Goal: Information Seeking & Learning: Learn about a topic

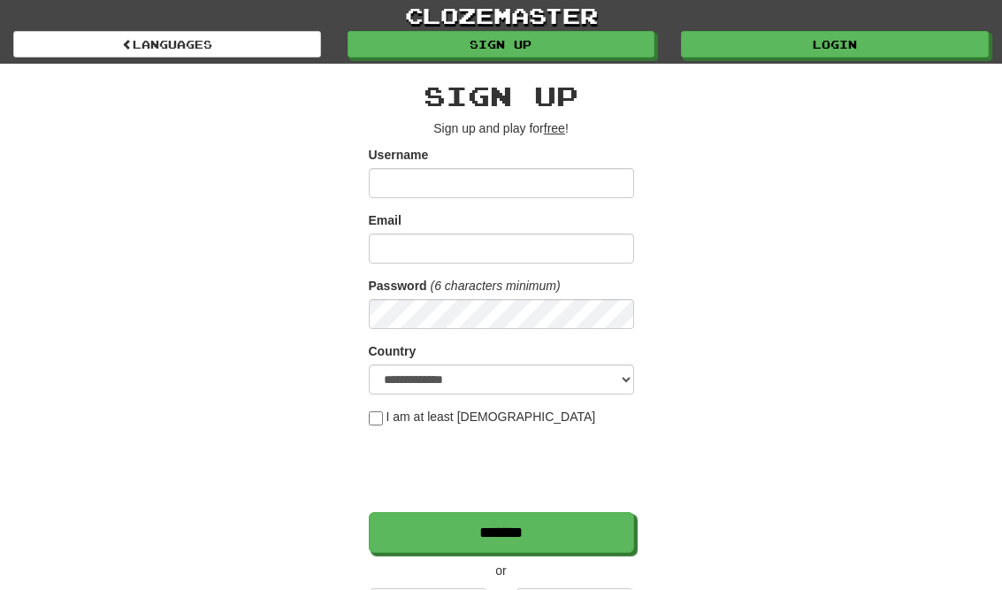
click at [886, 45] on link "Login" at bounding box center [835, 44] width 308 height 27
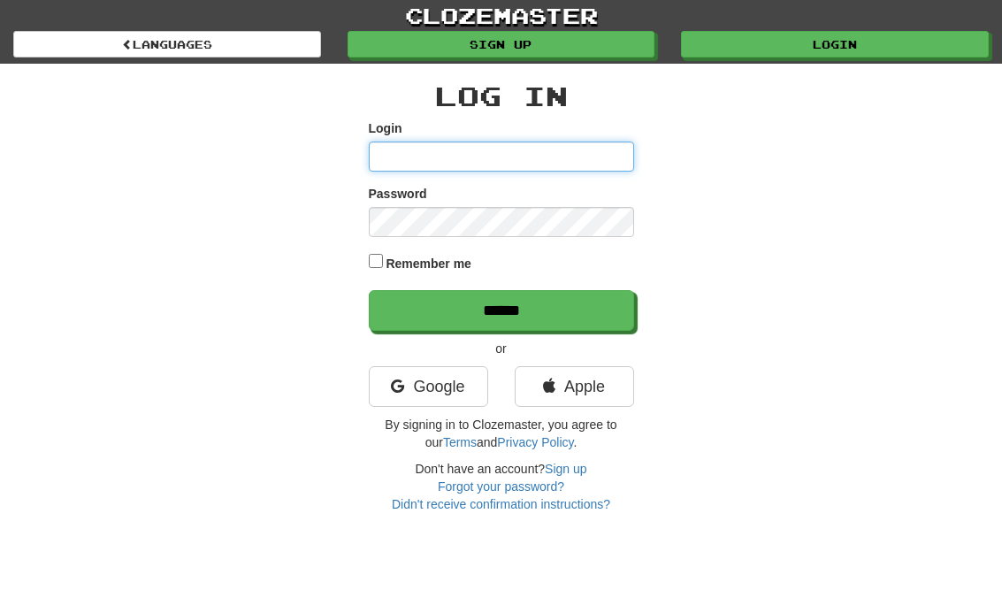
type input "**********"
click at [500, 309] on input "******" at bounding box center [501, 310] width 265 height 41
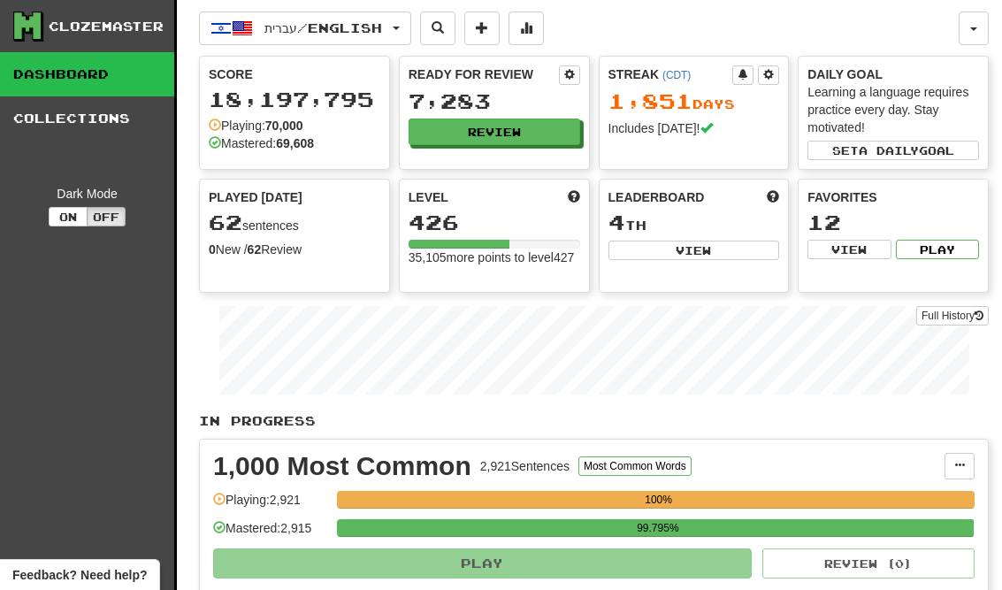
click at [546, 134] on button "Review" at bounding box center [493, 131] width 171 height 27
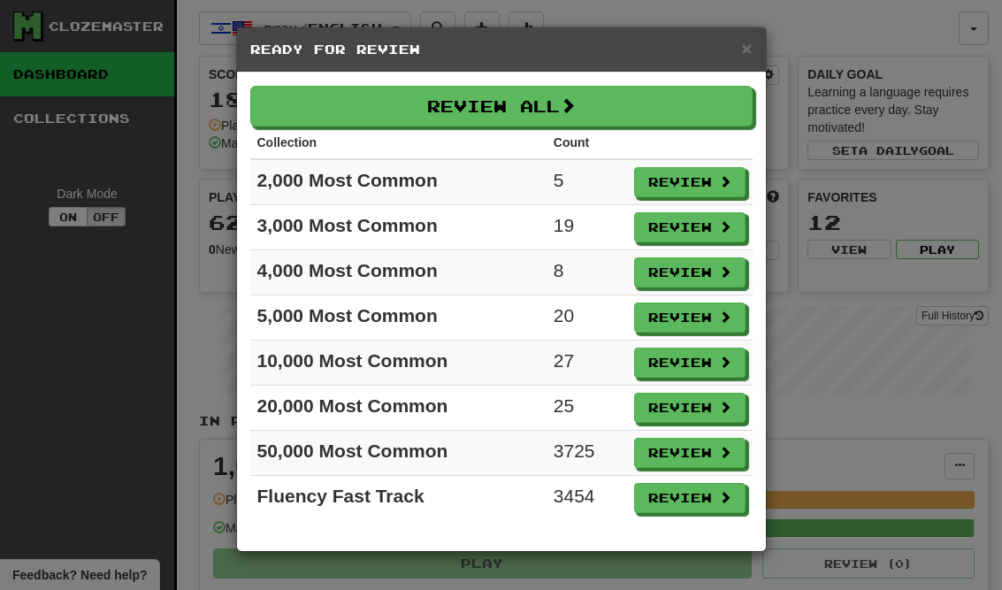
click at [707, 409] on button "Review" at bounding box center [689, 407] width 111 height 30
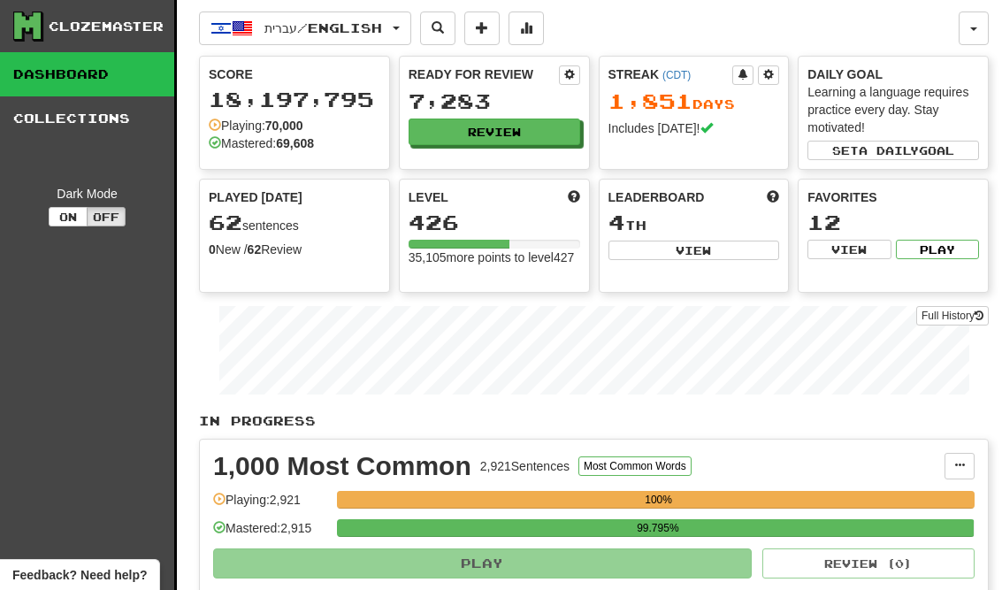
select select "**"
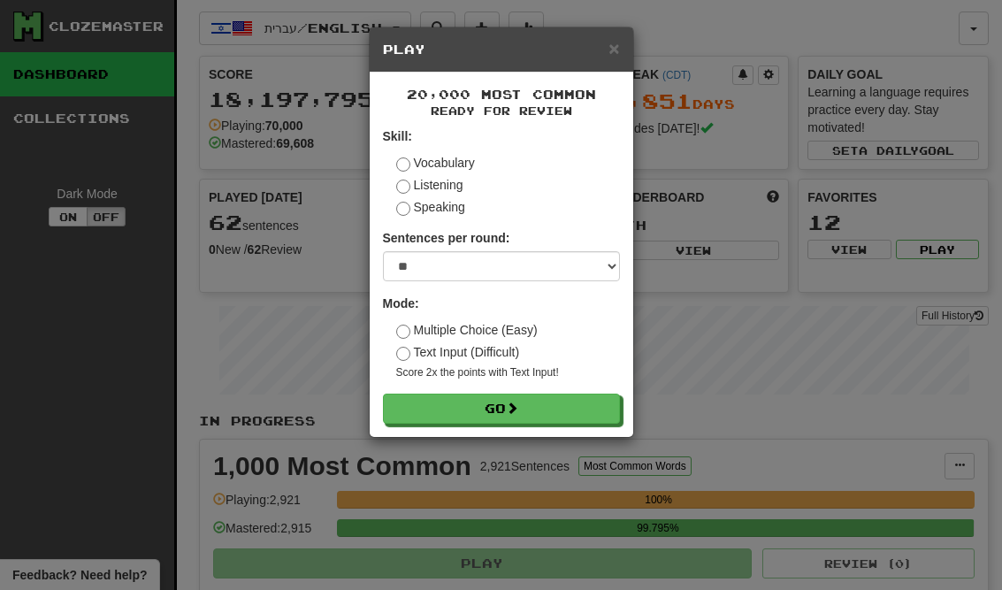
click at [585, 414] on button "Go" at bounding box center [501, 408] width 237 height 30
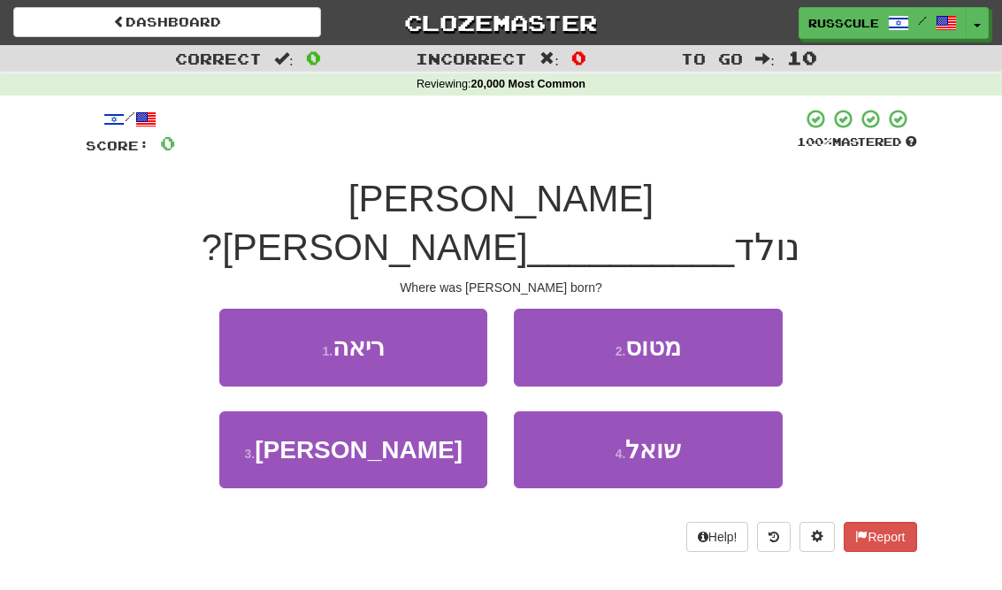
click at [298, 413] on button "3 . [PERSON_NAME]" at bounding box center [353, 449] width 268 height 77
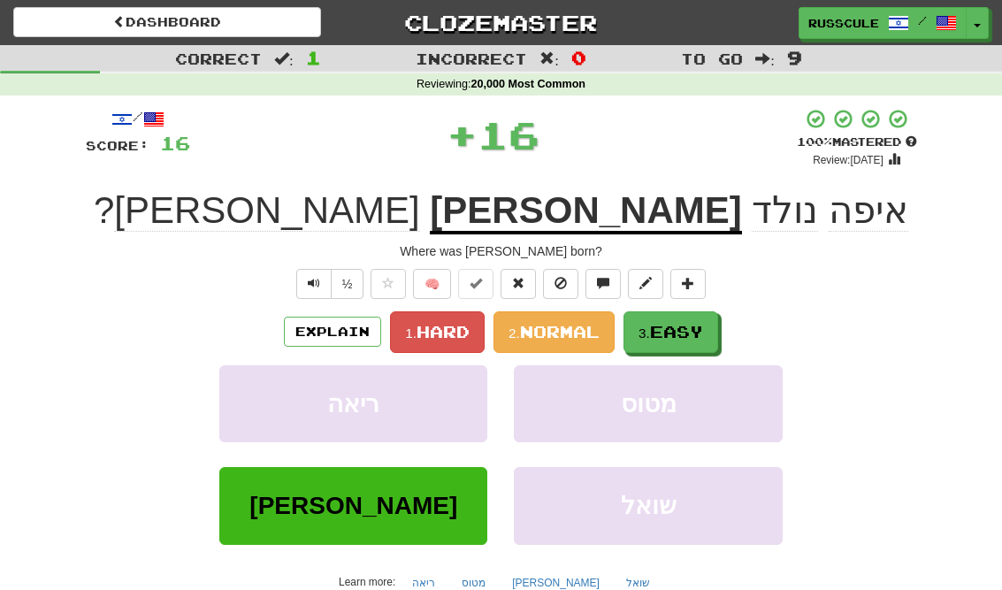
click at [677, 335] on span "Easy" at bounding box center [676, 331] width 53 height 19
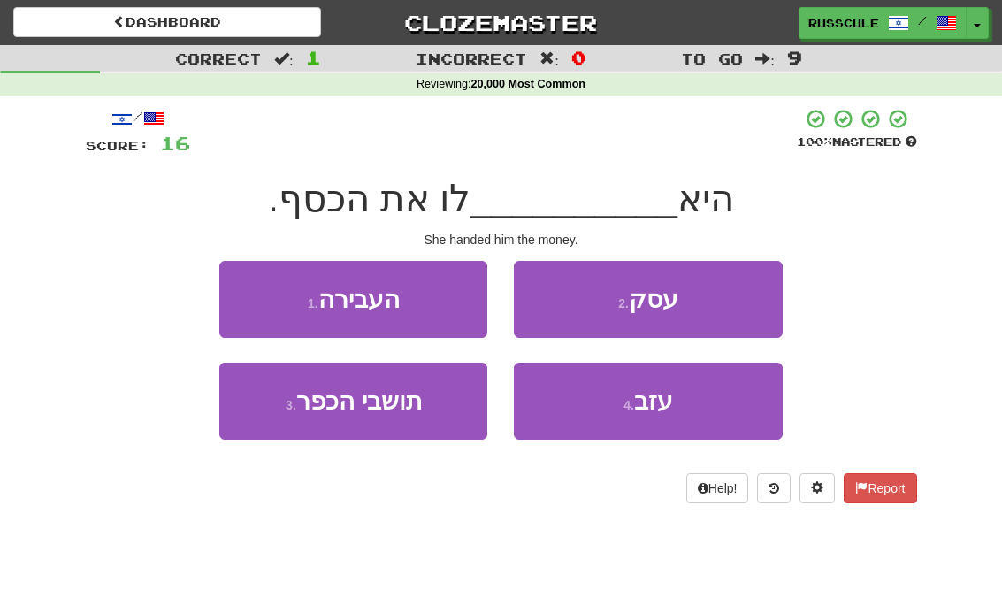
click at [245, 290] on button "1 . העבירה" at bounding box center [353, 299] width 268 height 77
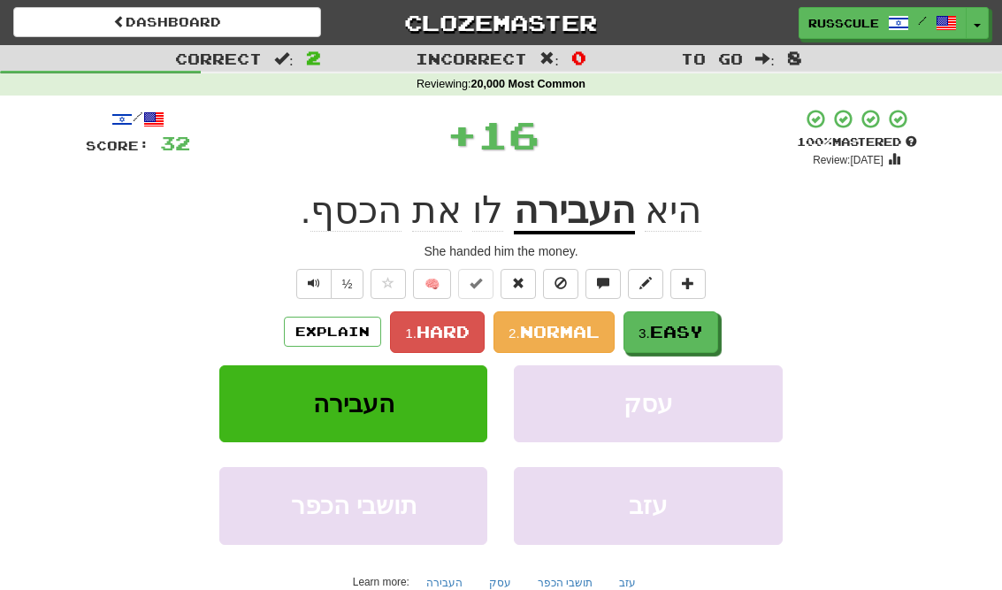
click at [681, 338] on span "Easy" at bounding box center [676, 331] width 53 height 19
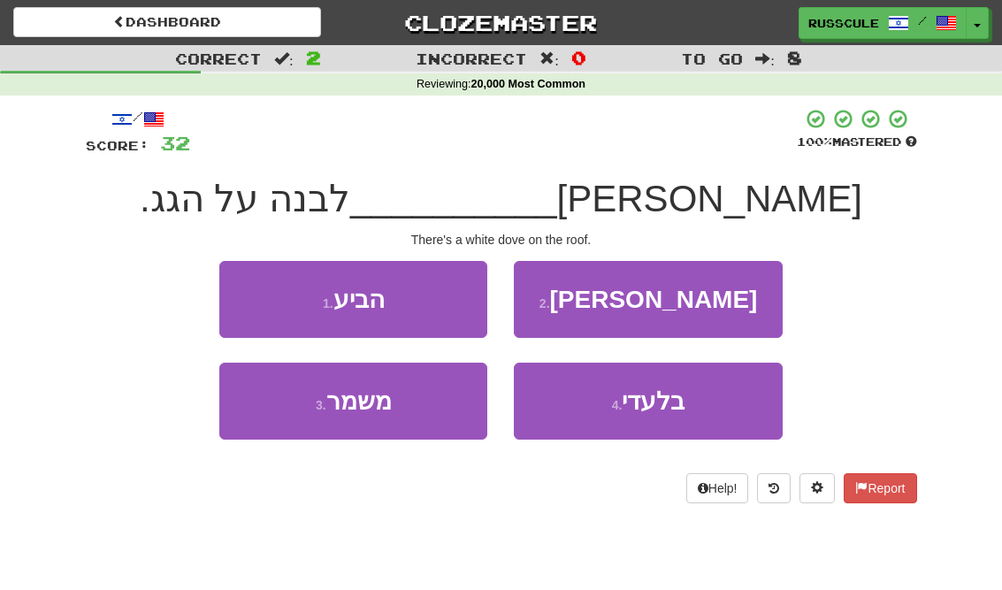
click at [721, 308] on button "2 . יונה" at bounding box center [648, 299] width 268 height 77
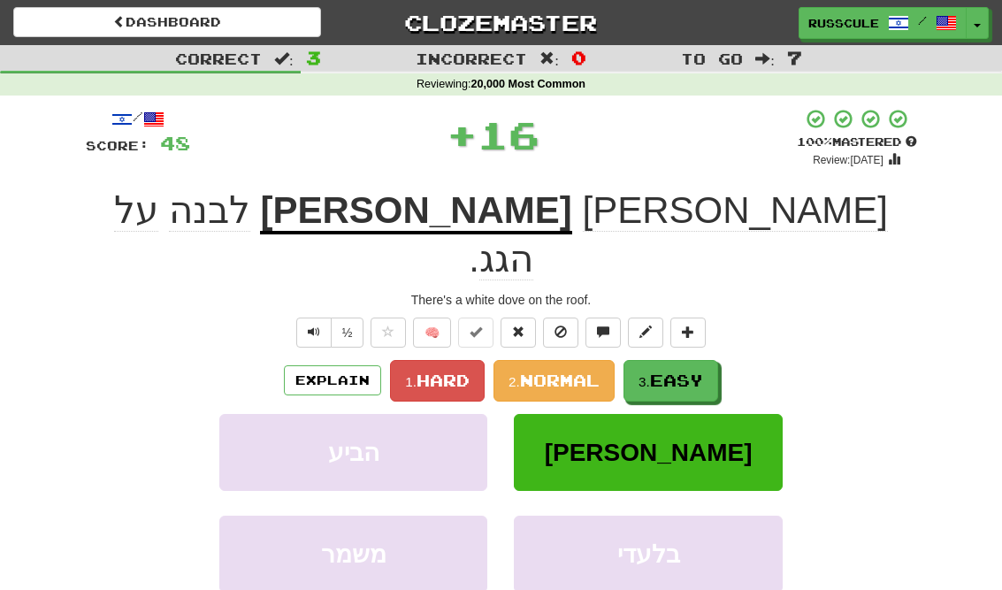
click at [678, 370] on span "Easy" at bounding box center [676, 379] width 53 height 19
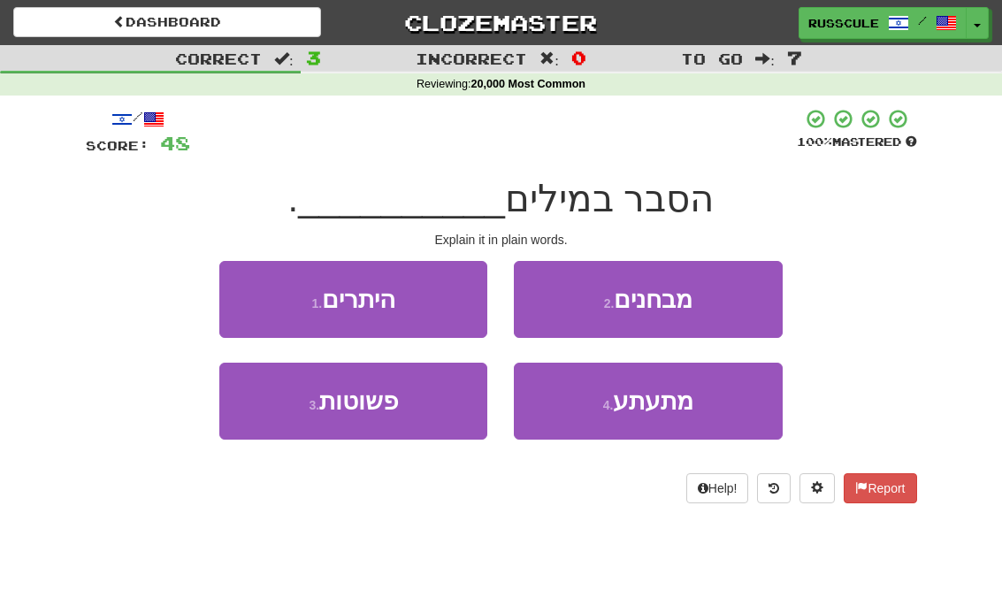
click at [293, 414] on button "3 . פשוטות" at bounding box center [353, 400] width 268 height 77
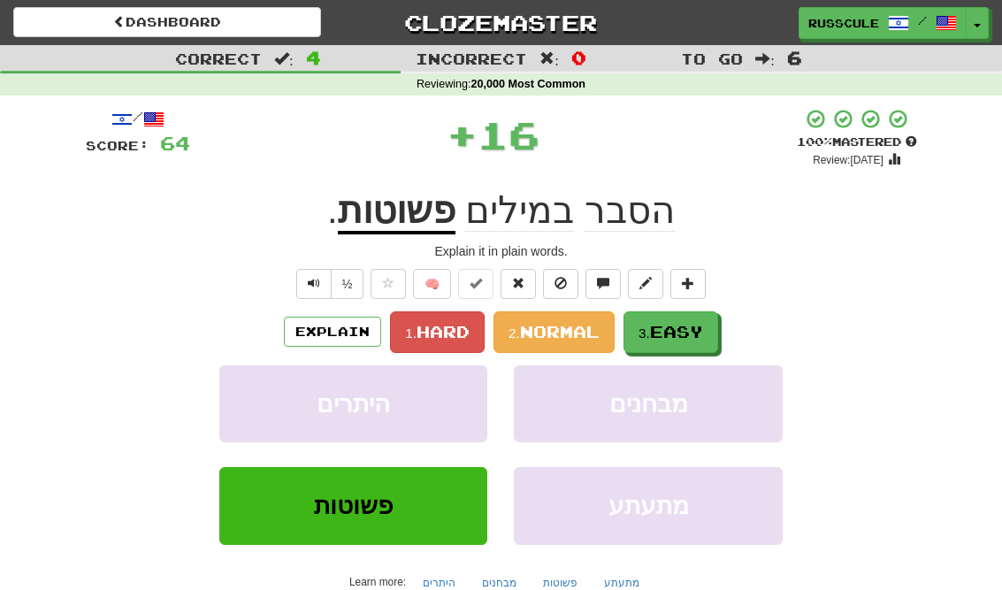
click at [695, 325] on span "Easy" at bounding box center [676, 331] width 53 height 19
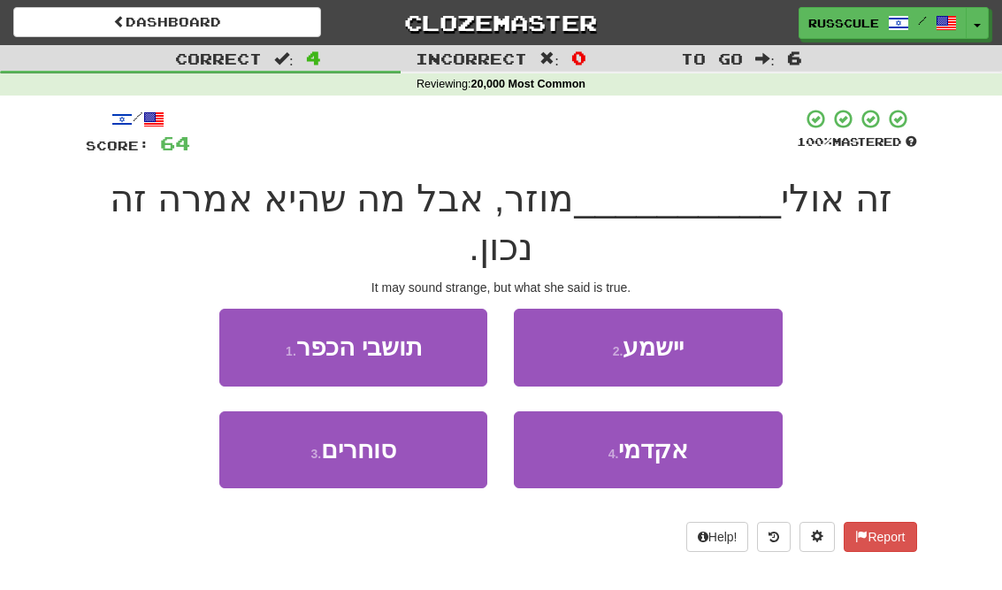
click at [735, 309] on button "2 . יישמע" at bounding box center [648, 347] width 268 height 77
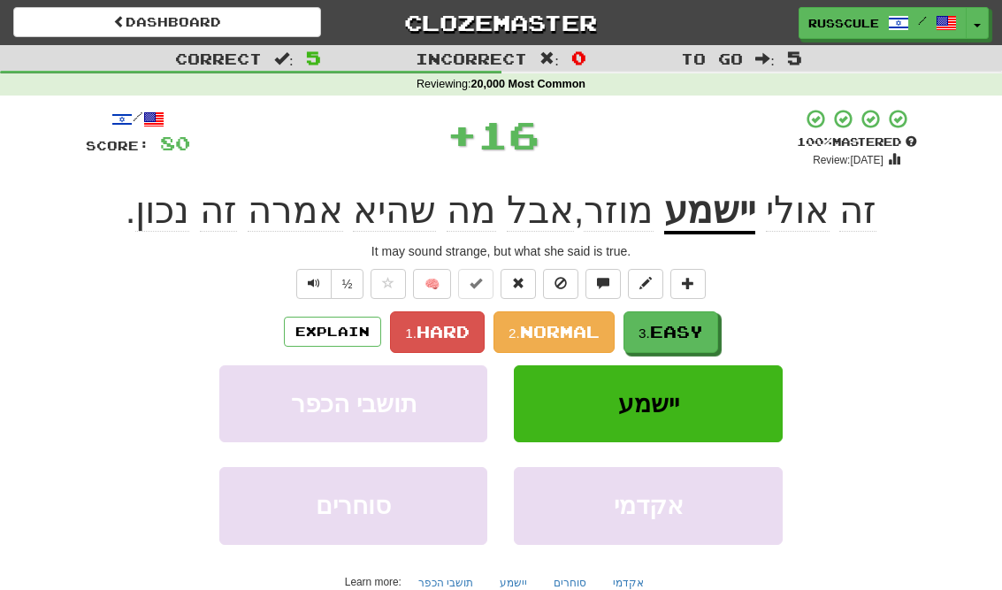
click at [692, 342] on button "3. Easy" at bounding box center [670, 332] width 95 height 42
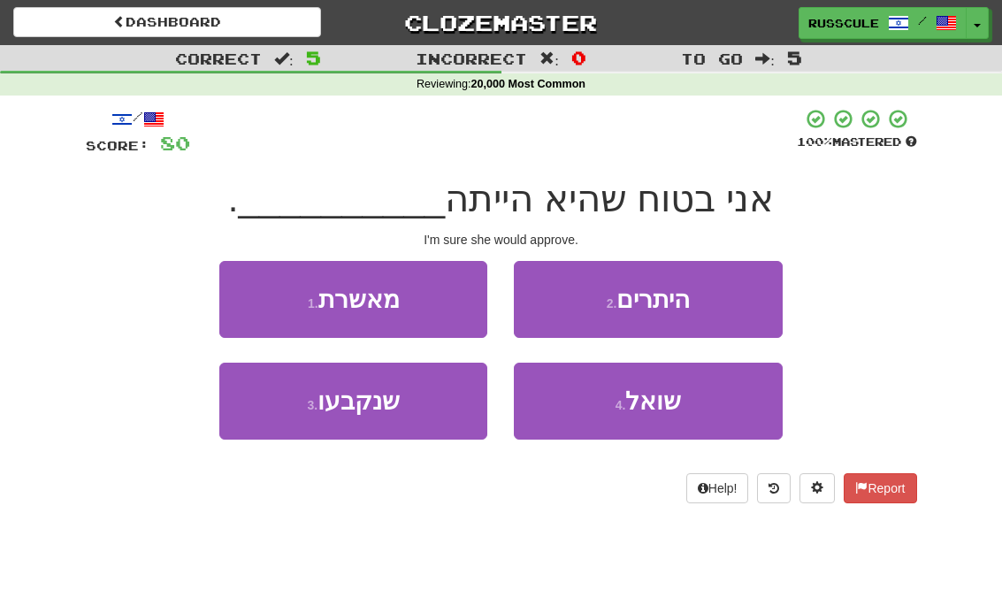
click at [254, 283] on button "1 . מאשרת" at bounding box center [353, 299] width 268 height 77
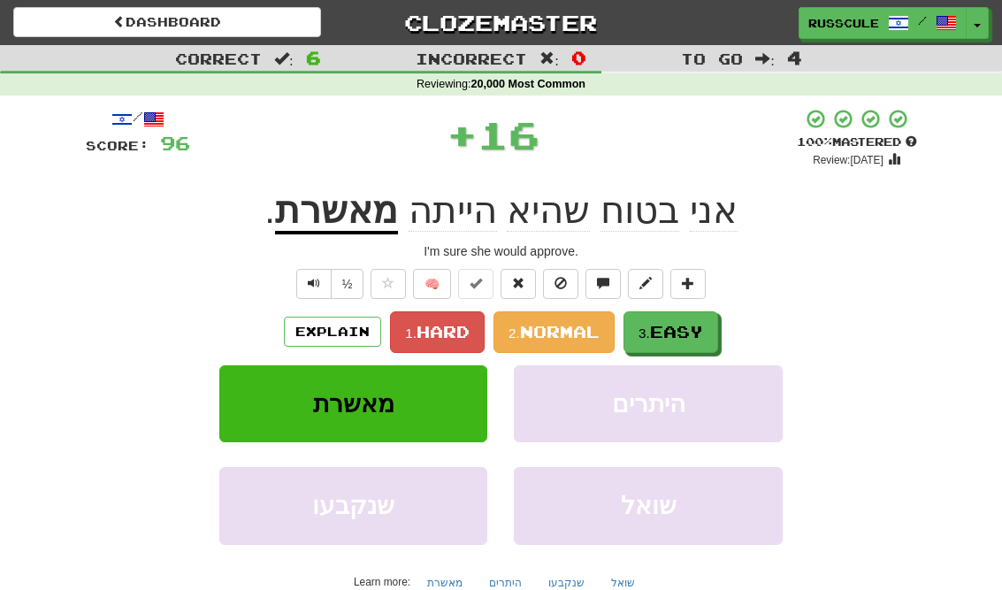
click at [703, 339] on span "Easy" at bounding box center [676, 331] width 53 height 19
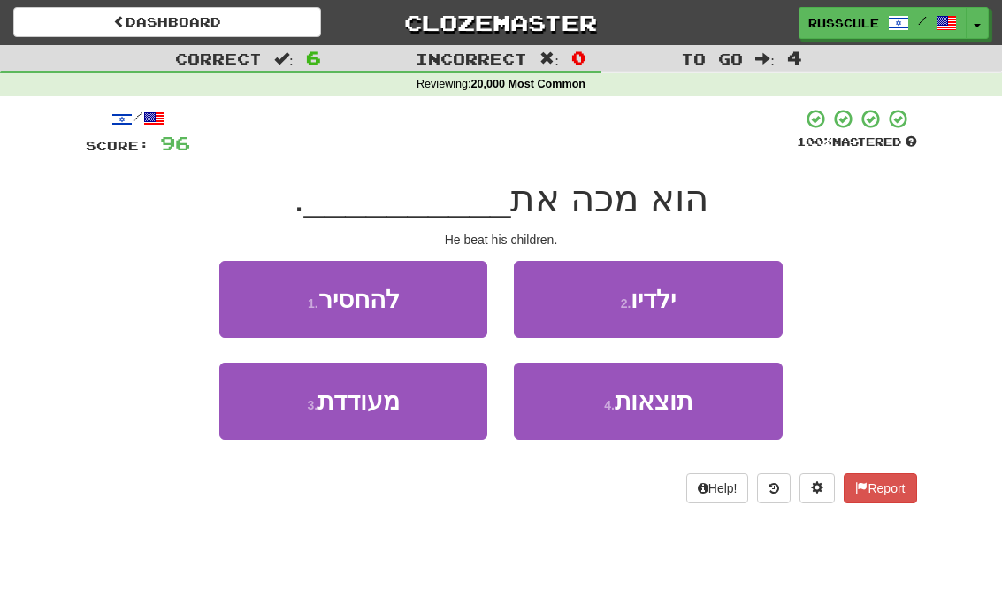
click at [735, 305] on button "2 . ילדיו" at bounding box center [648, 299] width 268 height 77
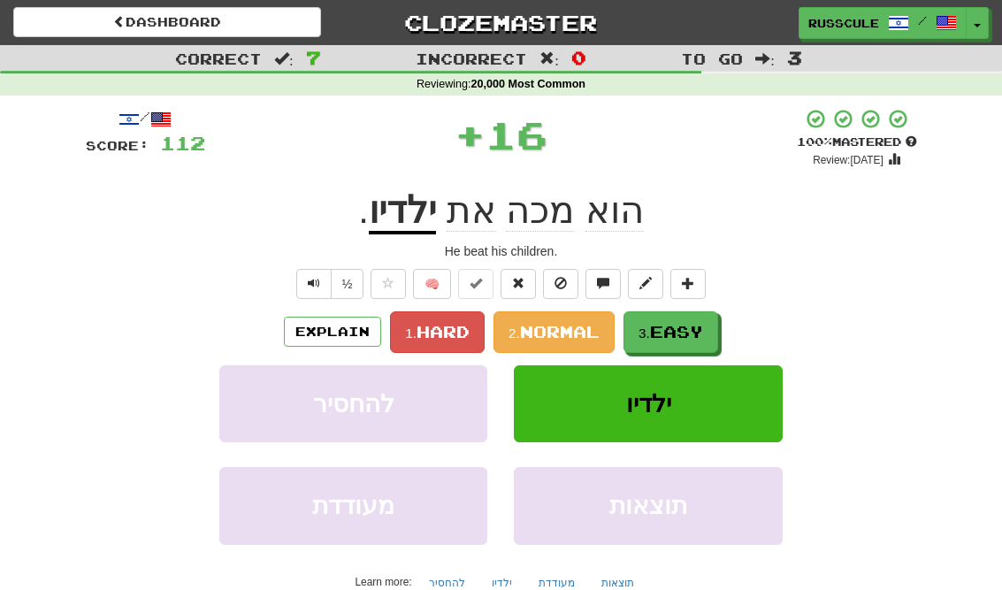
click at [697, 335] on span "Easy" at bounding box center [676, 331] width 53 height 19
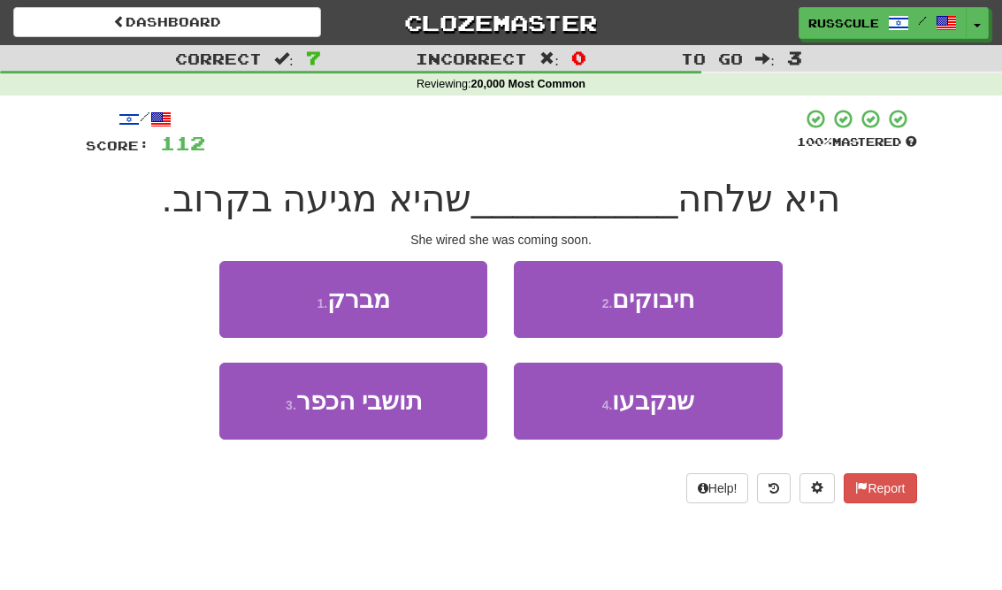
click at [243, 290] on button "1 . מברק" at bounding box center [353, 299] width 268 height 77
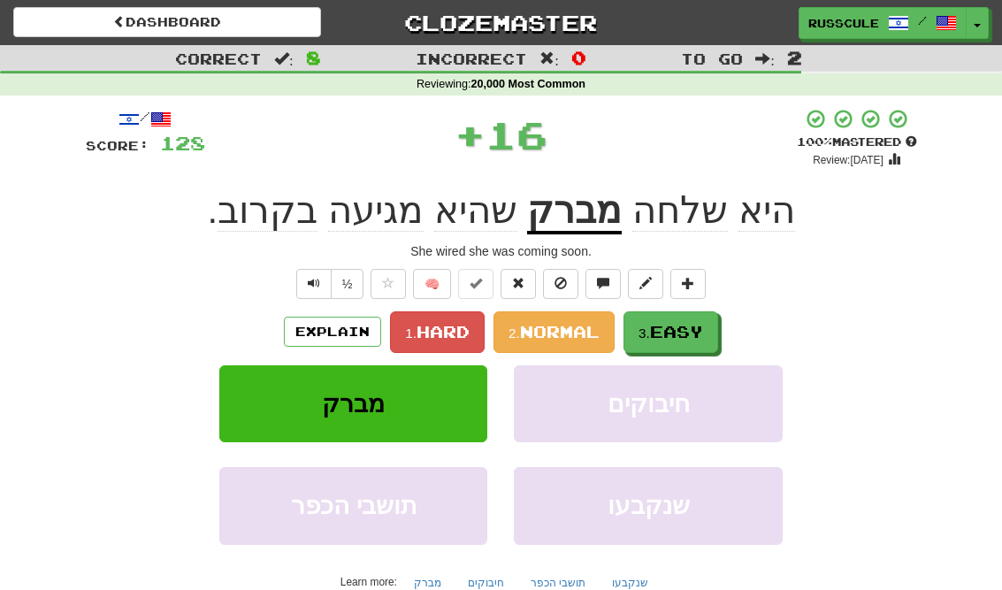
click at [701, 336] on span "Easy" at bounding box center [676, 331] width 53 height 19
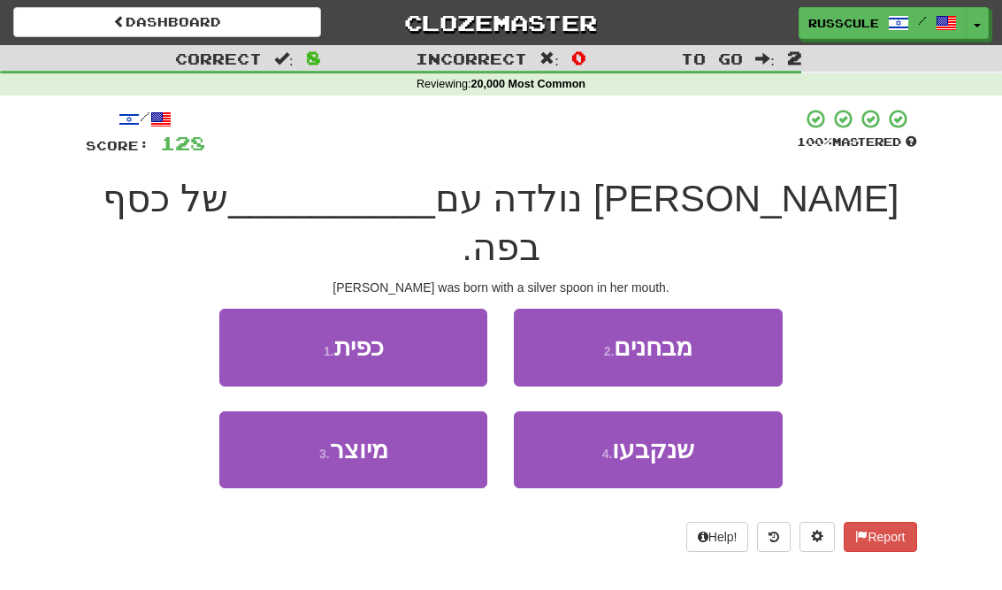
click at [243, 309] on button "1 . כפית" at bounding box center [353, 347] width 268 height 77
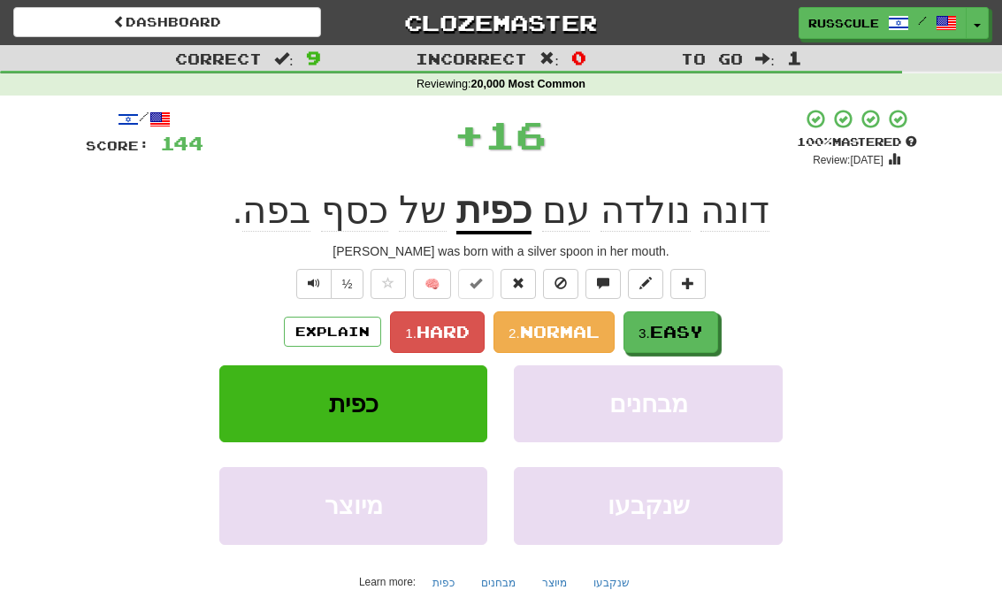
click at [702, 327] on span "Easy" at bounding box center [676, 331] width 53 height 19
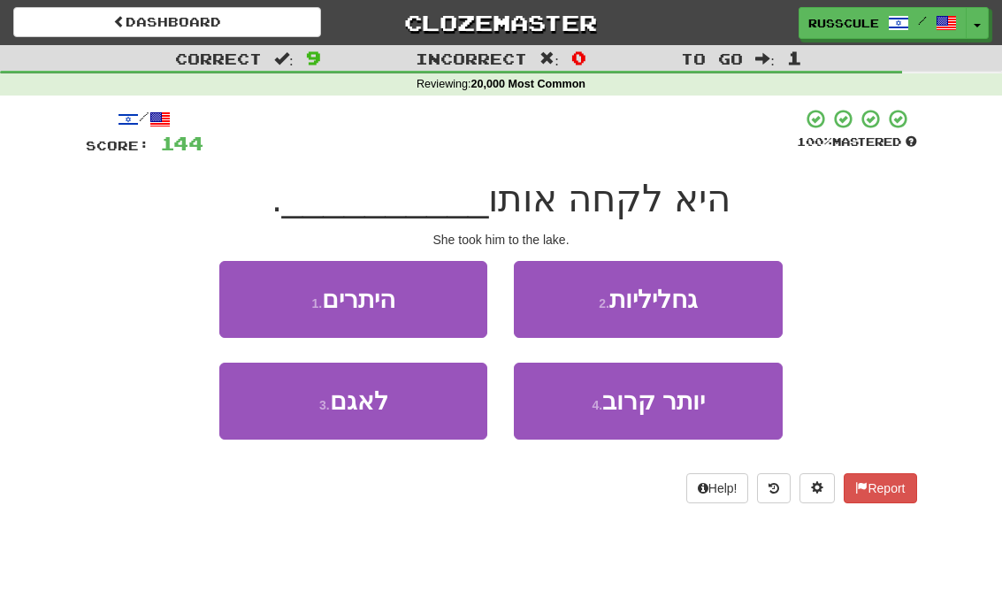
click at [271, 406] on button "3 . לאגם" at bounding box center [353, 400] width 268 height 77
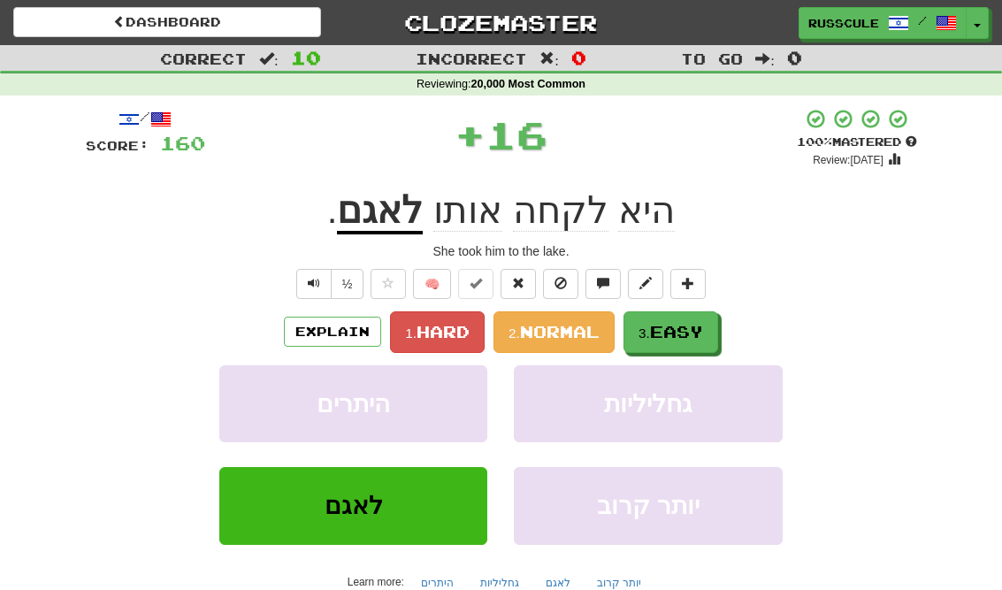
click at [697, 328] on span "Easy" at bounding box center [676, 331] width 53 height 19
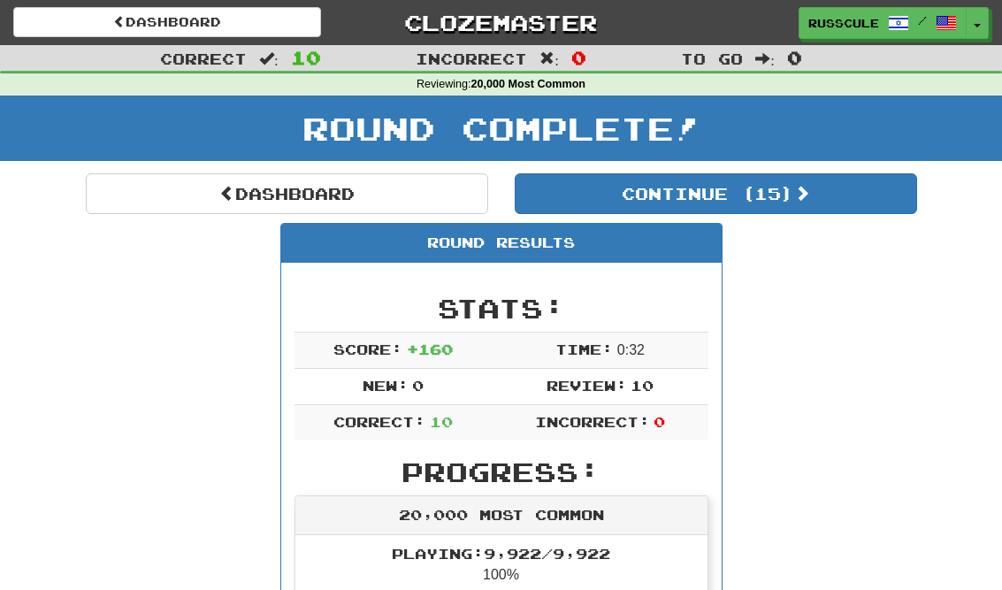
click at [860, 210] on button "Continue ( 15 )" at bounding box center [715, 193] width 402 height 41
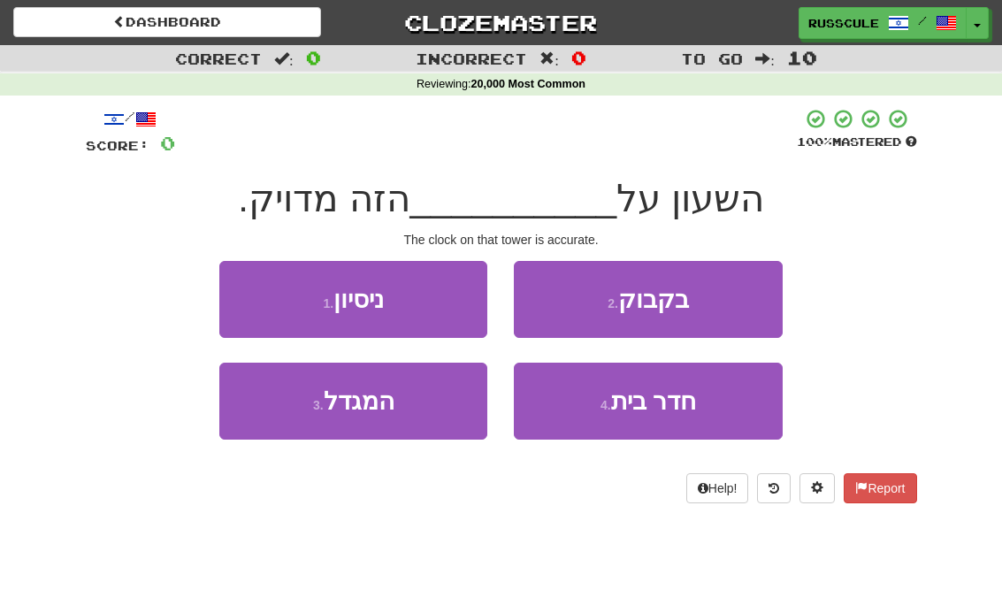
click at [275, 416] on button "3 . המגדל" at bounding box center [353, 400] width 268 height 77
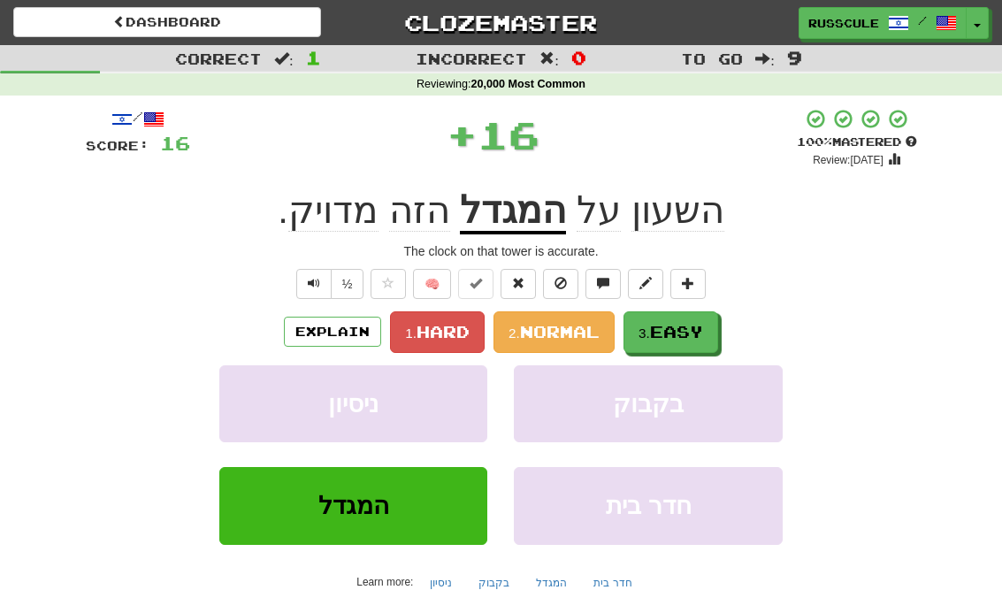
click at [698, 329] on span "Easy" at bounding box center [676, 331] width 53 height 19
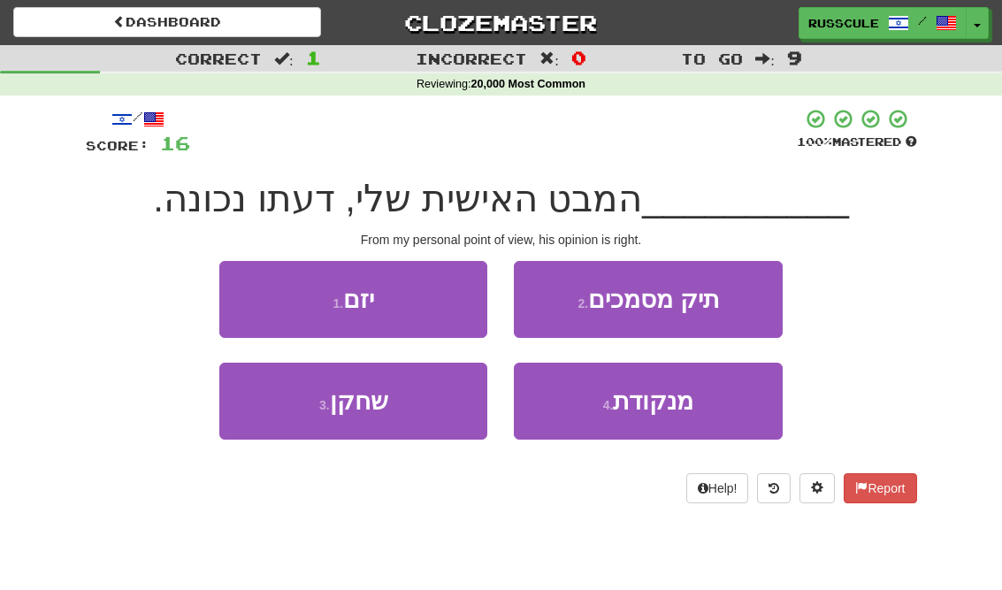
click at [675, 416] on button "4 . מנקודת" at bounding box center [648, 400] width 268 height 77
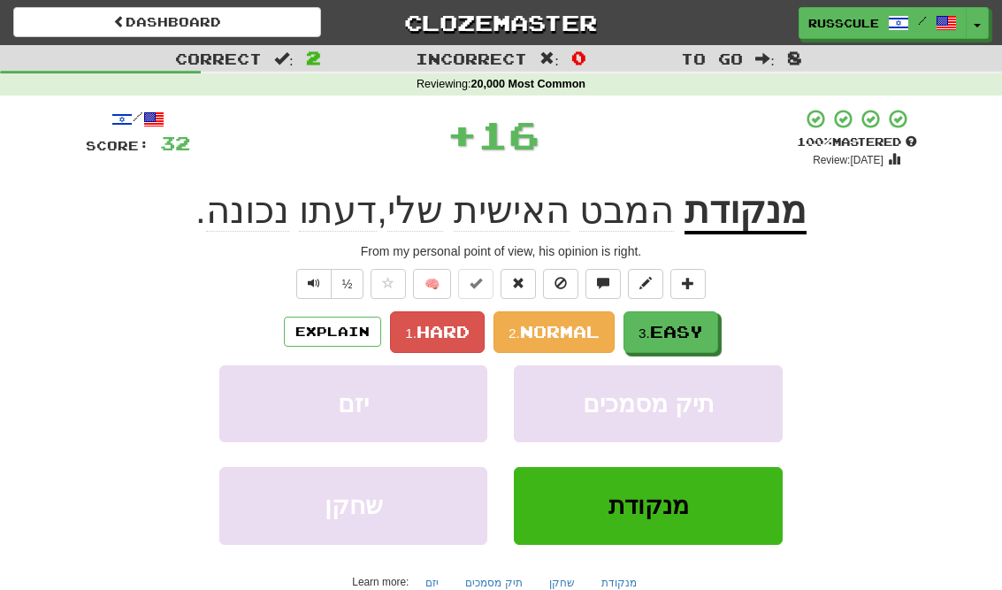
click at [707, 341] on button "3. Easy" at bounding box center [670, 332] width 95 height 42
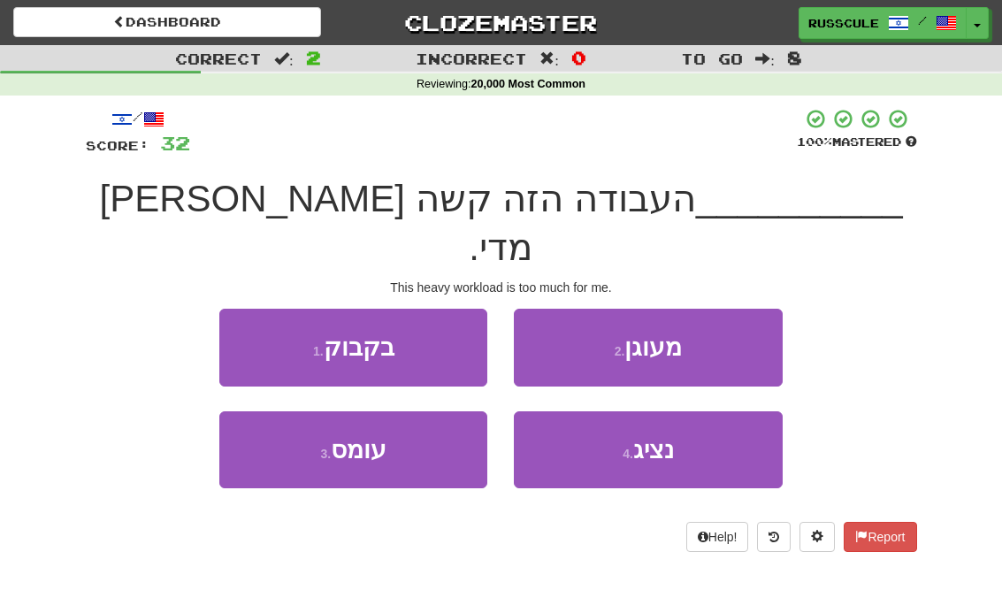
click at [277, 418] on button "3 . עומס" at bounding box center [353, 449] width 268 height 77
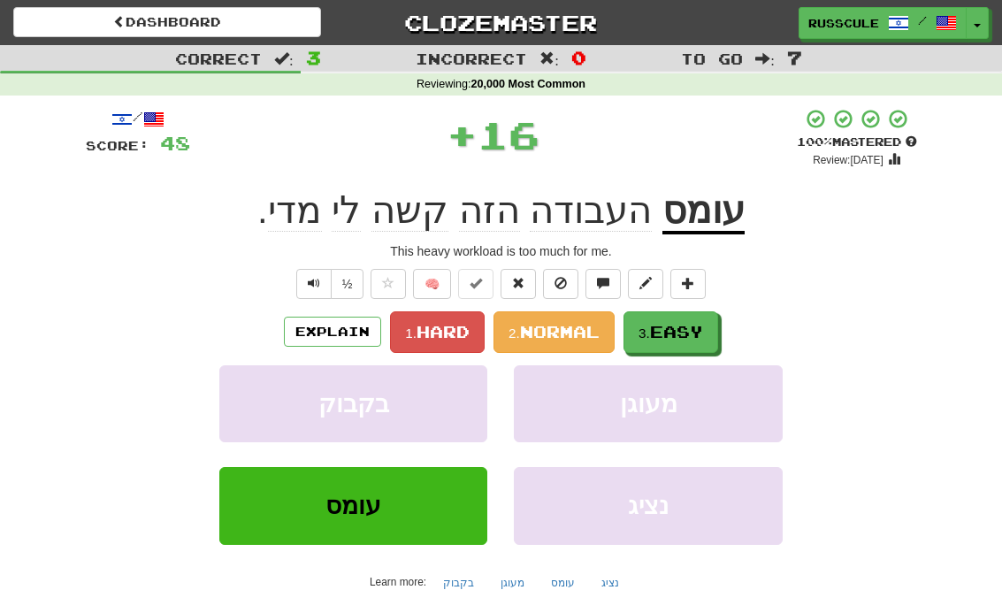
click at [703, 326] on span "Easy" at bounding box center [676, 331] width 53 height 19
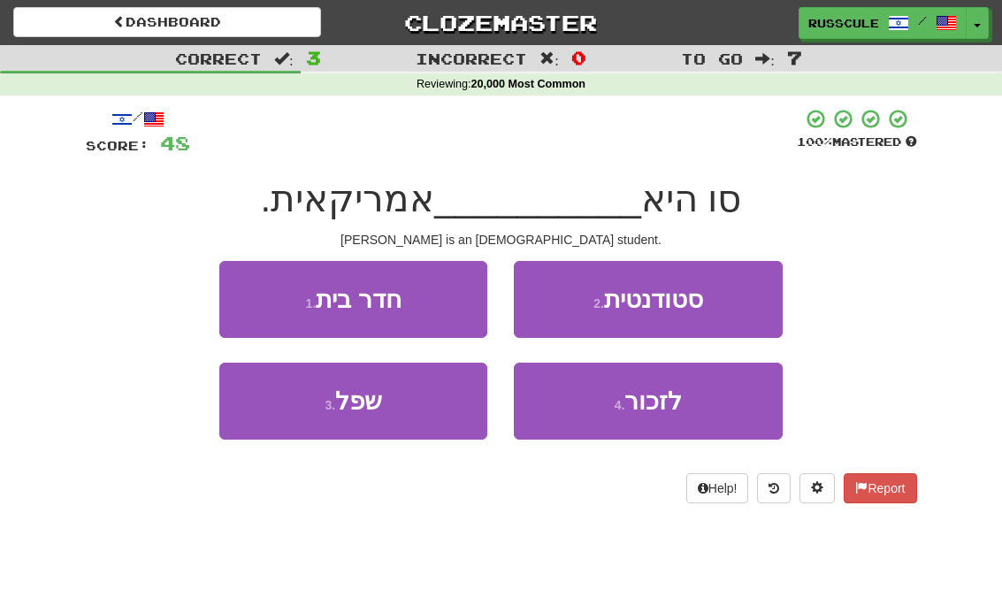
click at [745, 303] on button "2 . סטודנטית" at bounding box center [648, 299] width 268 height 77
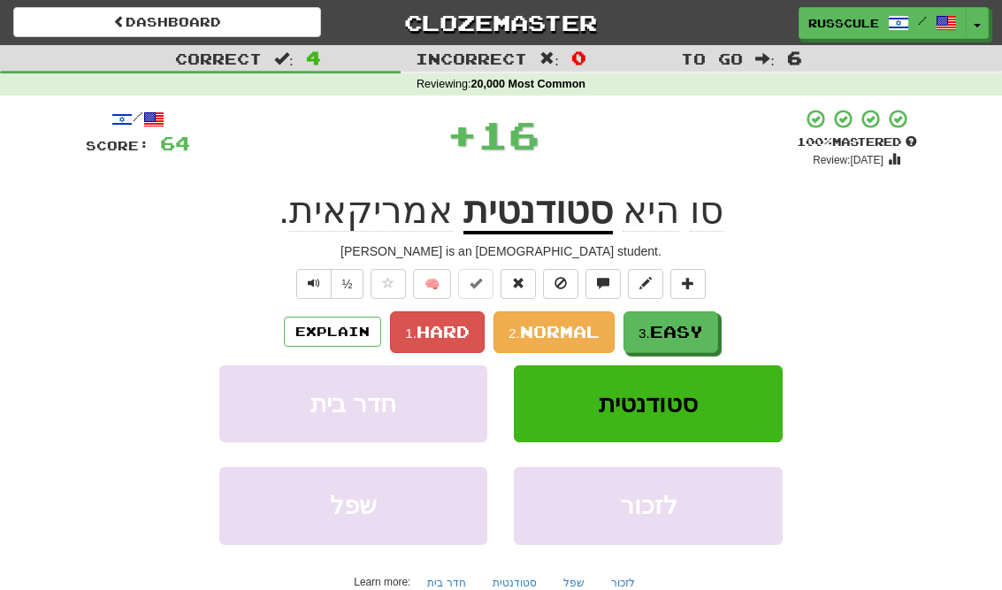
click at [703, 329] on span "Easy" at bounding box center [676, 331] width 53 height 19
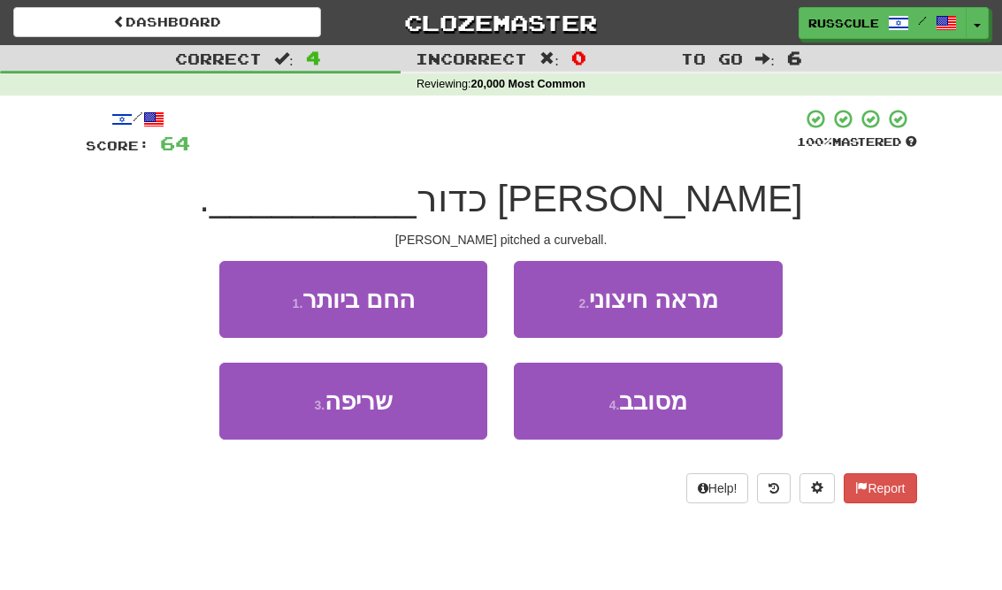
click at [653, 400] on span "מסובב" at bounding box center [653, 400] width 68 height 27
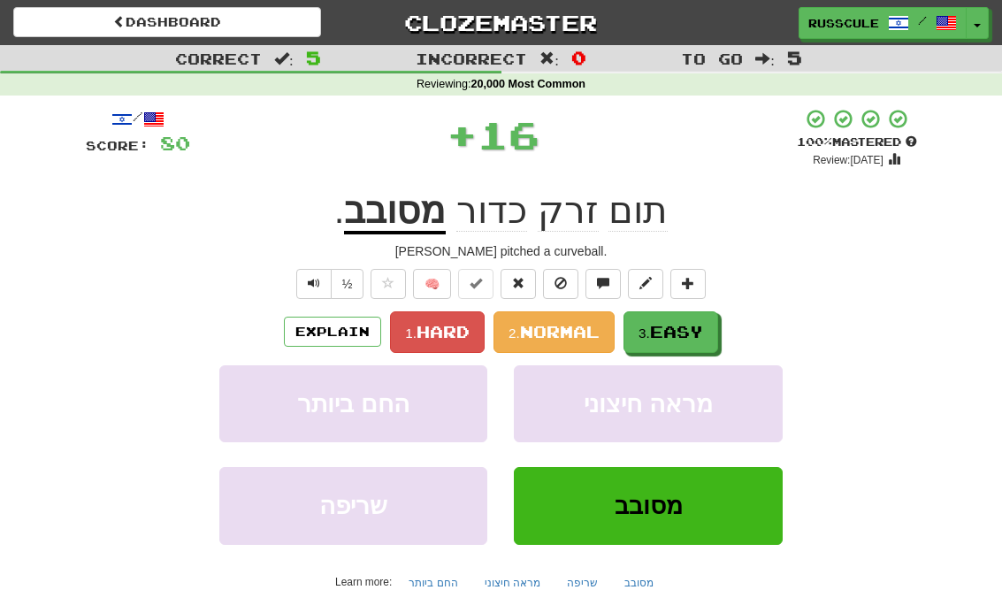
click at [700, 327] on span "Easy" at bounding box center [676, 331] width 53 height 19
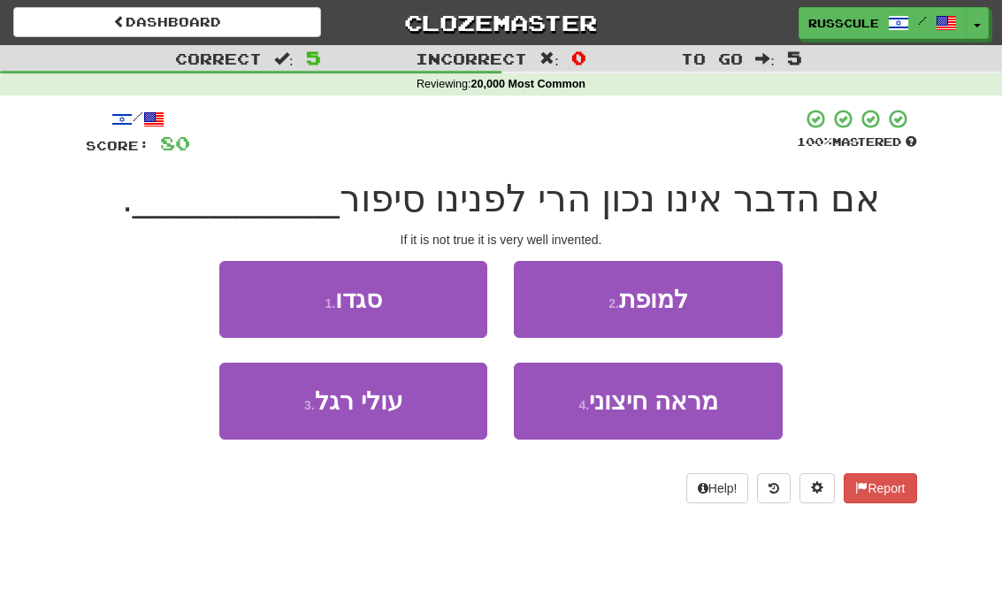
click at [755, 295] on button "2 . למופת" at bounding box center [648, 299] width 268 height 77
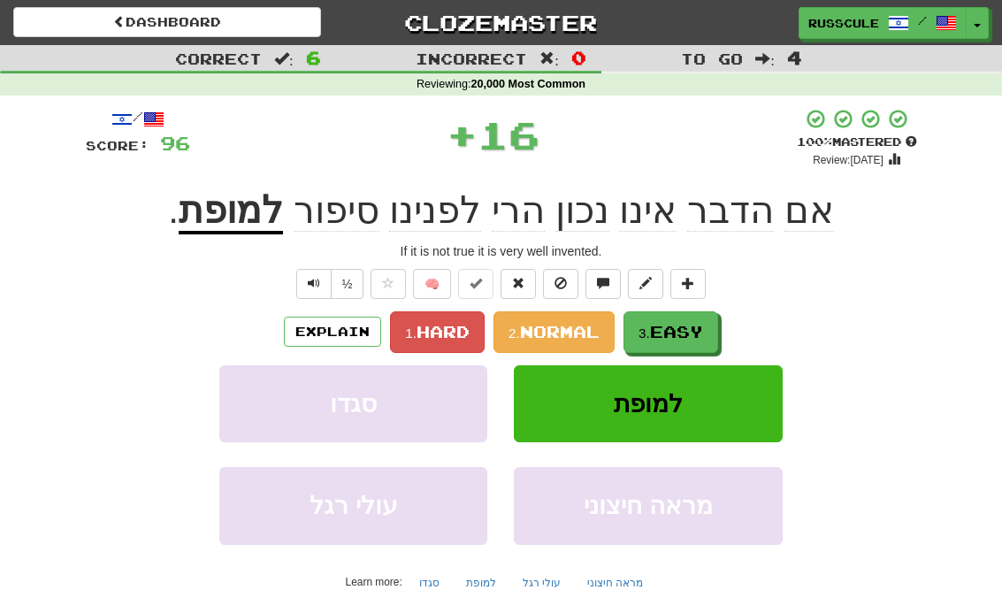
click at [694, 334] on span "Easy" at bounding box center [676, 331] width 53 height 19
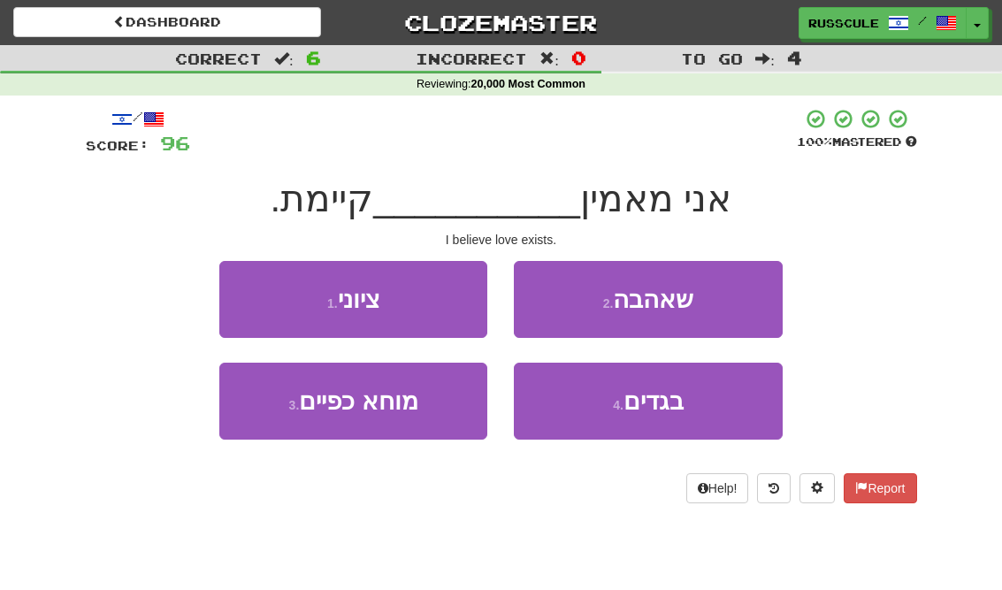
click at [745, 305] on button "2 . שאהבה" at bounding box center [648, 299] width 268 height 77
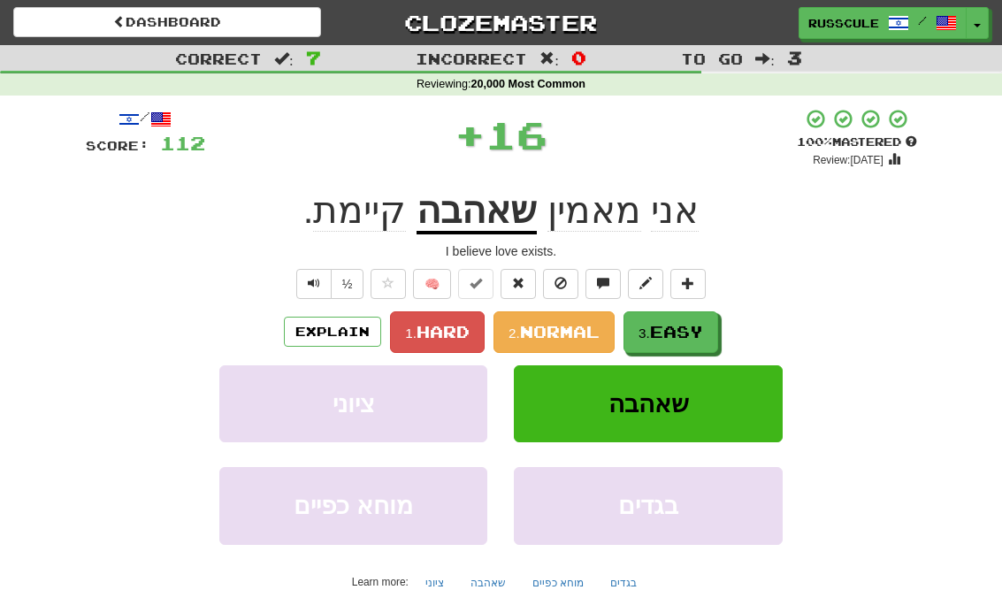
click at [687, 339] on span "Easy" at bounding box center [676, 331] width 53 height 19
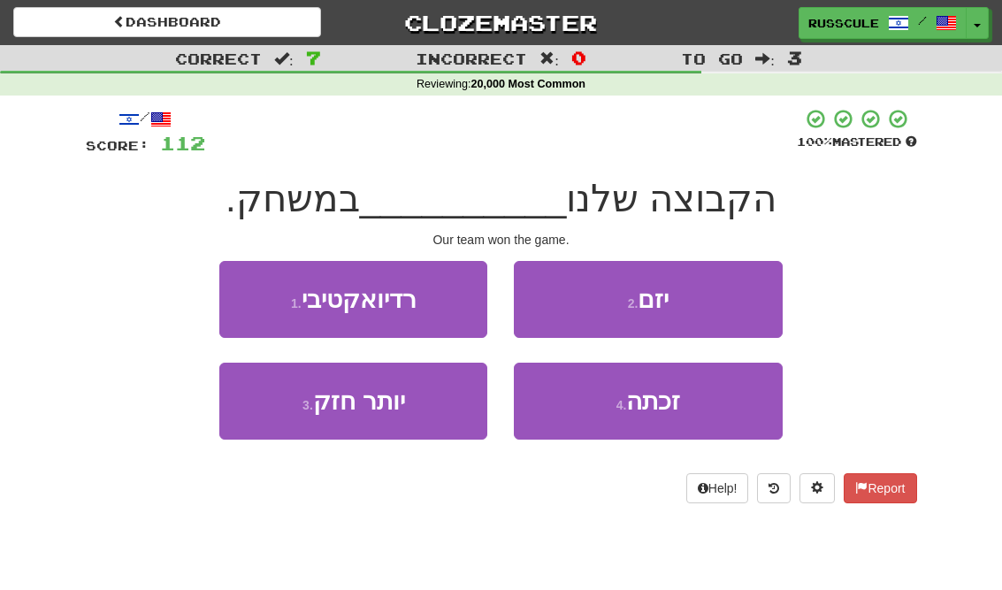
click at [670, 408] on span "זכתה" at bounding box center [653, 400] width 54 height 27
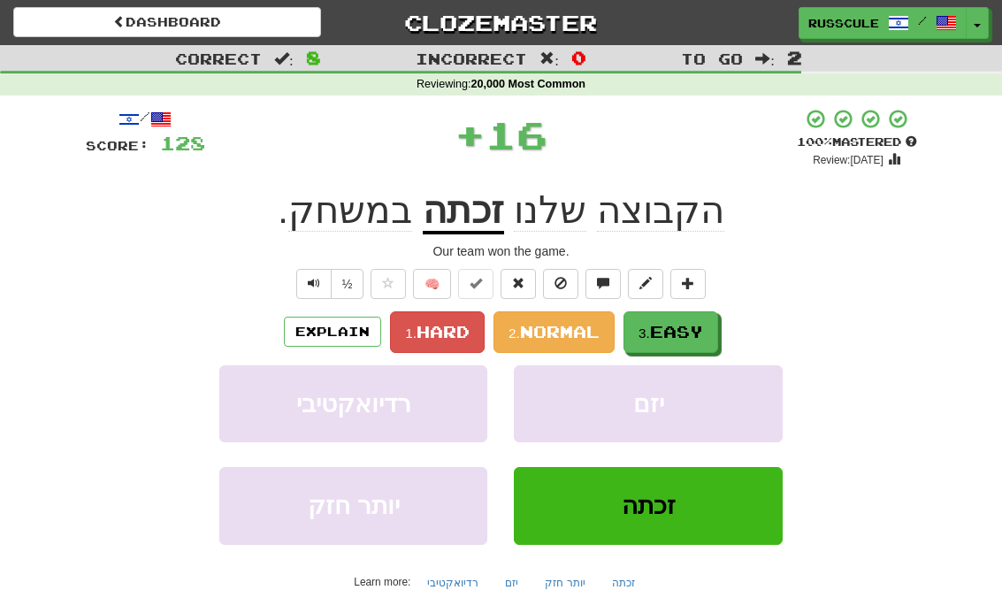
click at [700, 339] on span "Easy" at bounding box center [676, 331] width 53 height 19
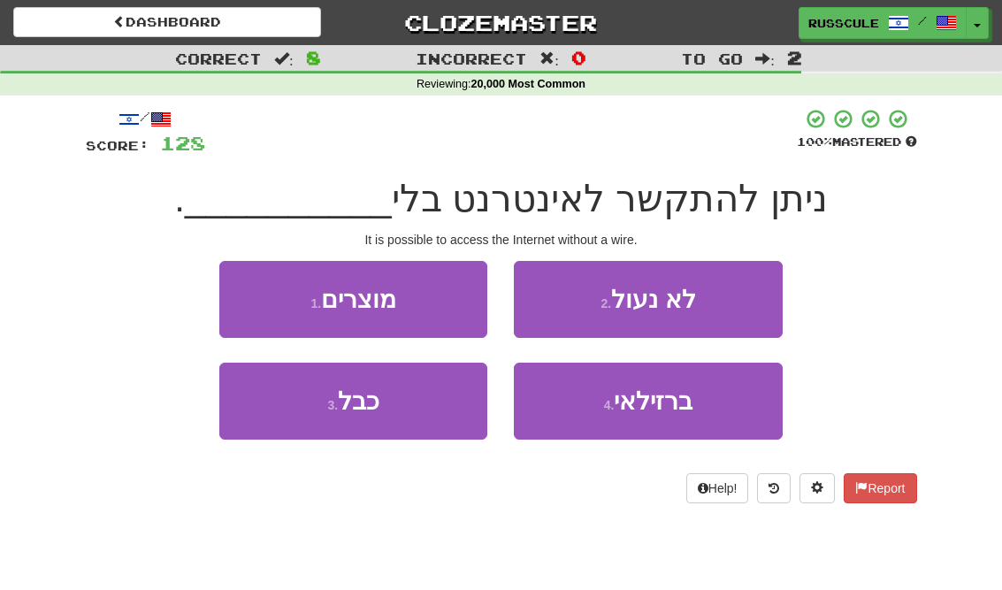
click at [282, 420] on button "3 . כבל" at bounding box center [353, 400] width 268 height 77
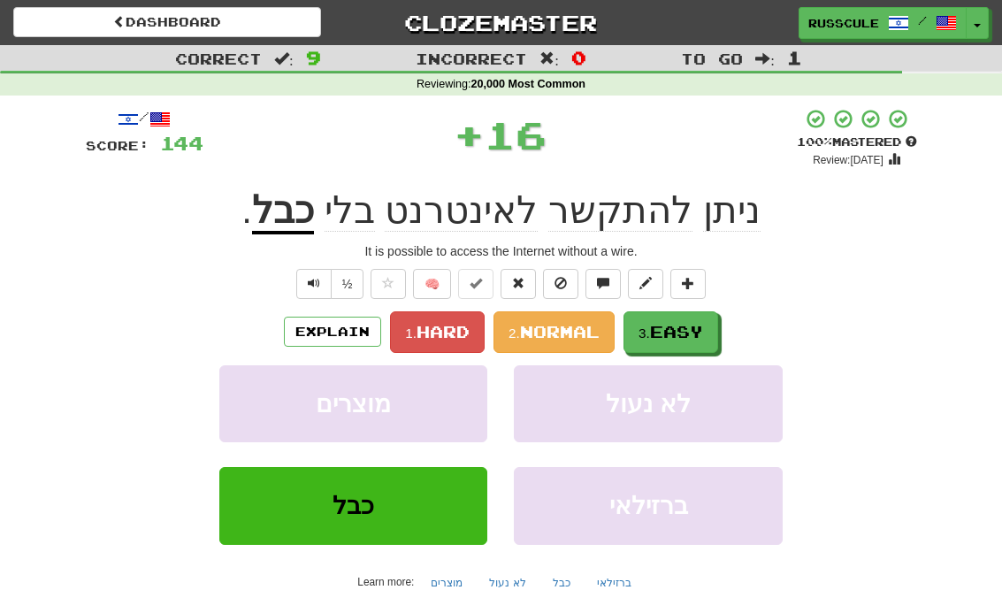
click at [696, 338] on span "Easy" at bounding box center [676, 331] width 53 height 19
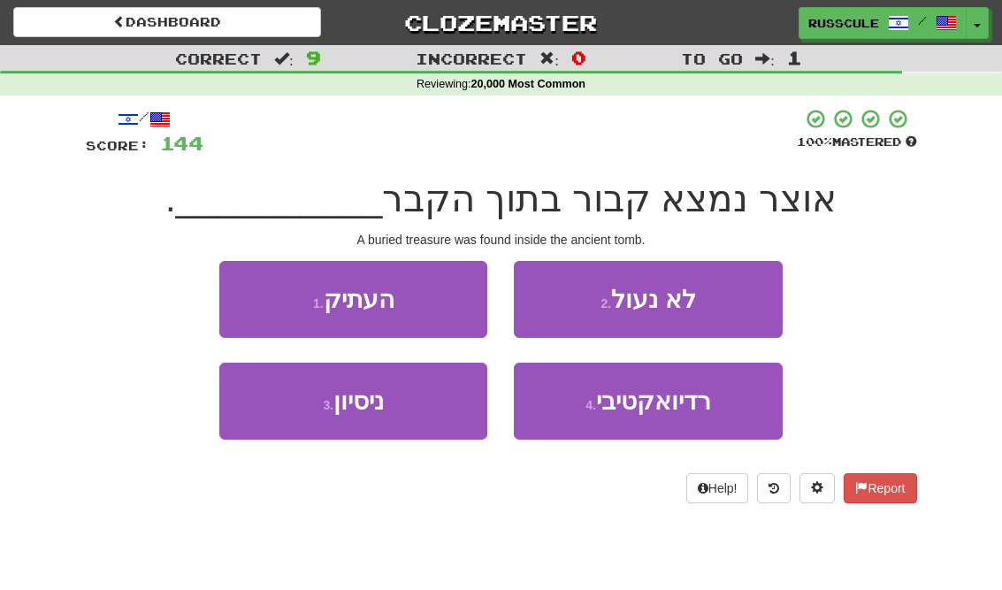
click at [258, 287] on button "1 . העתיק" at bounding box center [353, 299] width 268 height 77
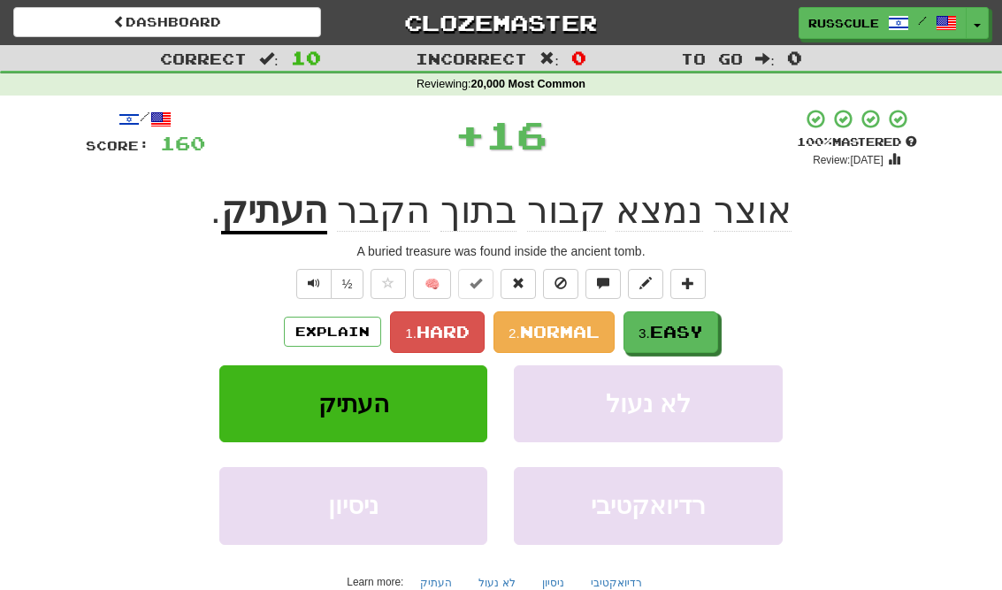
click at [703, 333] on span "Easy" at bounding box center [676, 331] width 53 height 19
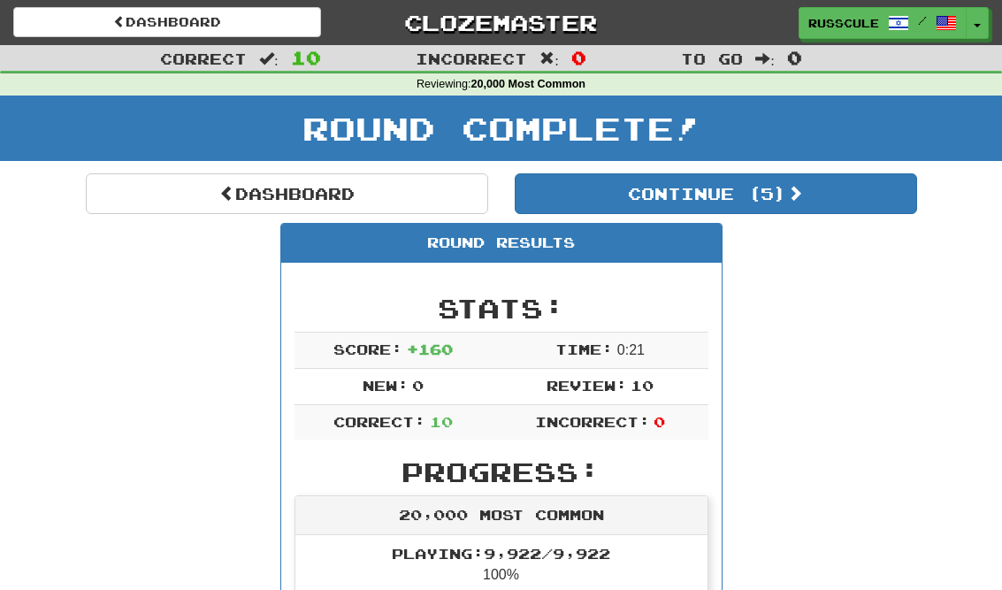
click at [873, 210] on button "Continue ( 5 )" at bounding box center [715, 193] width 402 height 41
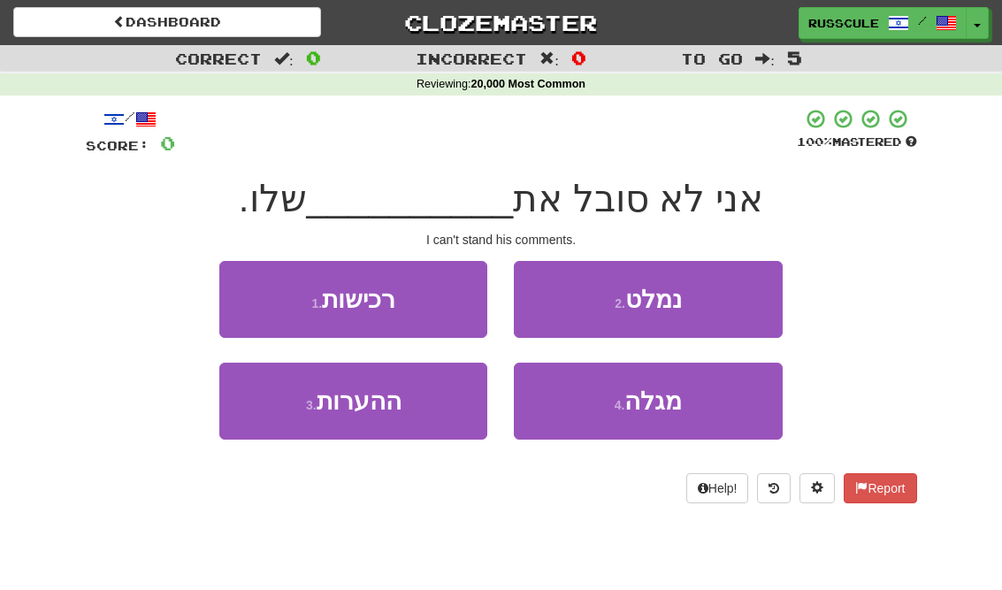
click at [275, 421] on button "3 . ההערות" at bounding box center [353, 400] width 268 height 77
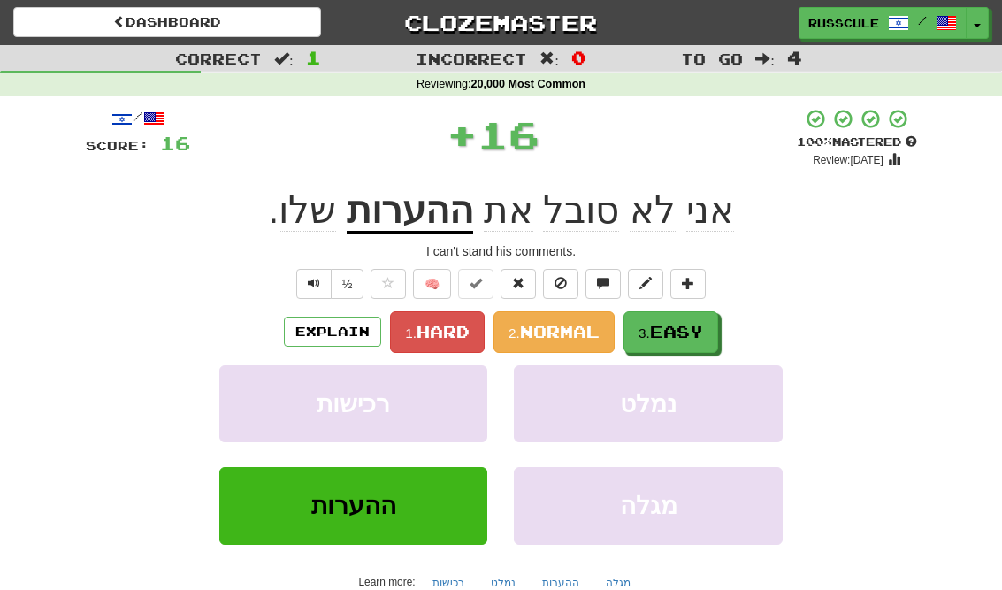
click at [696, 328] on span "Easy" at bounding box center [676, 331] width 53 height 19
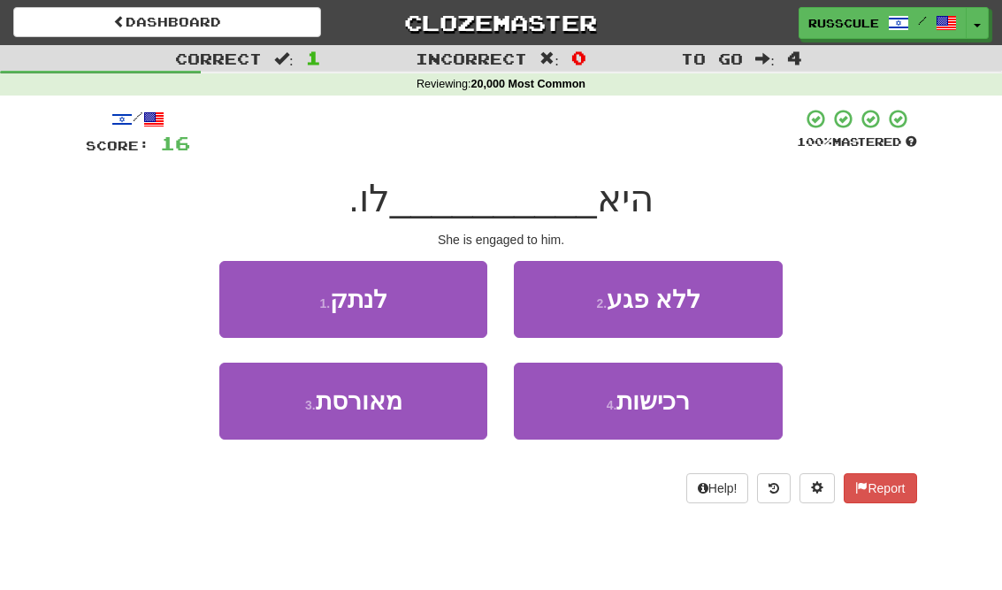
click at [282, 395] on button "3 . מאורסת" at bounding box center [353, 400] width 268 height 77
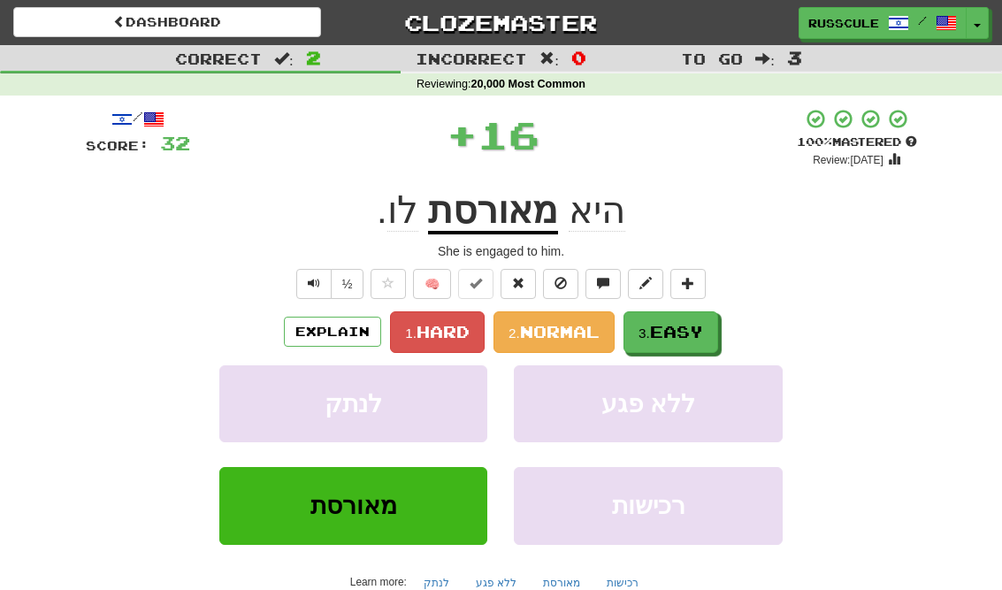
click at [692, 331] on span "Easy" at bounding box center [676, 331] width 53 height 19
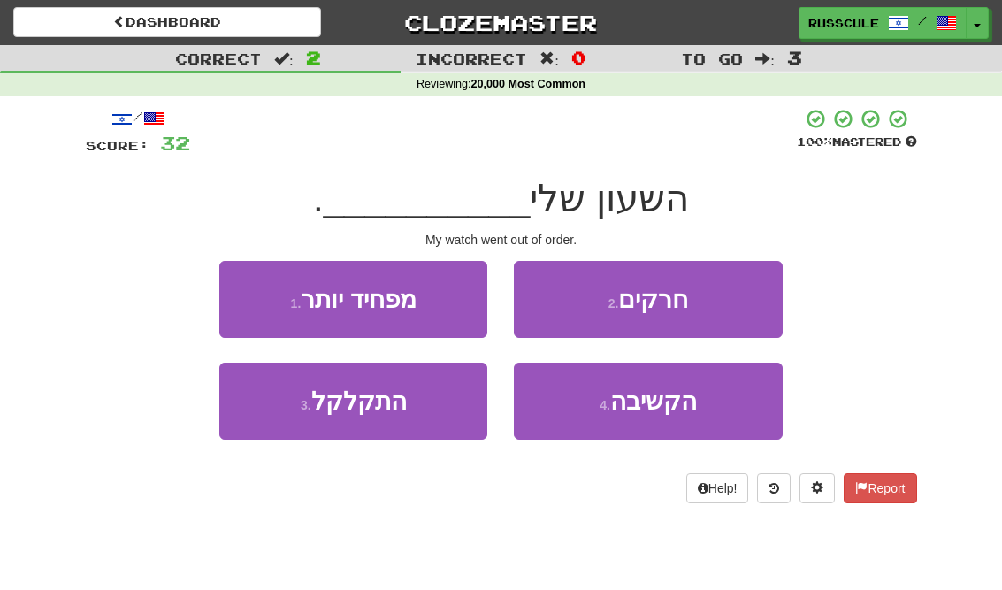
click at [282, 408] on button "3 . התקלקל" at bounding box center [353, 400] width 268 height 77
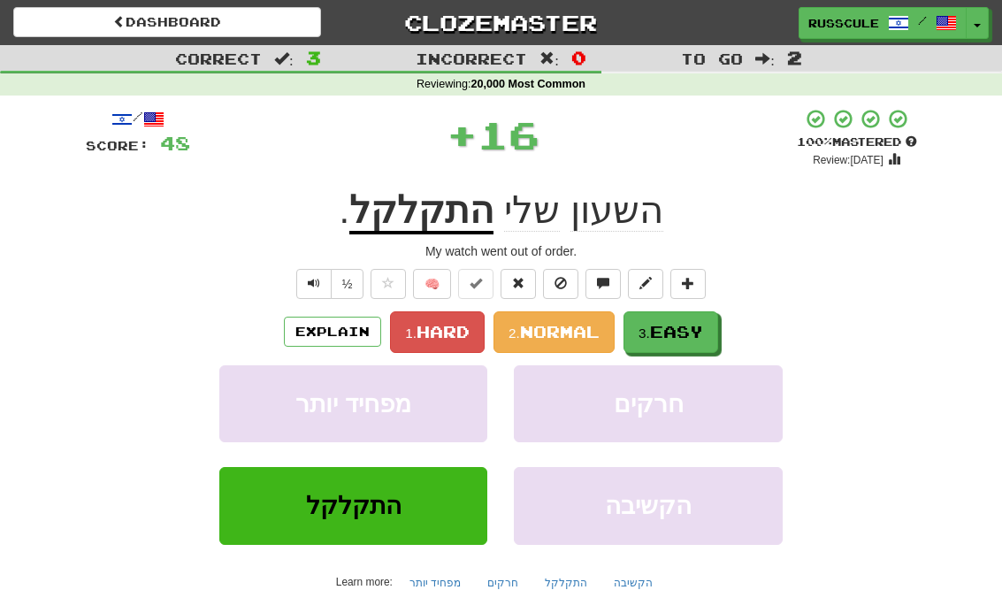
click at [696, 328] on span "Easy" at bounding box center [676, 331] width 53 height 19
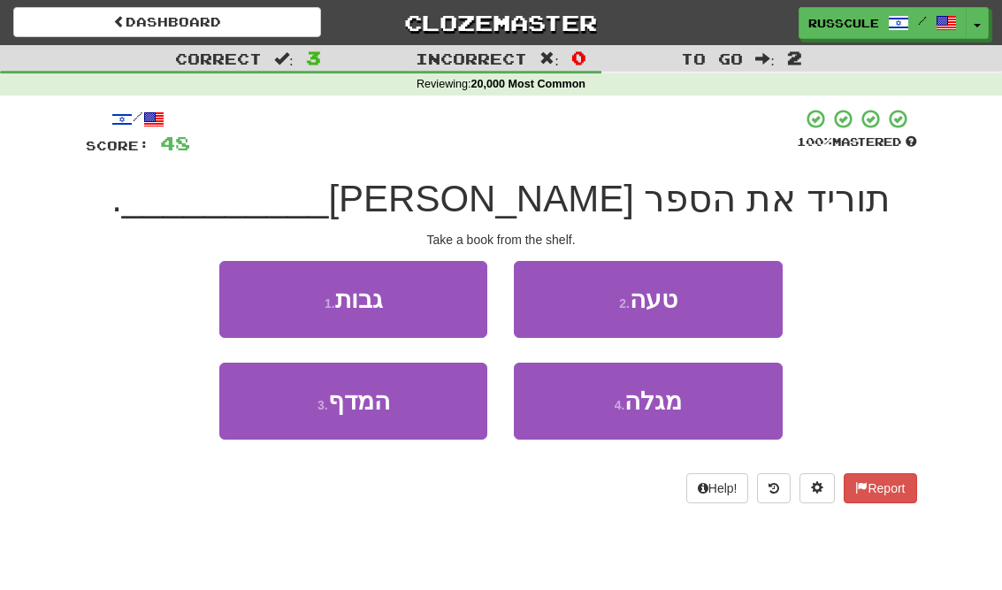
click at [673, 407] on span "מגלה" at bounding box center [652, 400] width 57 height 27
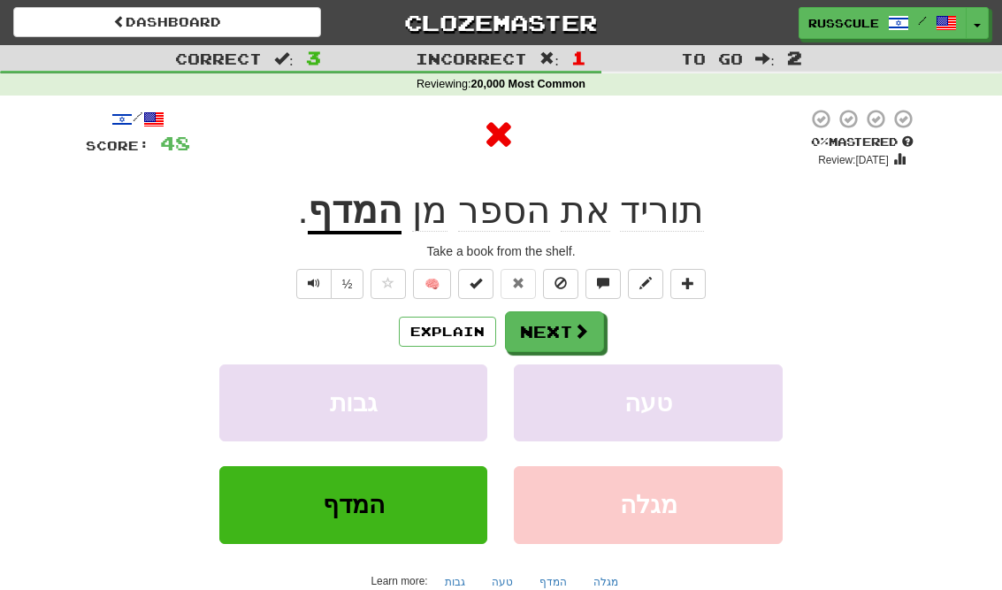
click at [578, 336] on span at bounding box center [581, 331] width 16 height 16
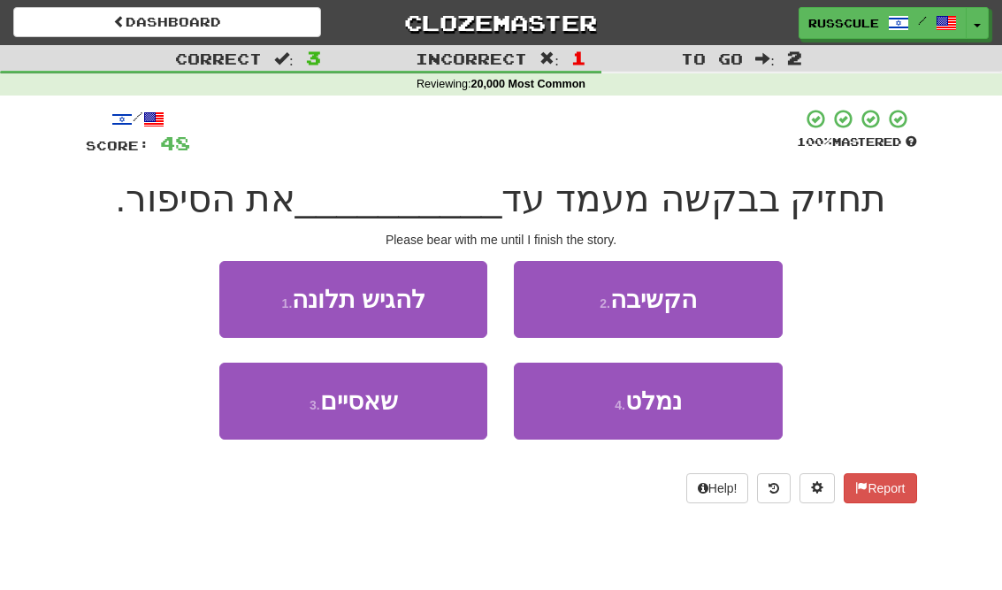
click at [277, 418] on button "3 . שאסיים" at bounding box center [353, 400] width 268 height 77
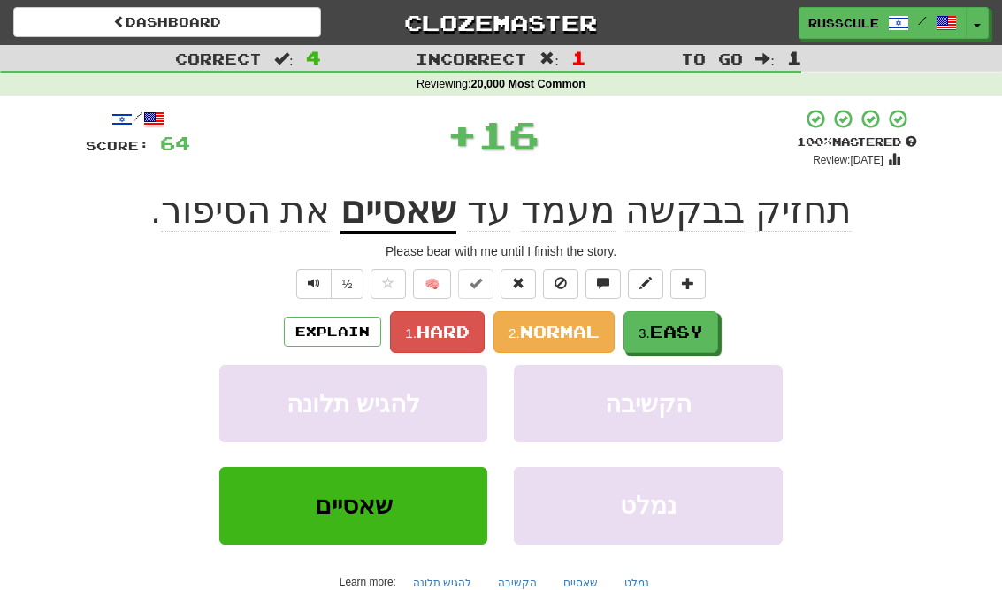
click at [690, 331] on span "Easy" at bounding box center [676, 331] width 53 height 19
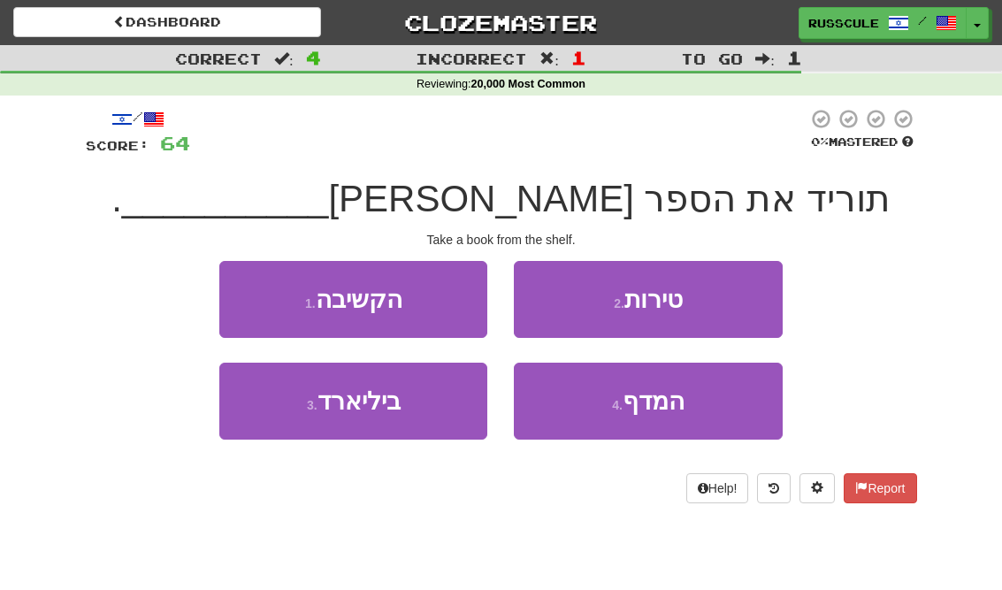
click at [674, 405] on span "המדף" at bounding box center [653, 400] width 62 height 27
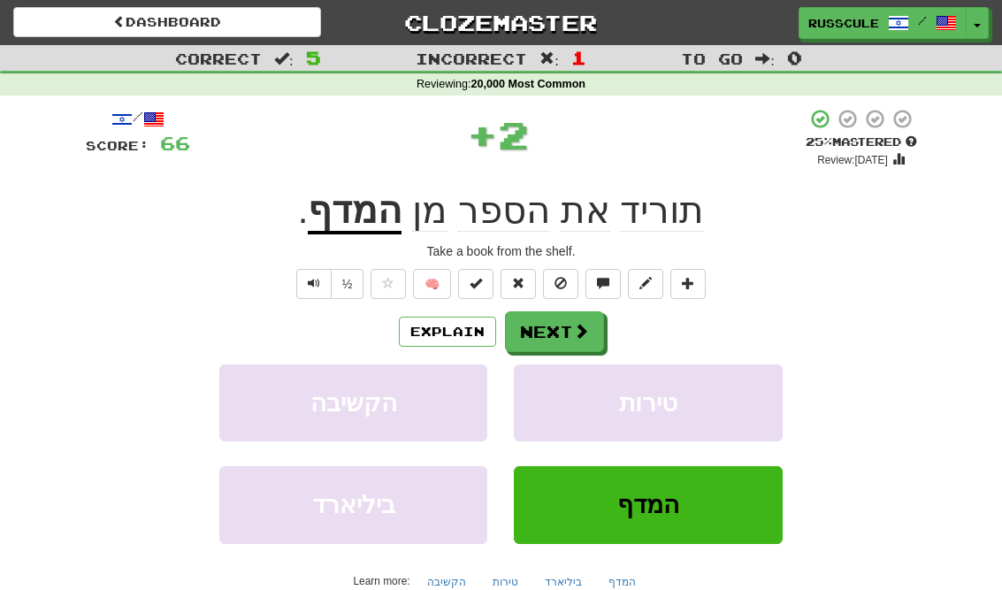
click at [584, 327] on span at bounding box center [581, 331] width 16 height 16
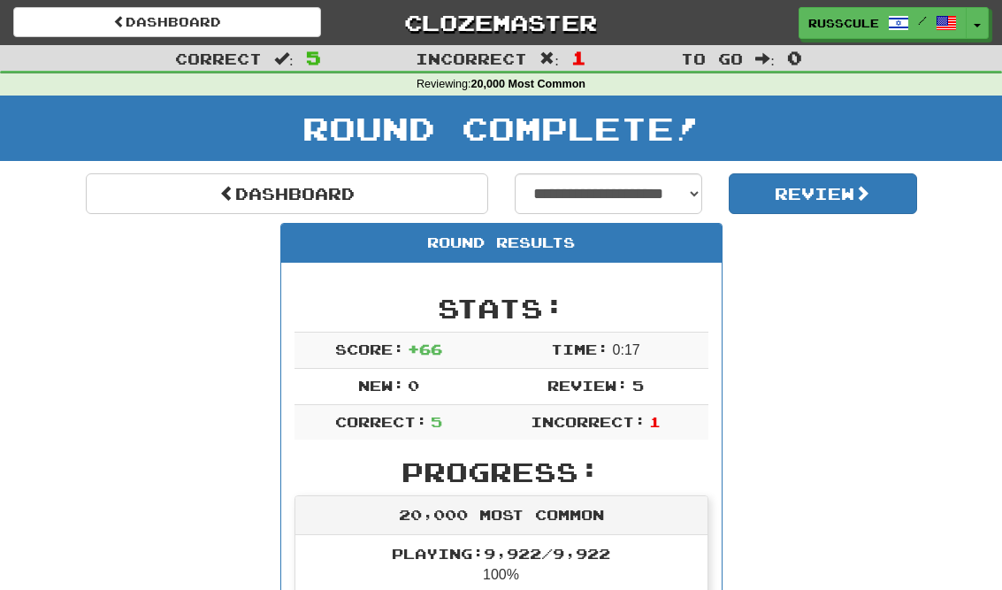
click at [167, 189] on link "Dashboard" at bounding box center [287, 193] width 402 height 41
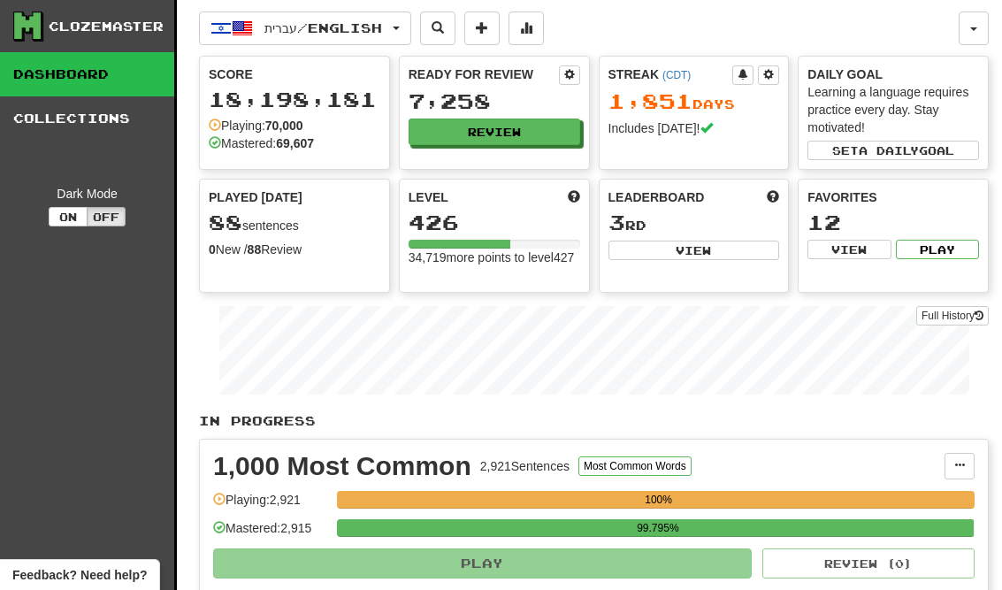
click at [751, 253] on button "View" at bounding box center [693, 249] width 171 height 19
select select "**********"
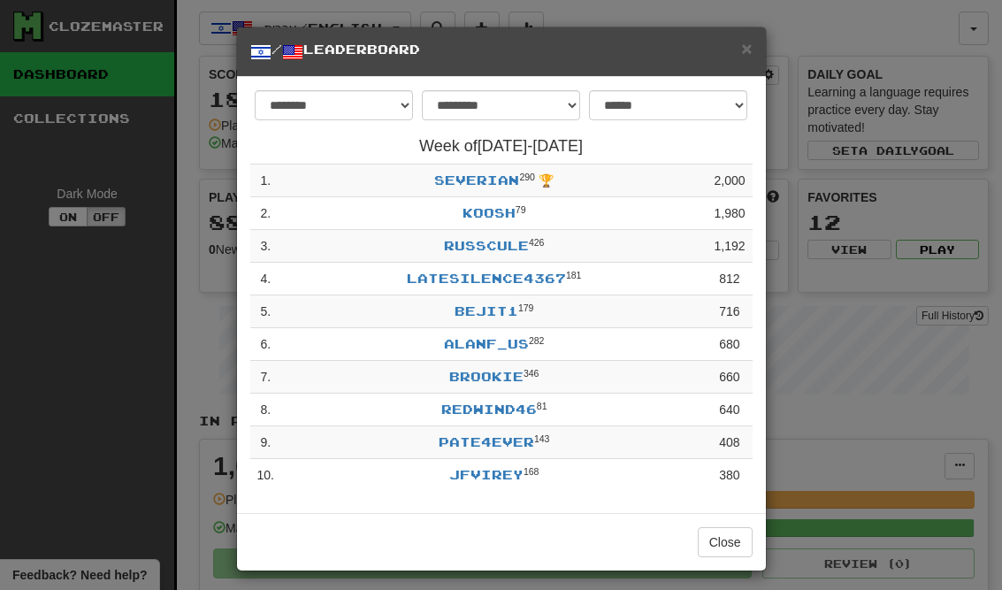
click at [732, 535] on button "Close" at bounding box center [724, 542] width 55 height 30
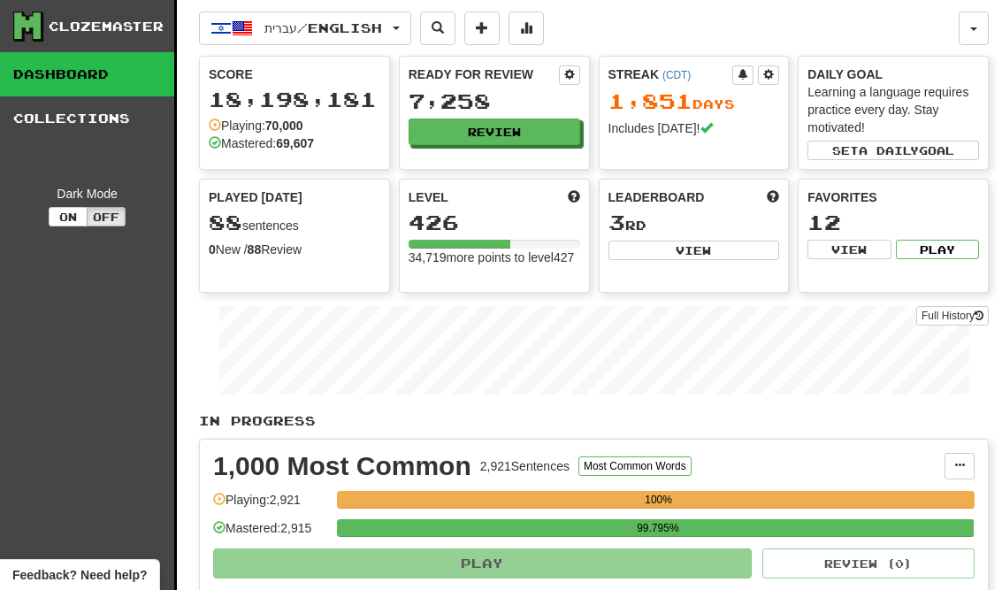
click at [545, 138] on button "Review" at bounding box center [493, 131] width 171 height 27
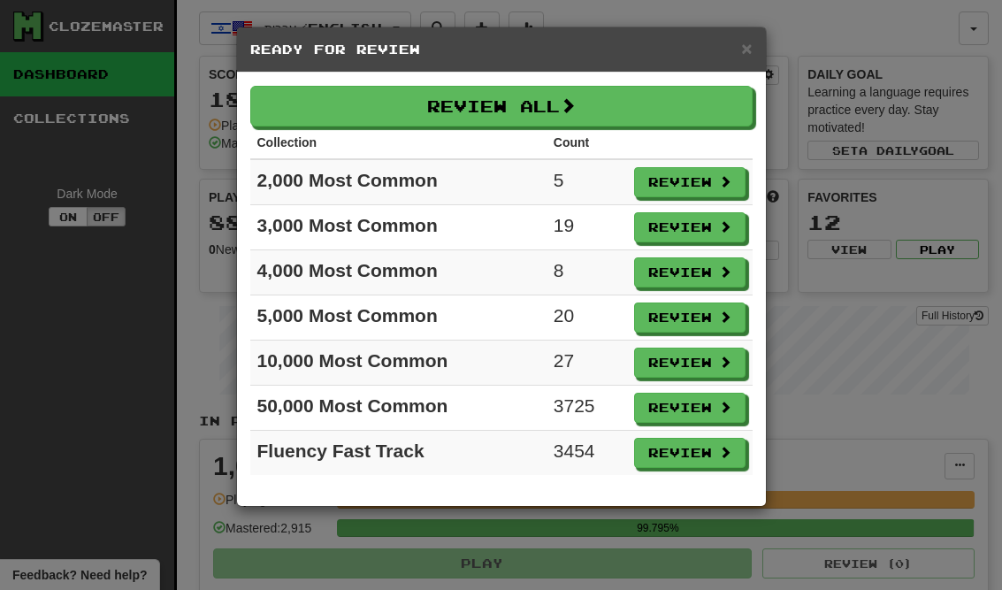
click at [689, 324] on button "Review" at bounding box center [689, 317] width 111 height 30
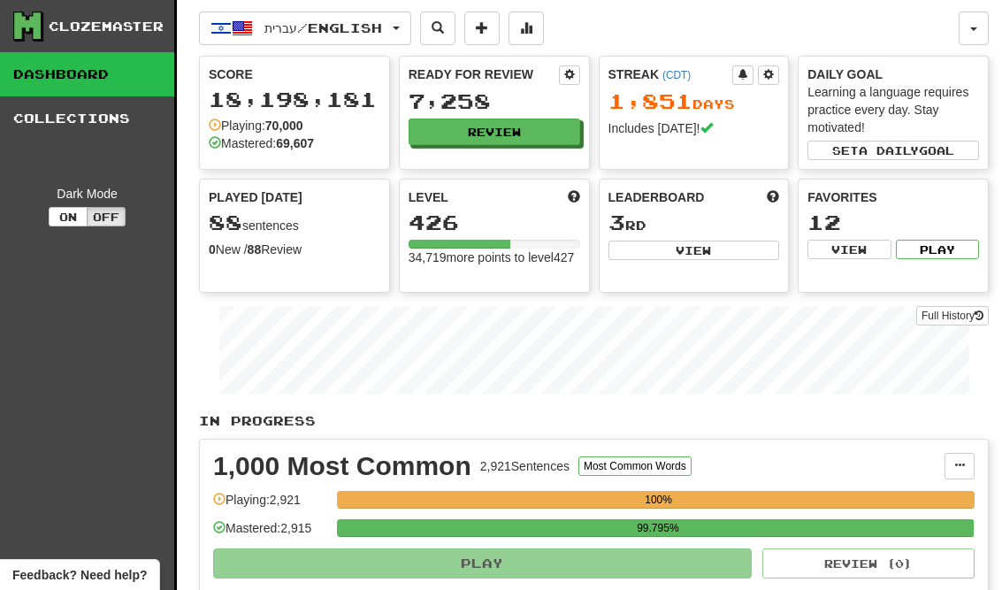
select select "**"
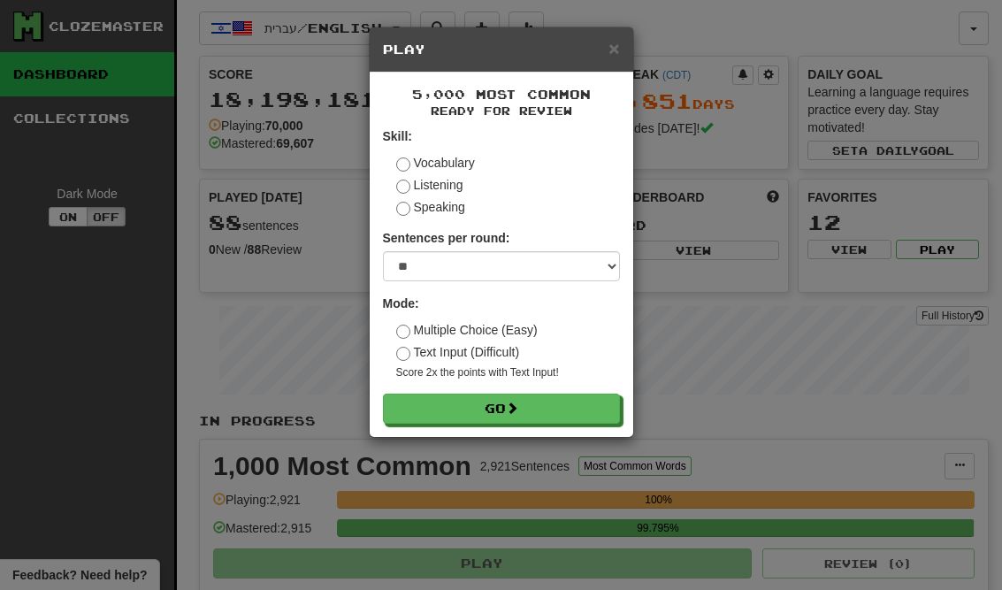
click at [586, 409] on button "Go" at bounding box center [501, 408] width 237 height 30
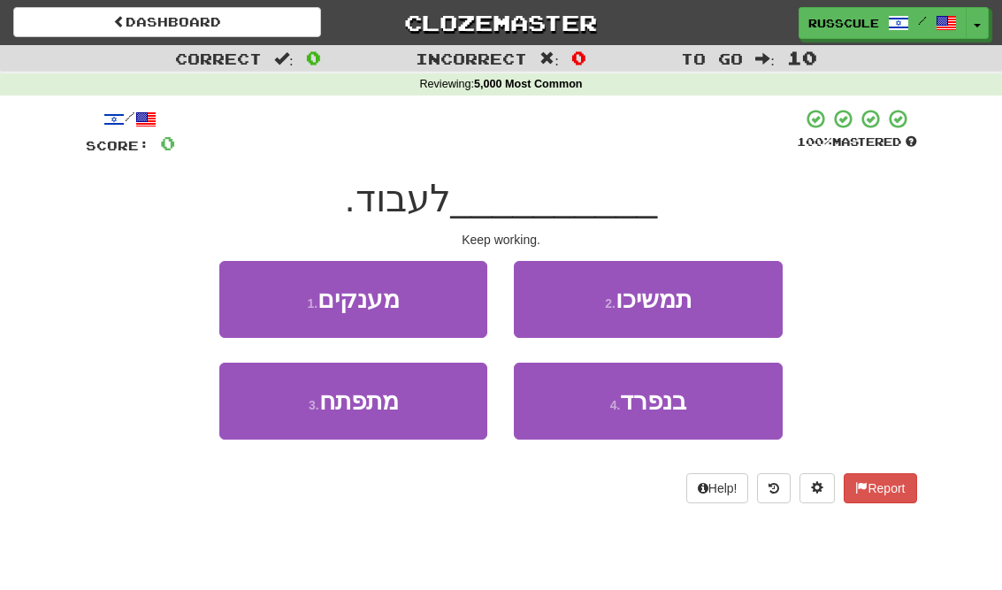
click at [751, 294] on button "2 . תמשיכו" at bounding box center [648, 299] width 268 height 77
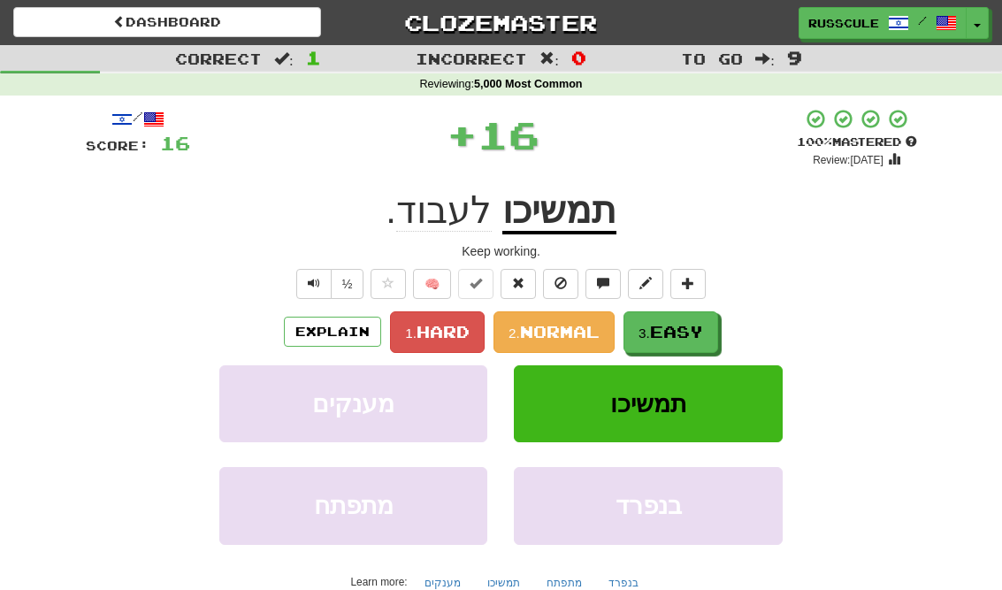
click at [685, 335] on span "Easy" at bounding box center [676, 331] width 53 height 19
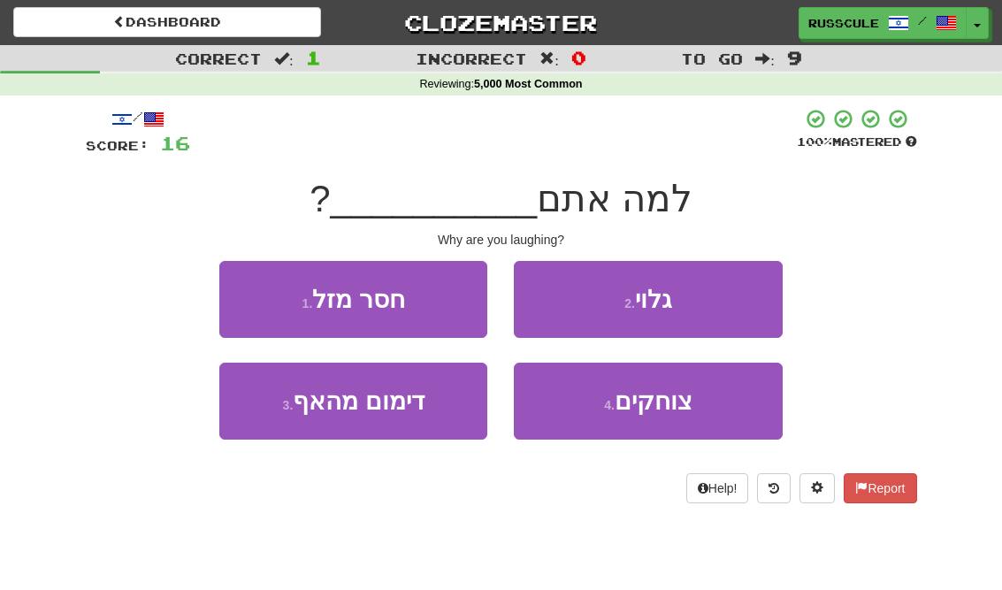
click at [674, 412] on span "צוחקים" at bounding box center [653, 400] width 78 height 27
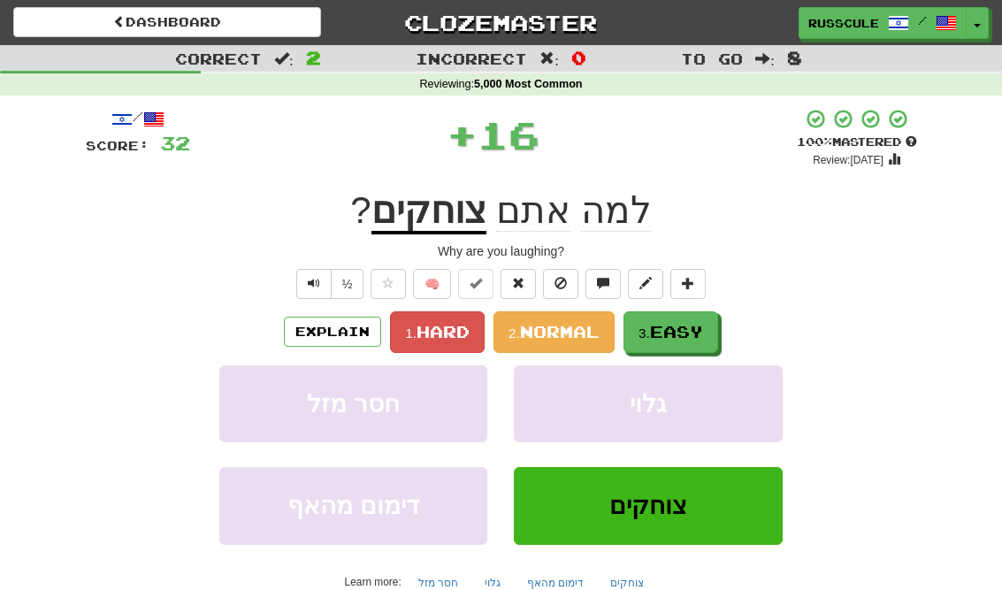
click at [699, 336] on span "Easy" at bounding box center [676, 331] width 53 height 19
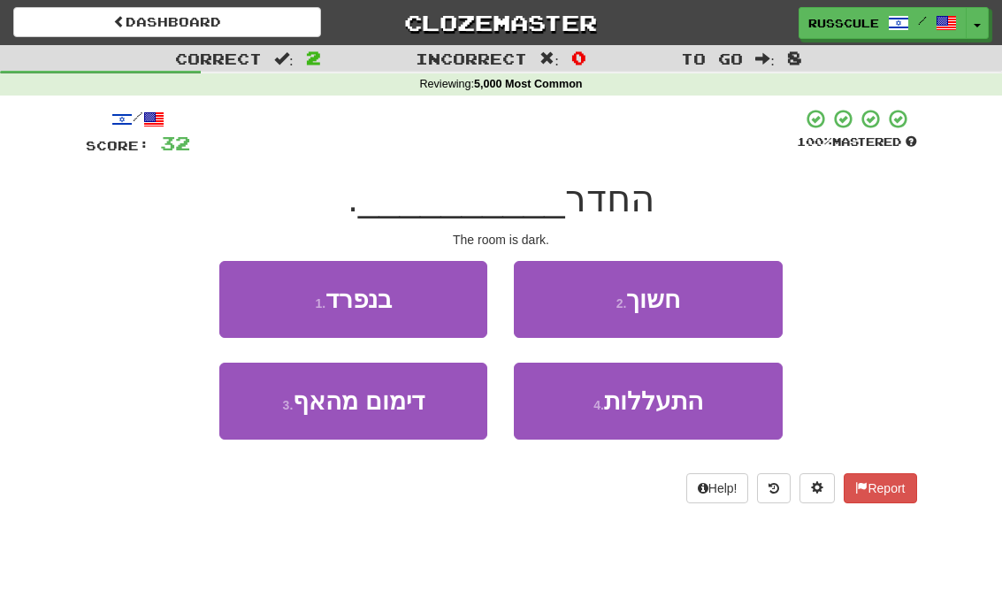
click at [737, 303] on button "2 . חשוך" at bounding box center [648, 299] width 268 height 77
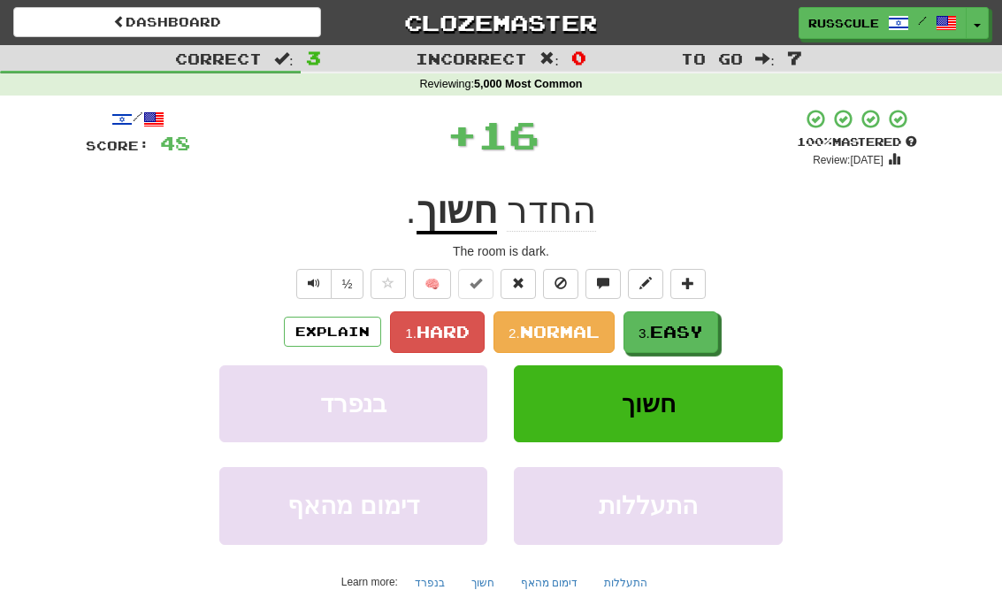
click at [683, 338] on span "Easy" at bounding box center [676, 331] width 53 height 19
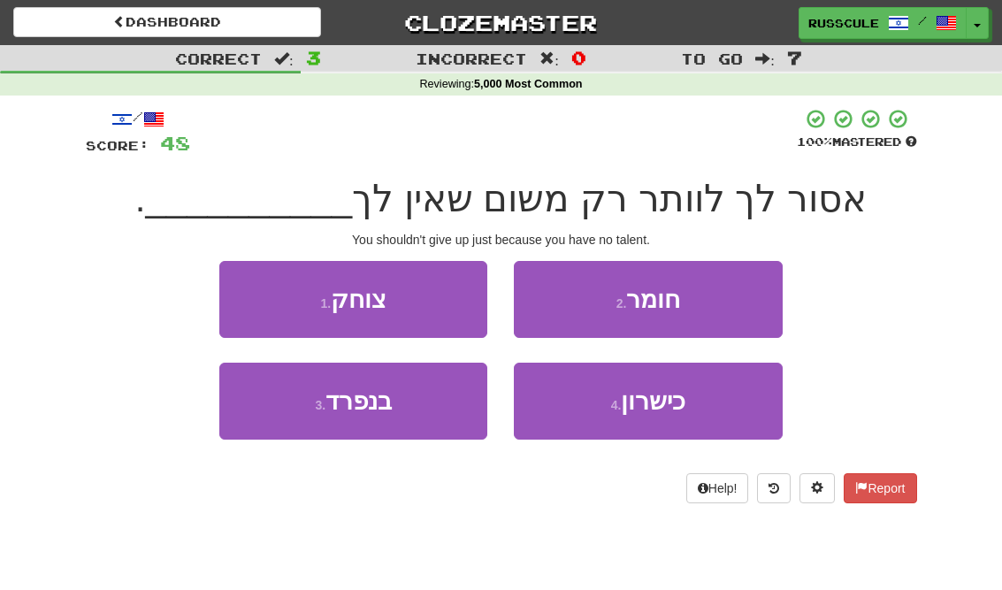
click at [678, 408] on span "כישרון" at bounding box center [653, 400] width 65 height 27
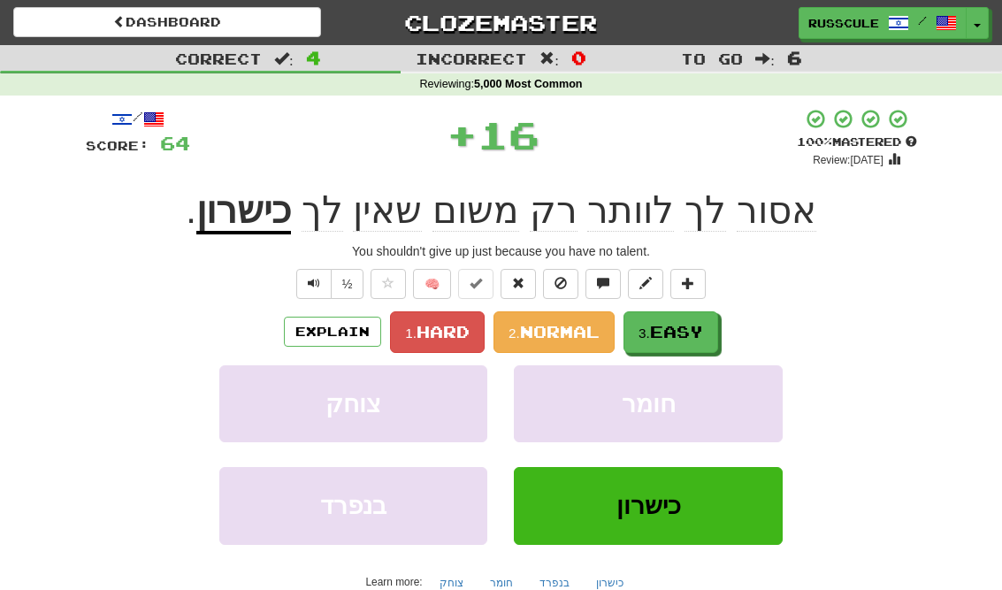
click at [699, 333] on span "Easy" at bounding box center [676, 331] width 53 height 19
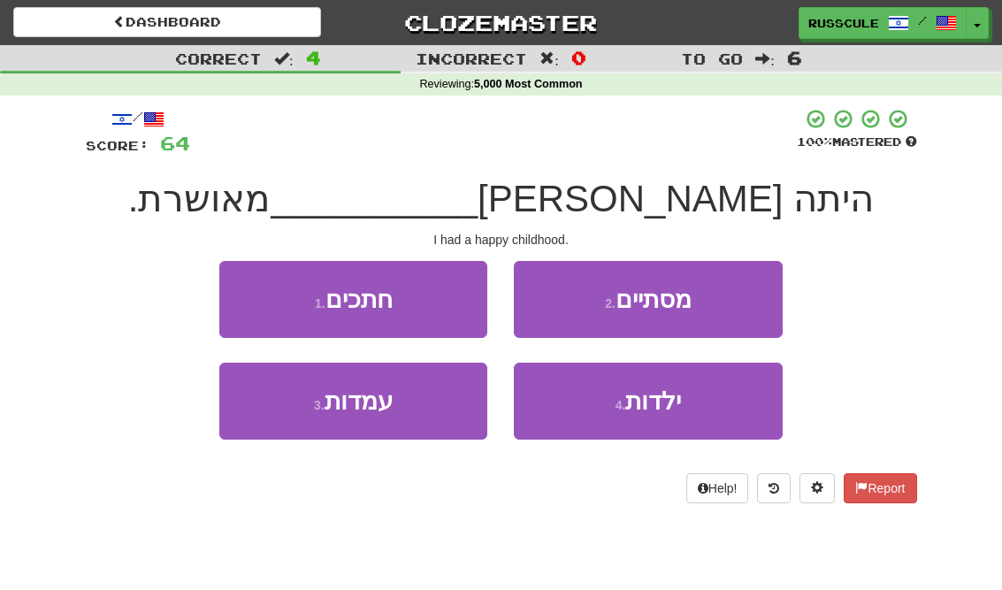
click at [684, 403] on button "4 . ילדות" at bounding box center [648, 400] width 268 height 77
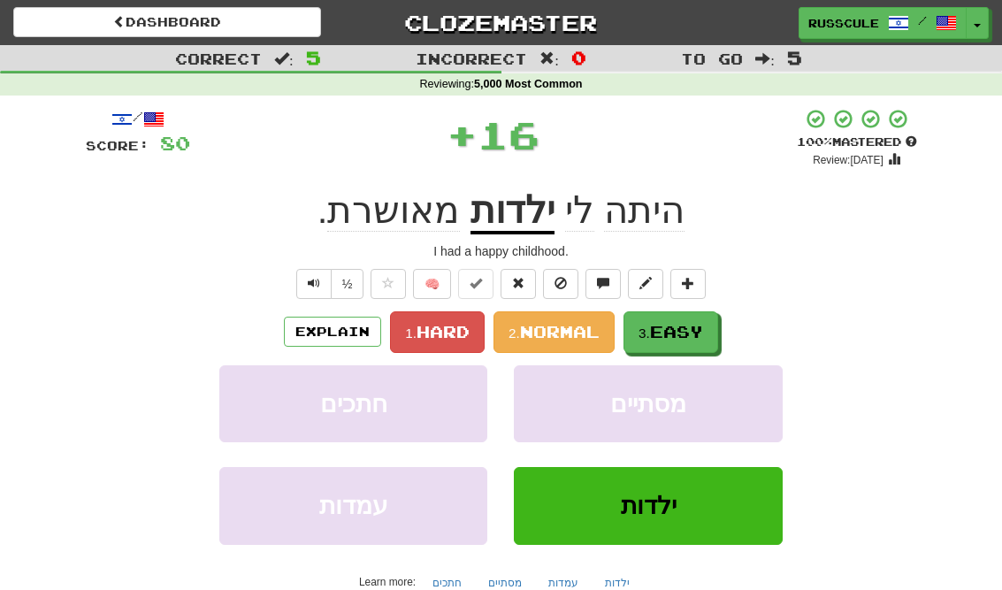
click at [703, 337] on span "Easy" at bounding box center [676, 331] width 53 height 19
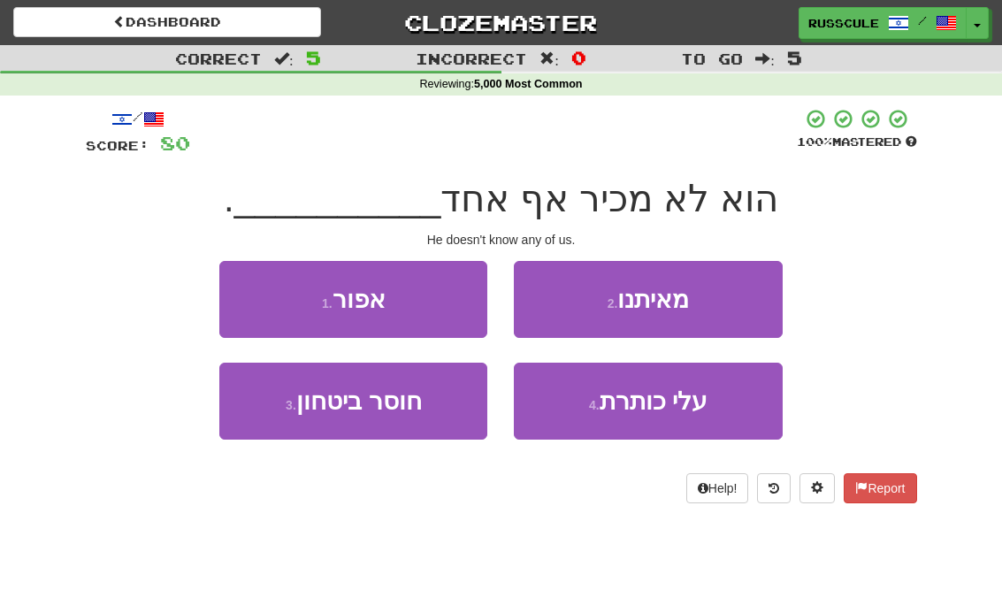
click at [730, 301] on button "2 . מאיתנו" at bounding box center [648, 299] width 268 height 77
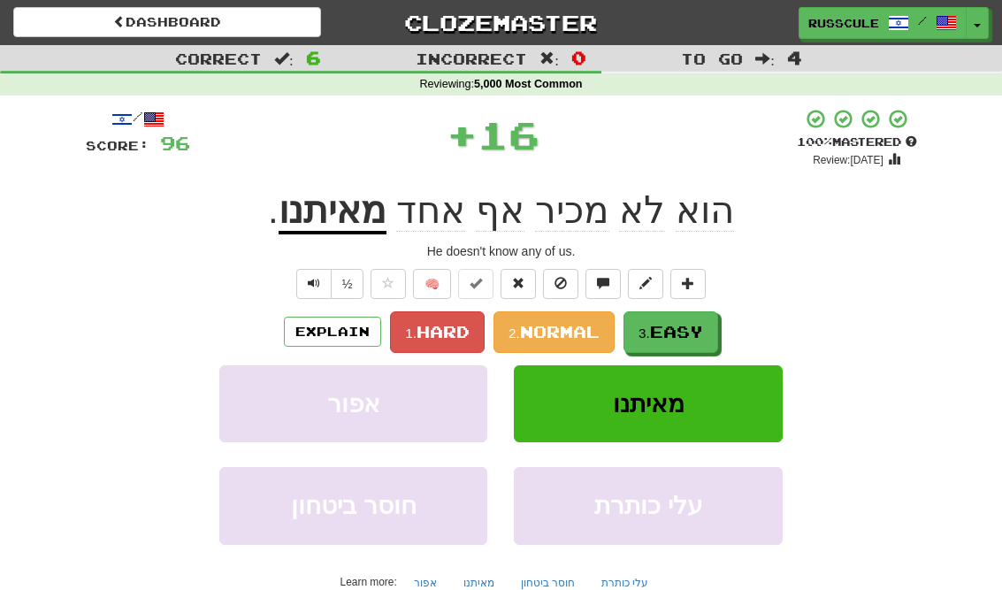
click at [687, 336] on span "Easy" at bounding box center [676, 331] width 53 height 19
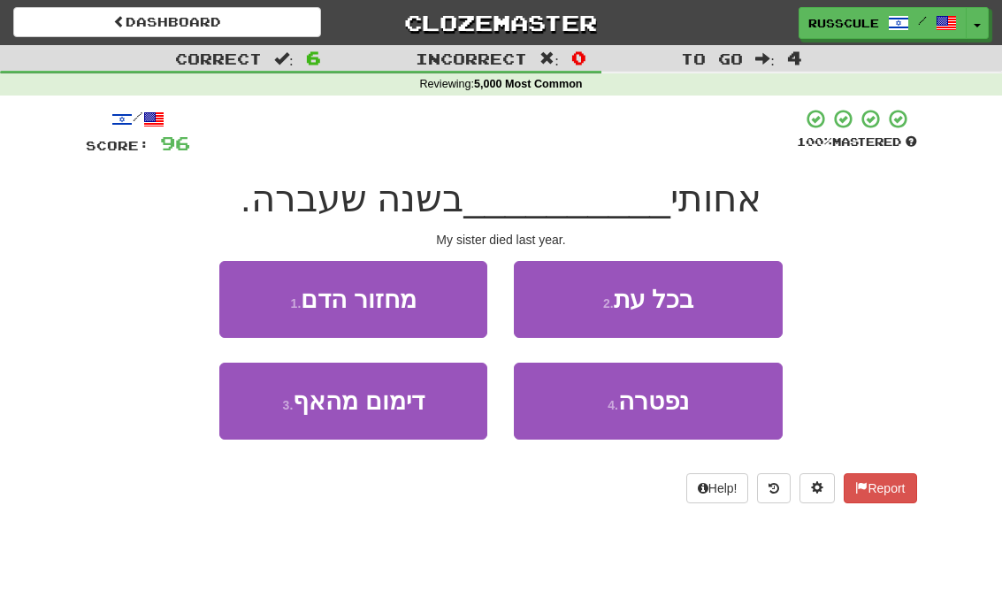
click at [670, 406] on span "נפטרה" at bounding box center [653, 400] width 71 height 27
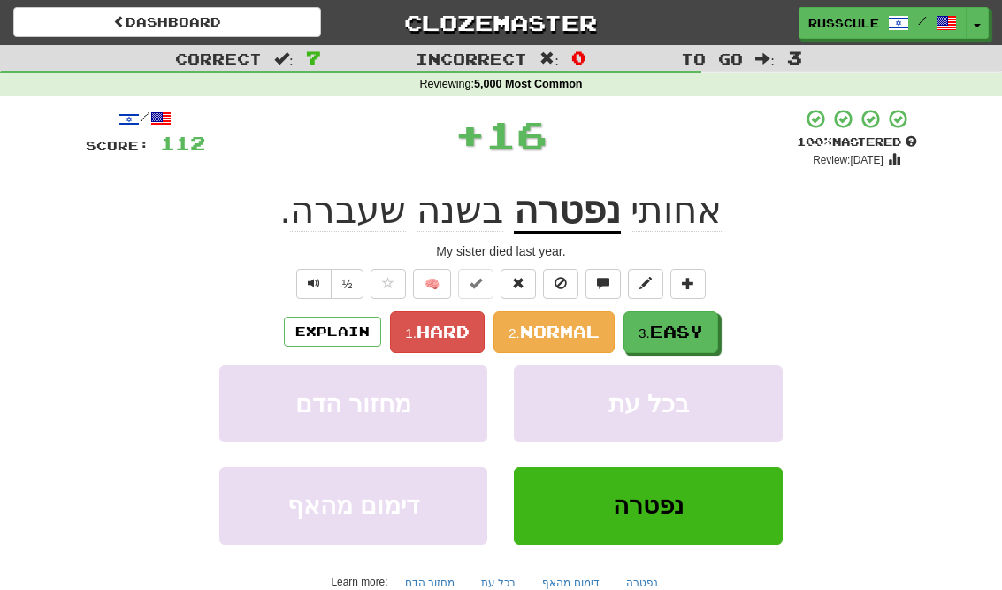
click at [690, 347] on button "3. Easy" at bounding box center [670, 332] width 95 height 42
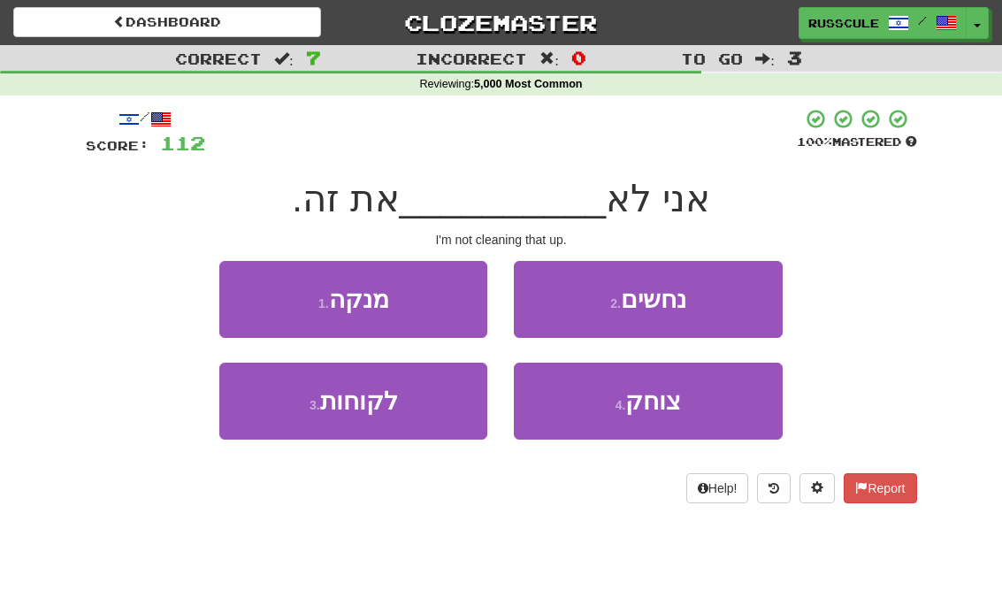
click at [232, 285] on button "1 . מנקה" at bounding box center [353, 299] width 268 height 77
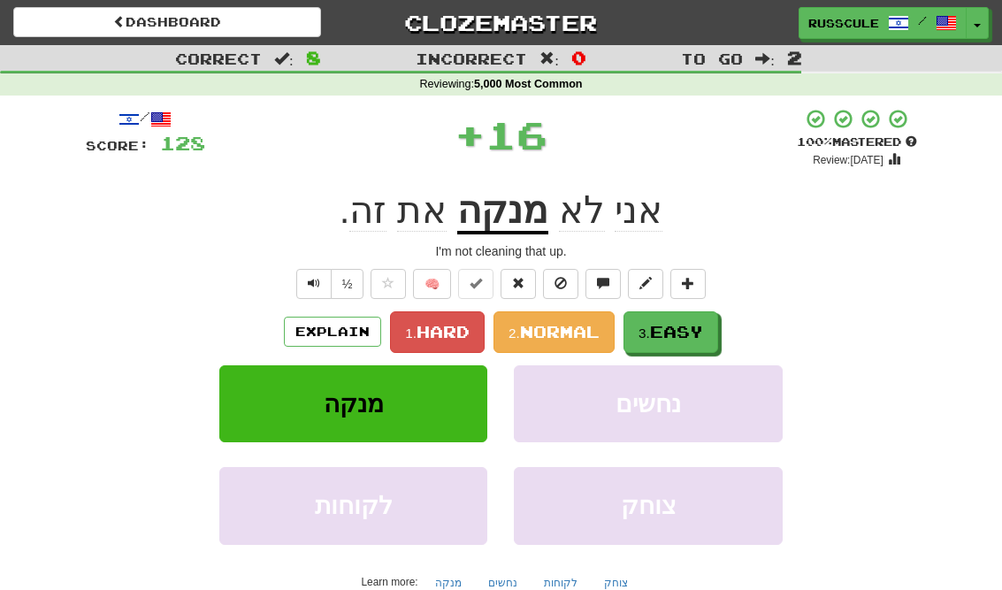
click at [700, 332] on span "Easy" at bounding box center [676, 331] width 53 height 19
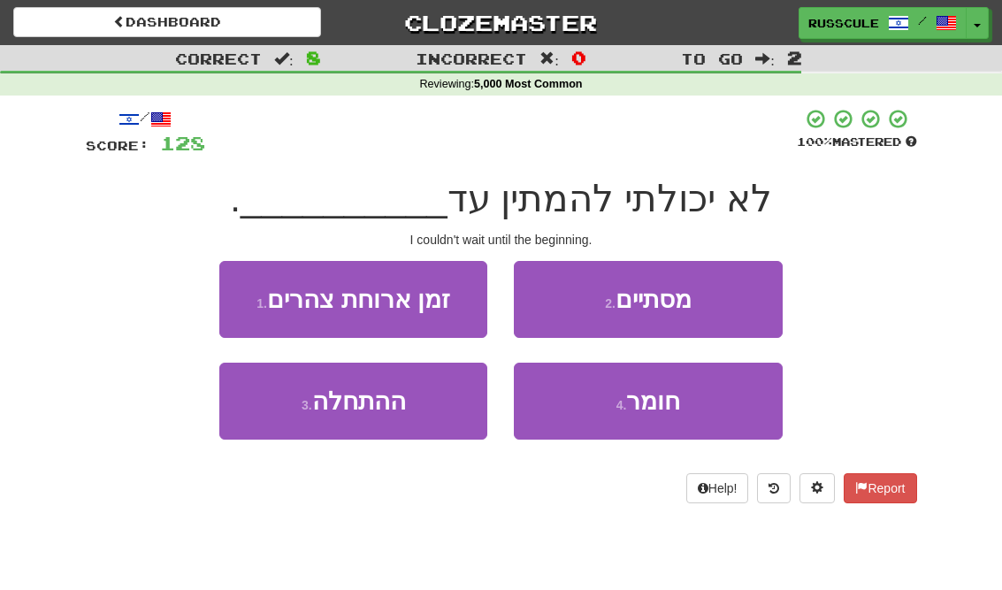
click at [271, 410] on button "3 . ההתחלה" at bounding box center [353, 400] width 268 height 77
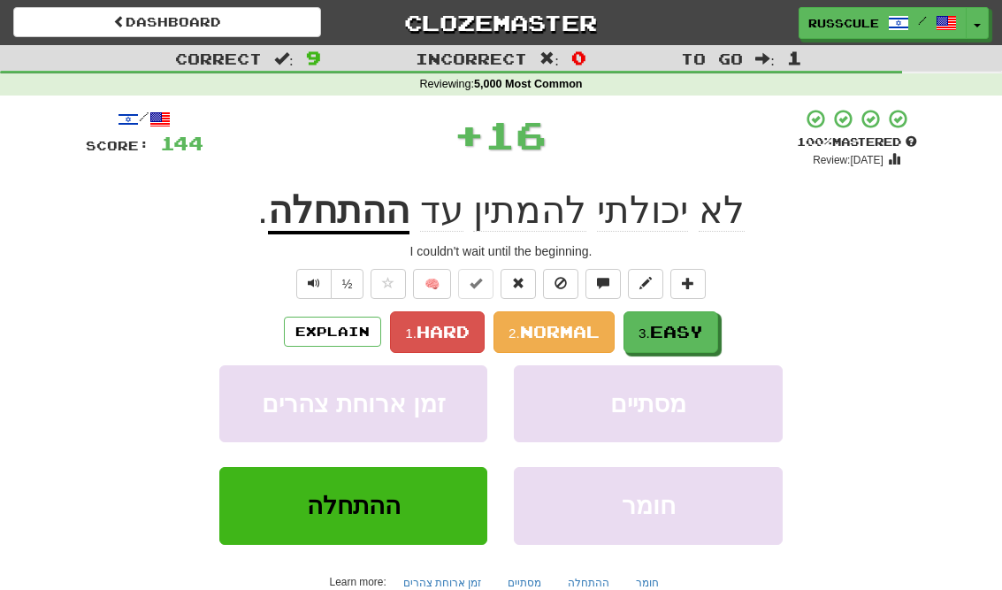
click at [703, 328] on span "Easy" at bounding box center [676, 331] width 53 height 19
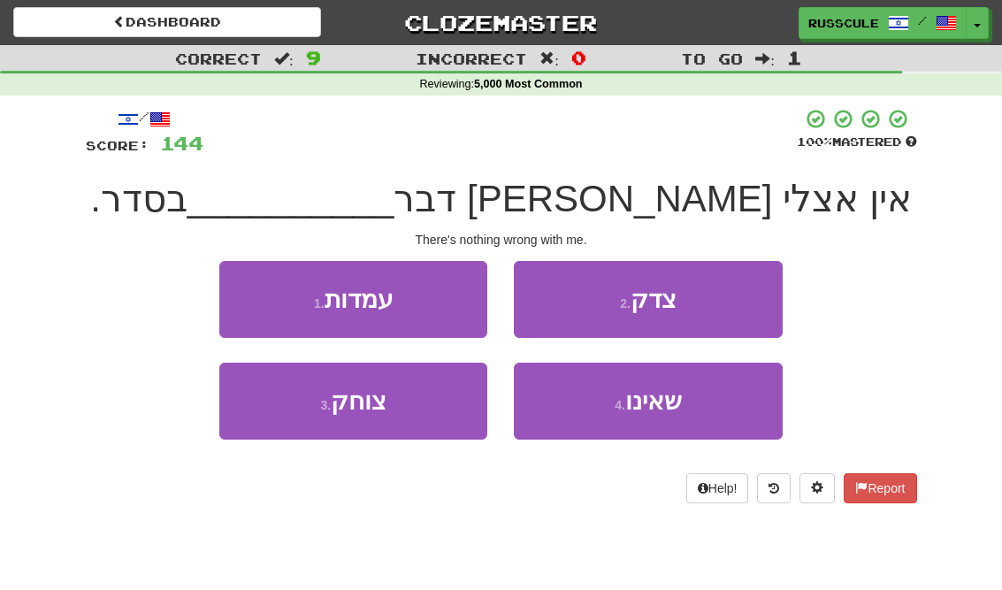
click at [687, 398] on button "4 . שאינו" at bounding box center [648, 400] width 268 height 77
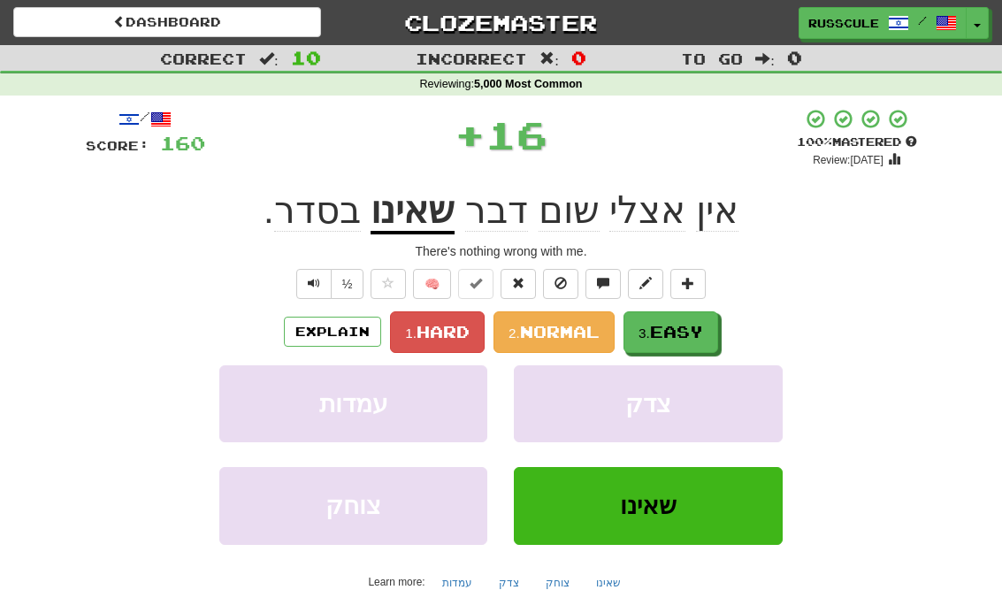
click at [707, 323] on button "3. Easy" at bounding box center [670, 332] width 95 height 42
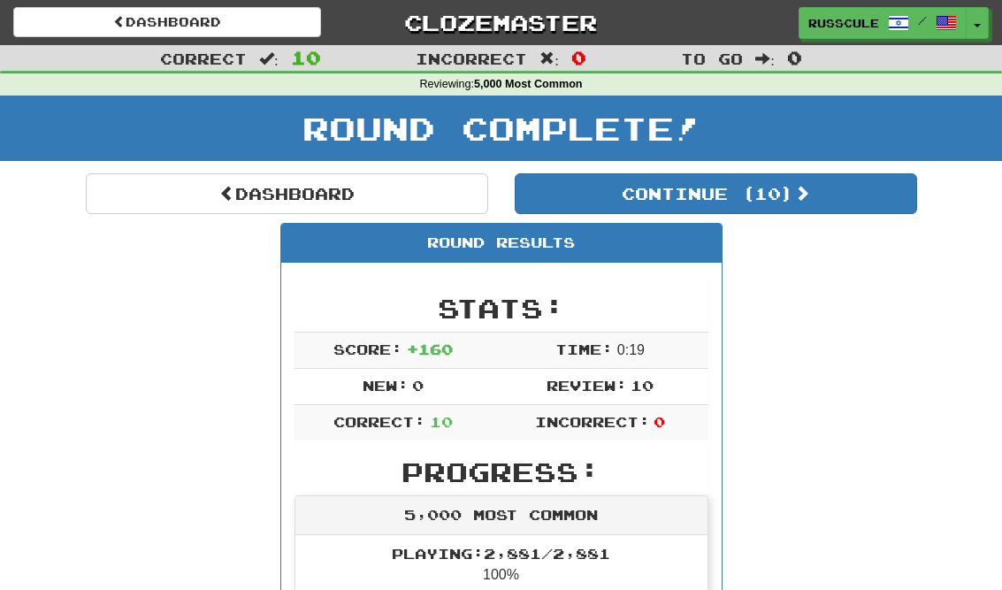
click at [856, 206] on button "Continue ( 10 )" at bounding box center [715, 193] width 402 height 41
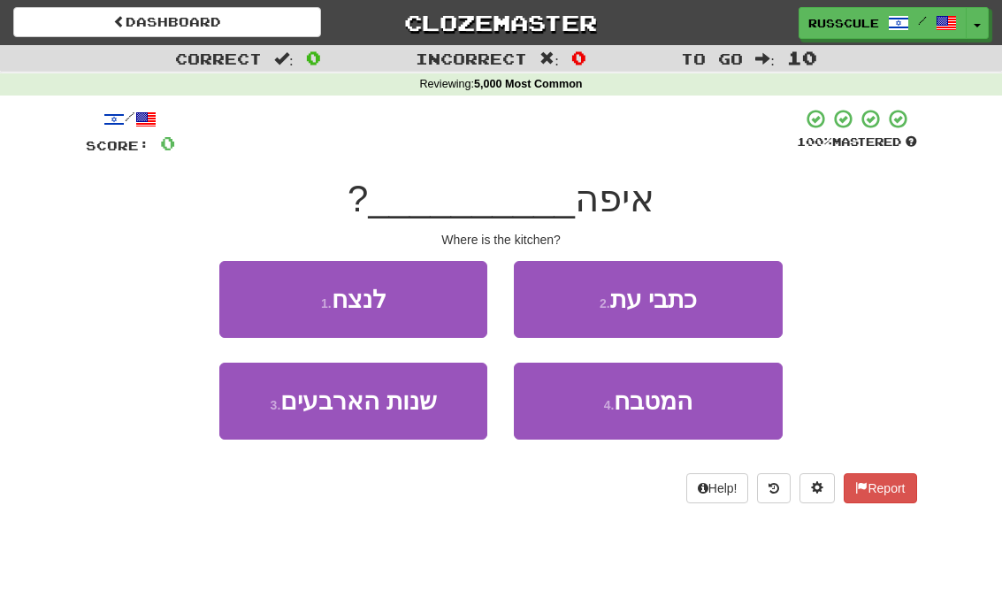
click at [697, 410] on button "4 . המטבח" at bounding box center [648, 400] width 268 height 77
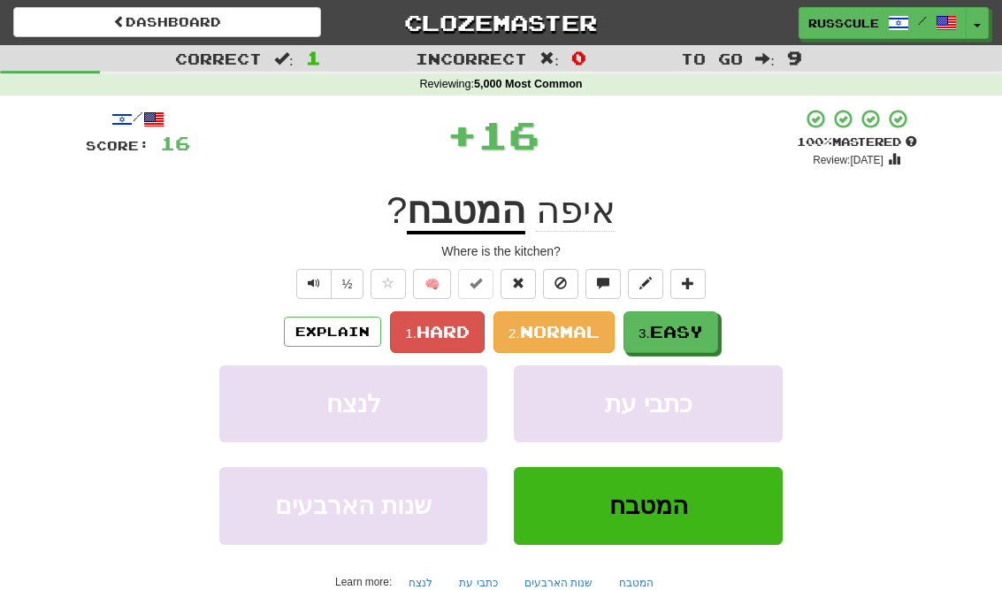
click at [703, 338] on span "Easy" at bounding box center [676, 331] width 53 height 19
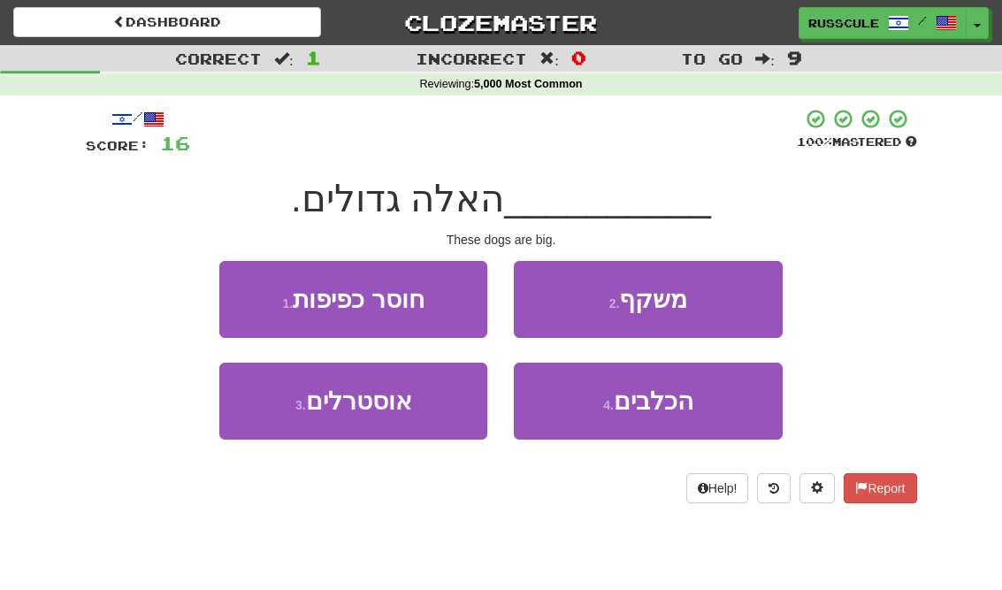
click at [688, 405] on span "הכלבים" at bounding box center [653, 400] width 80 height 27
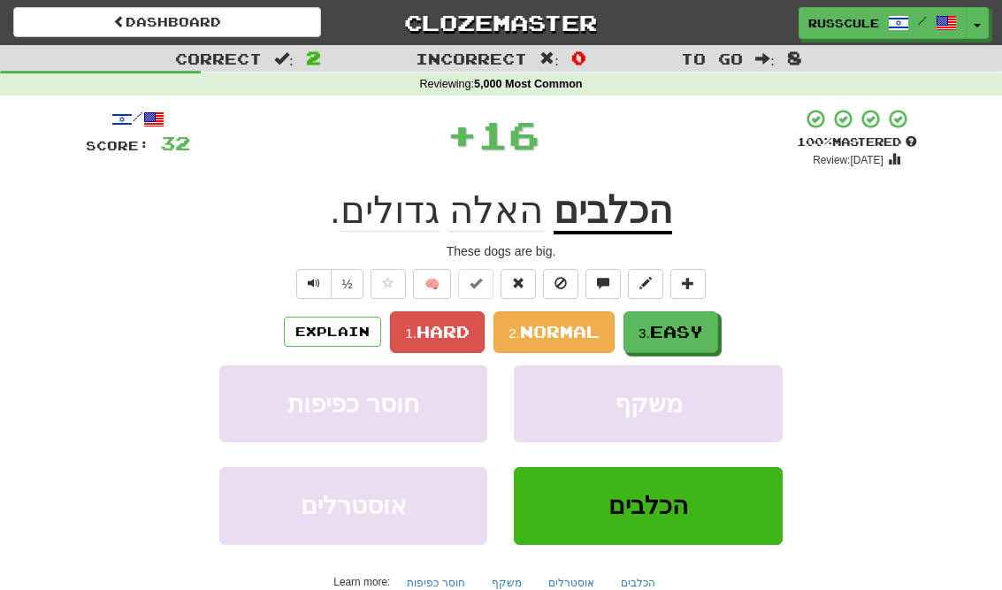
click at [712, 333] on button "3. Easy" at bounding box center [670, 332] width 95 height 42
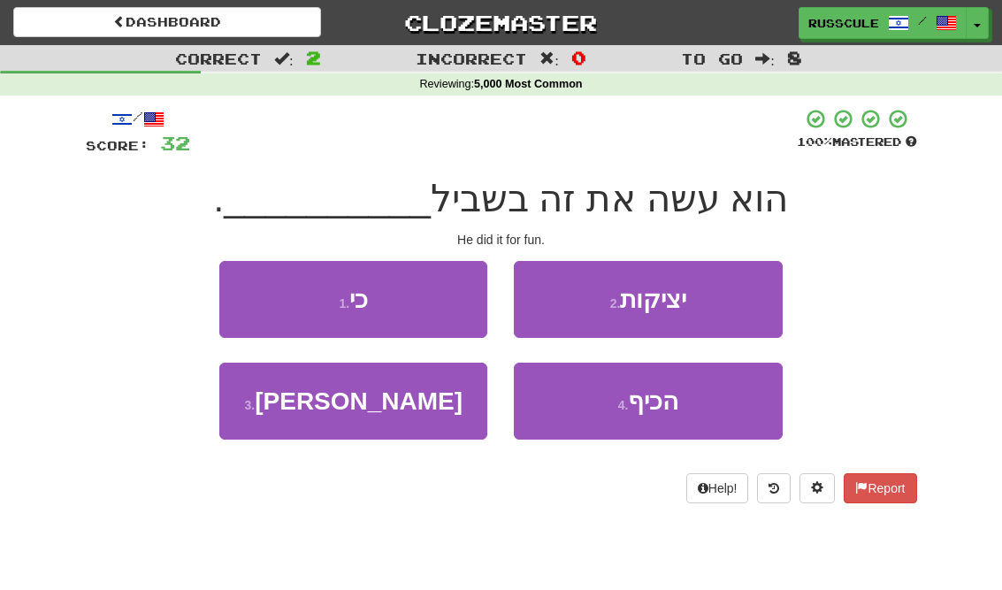
click at [697, 400] on button "4 . הכיף" at bounding box center [648, 400] width 268 height 77
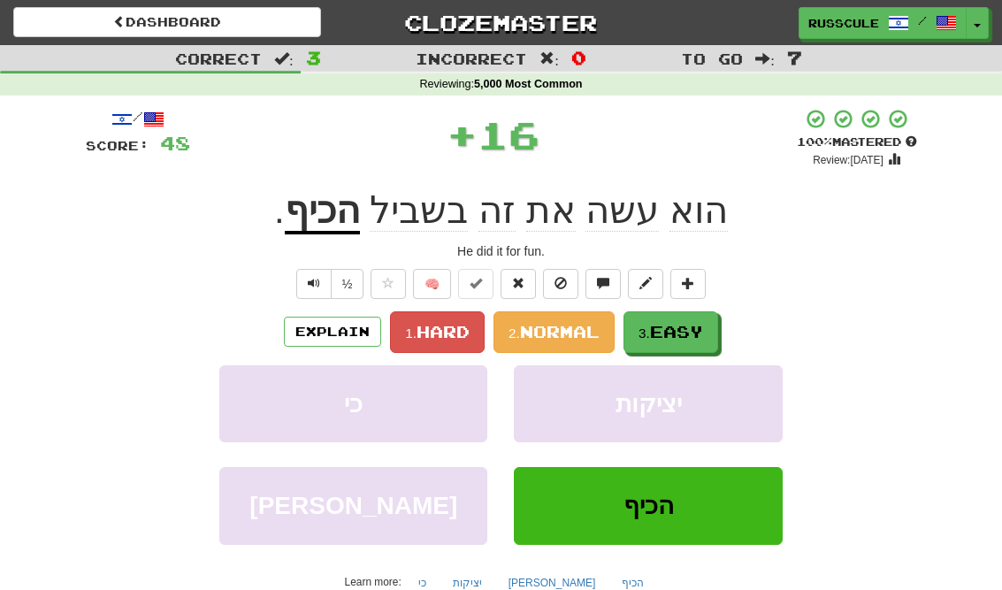
click at [707, 319] on button "3. Easy" at bounding box center [670, 332] width 95 height 42
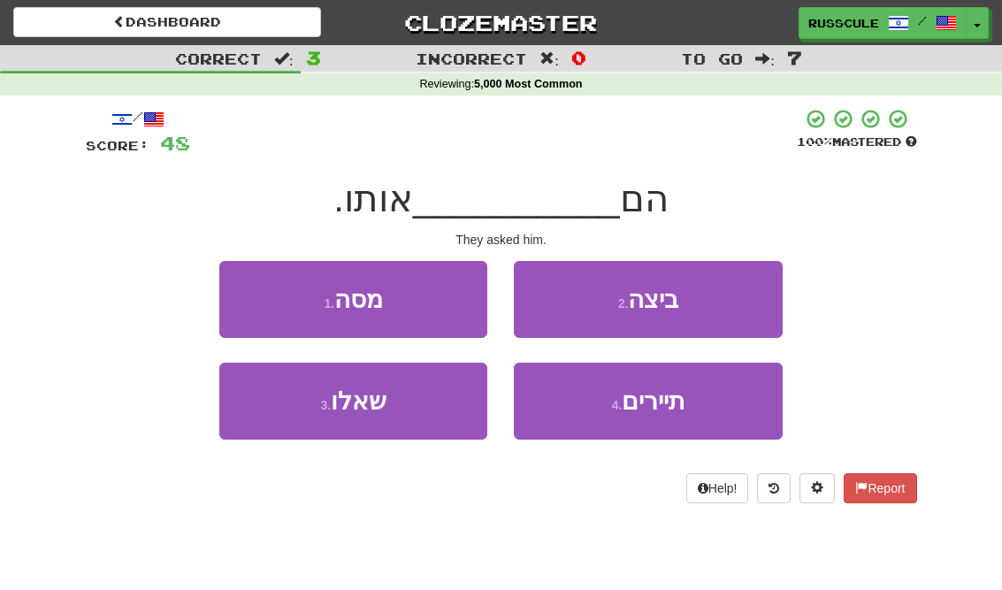
click at [276, 405] on button "3 . שאלו" at bounding box center [353, 400] width 268 height 77
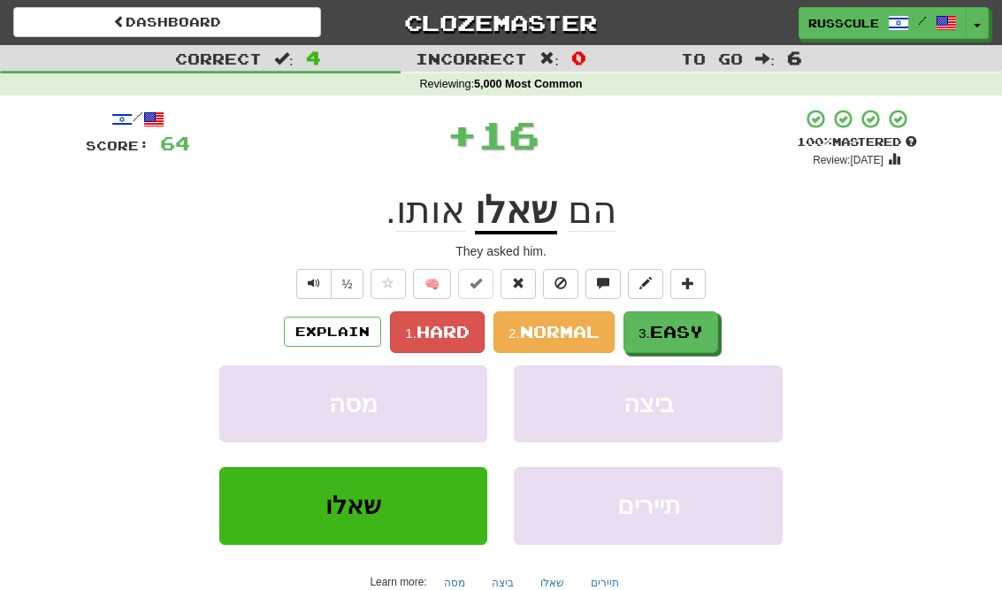
click at [701, 335] on span "Easy" at bounding box center [676, 331] width 53 height 19
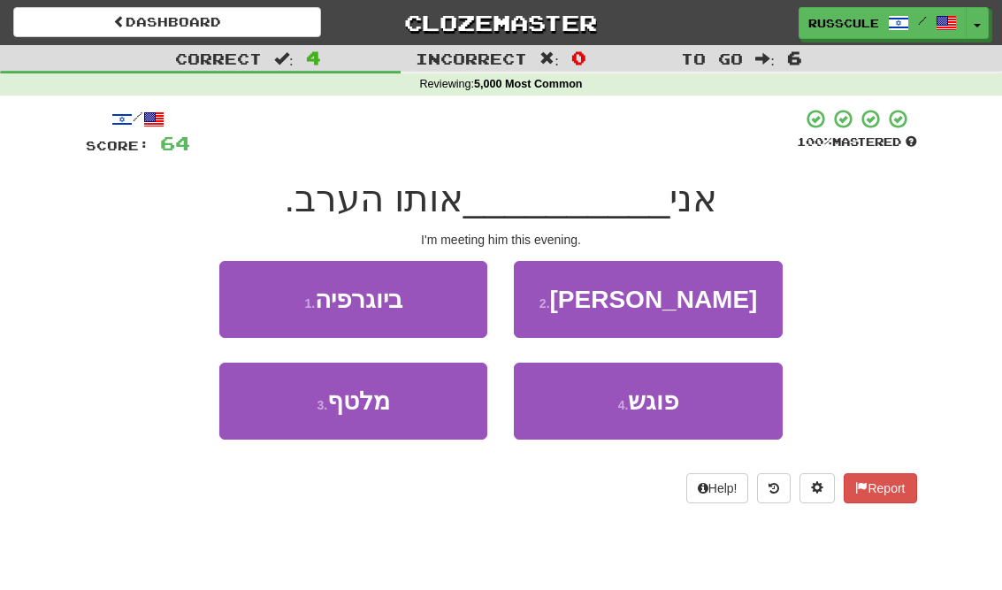
click at [674, 403] on span "פוגש" at bounding box center [653, 400] width 50 height 27
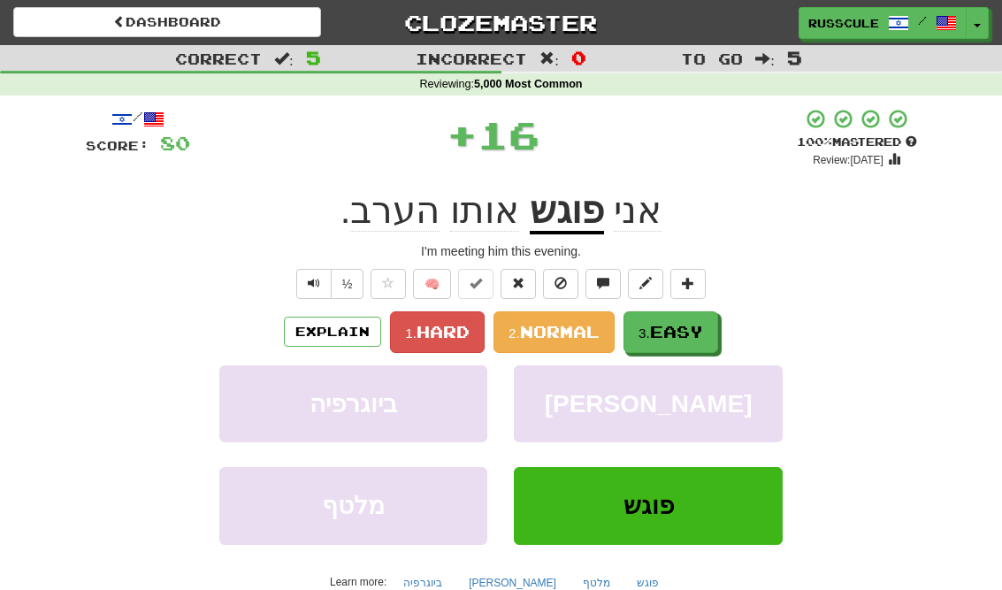
click at [696, 339] on span "Easy" at bounding box center [676, 331] width 53 height 19
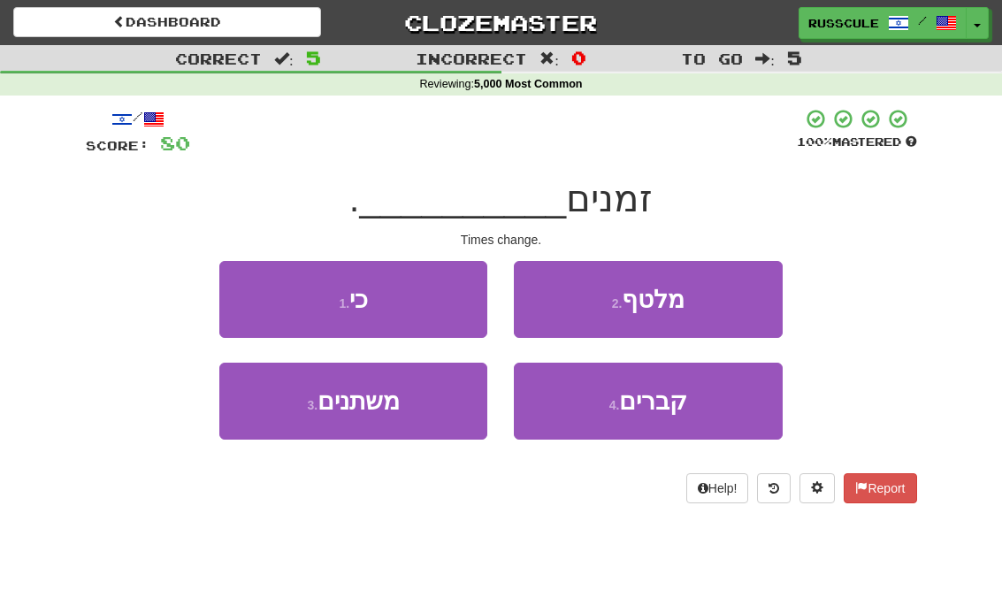
click at [285, 411] on button "3 . משתנים" at bounding box center [353, 400] width 268 height 77
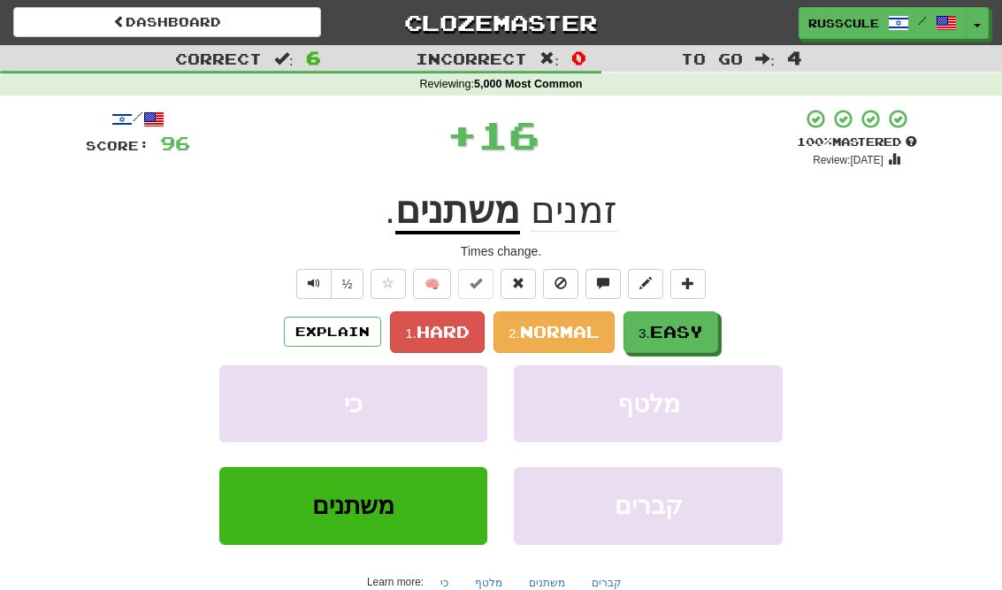
click at [700, 334] on span "Easy" at bounding box center [676, 331] width 53 height 19
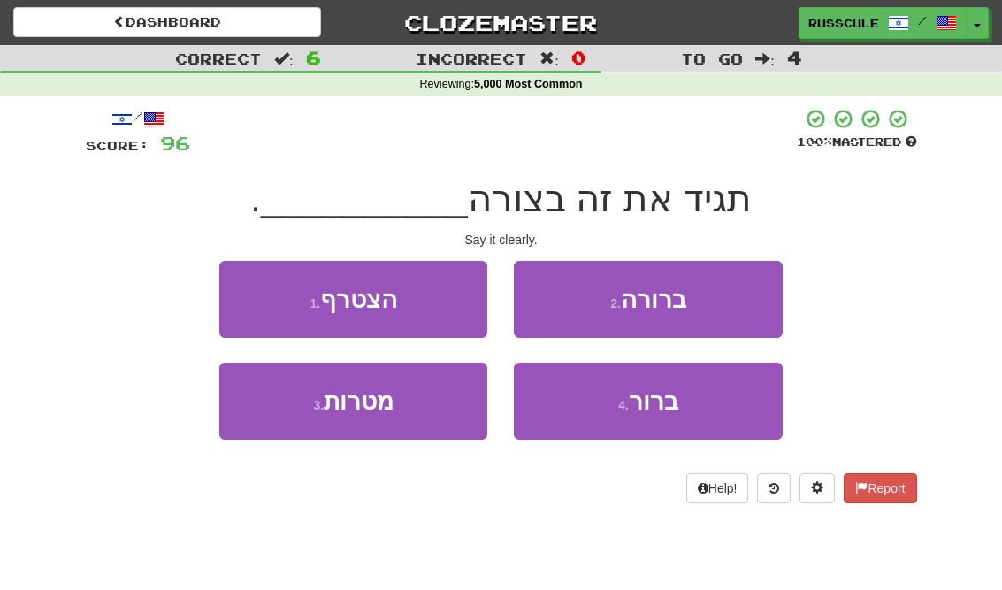
click at [742, 300] on button "2 . ברורה" at bounding box center [648, 299] width 268 height 77
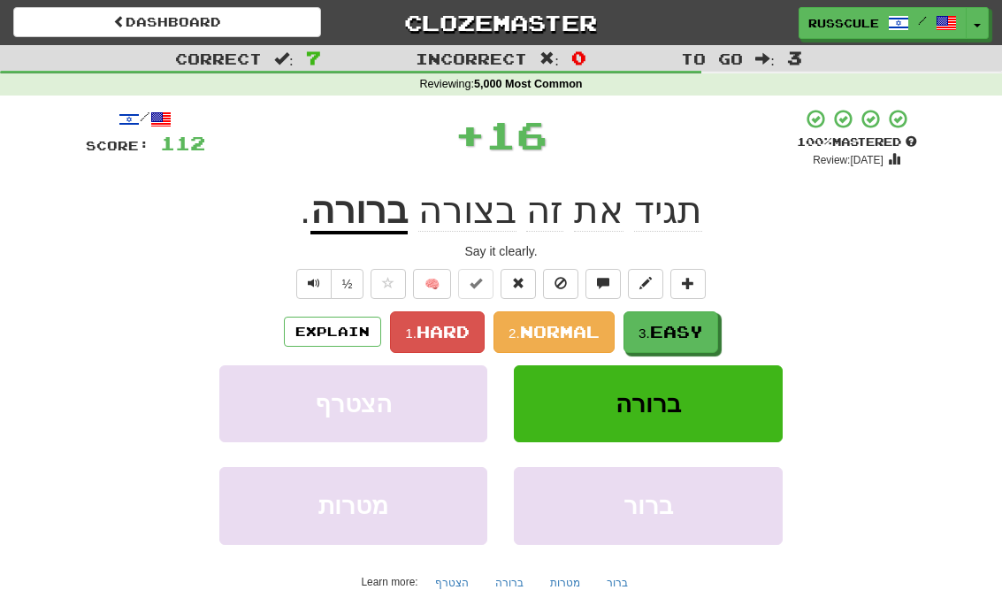
click at [697, 328] on span "Easy" at bounding box center [676, 331] width 53 height 19
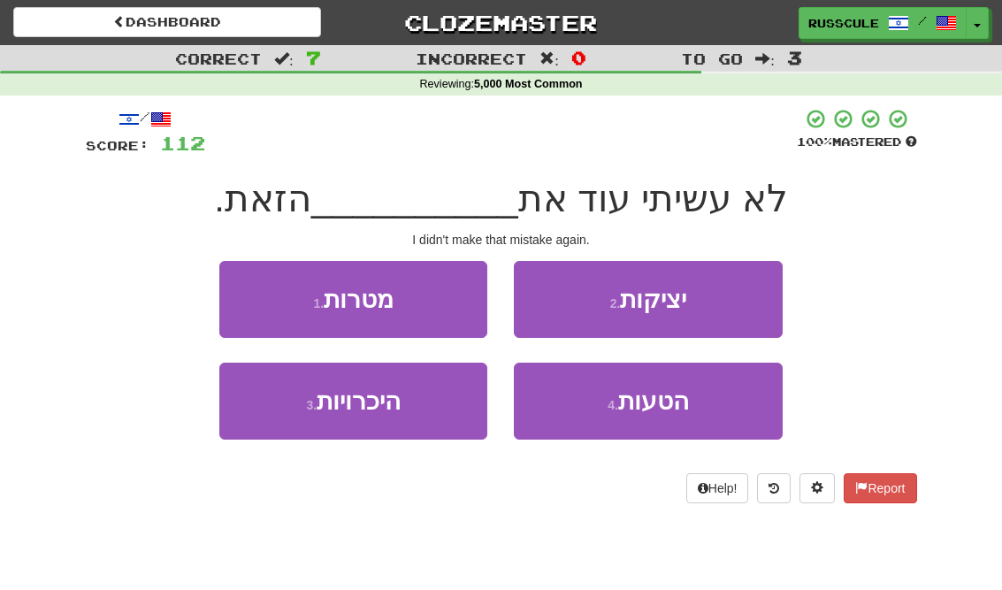
click at [674, 397] on span "הטעות" at bounding box center [653, 400] width 71 height 27
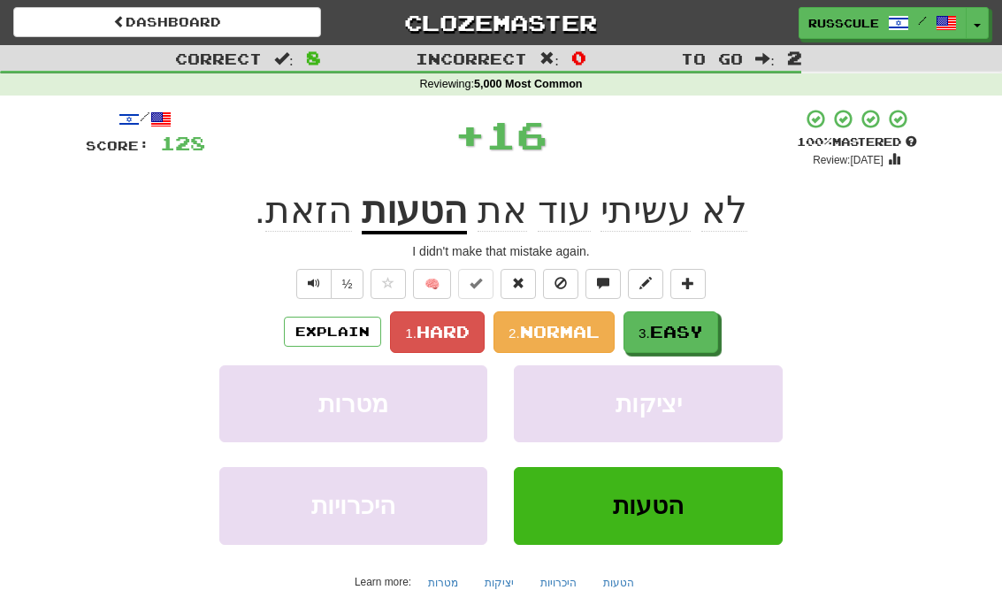
click at [703, 326] on span "Easy" at bounding box center [676, 331] width 53 height 19
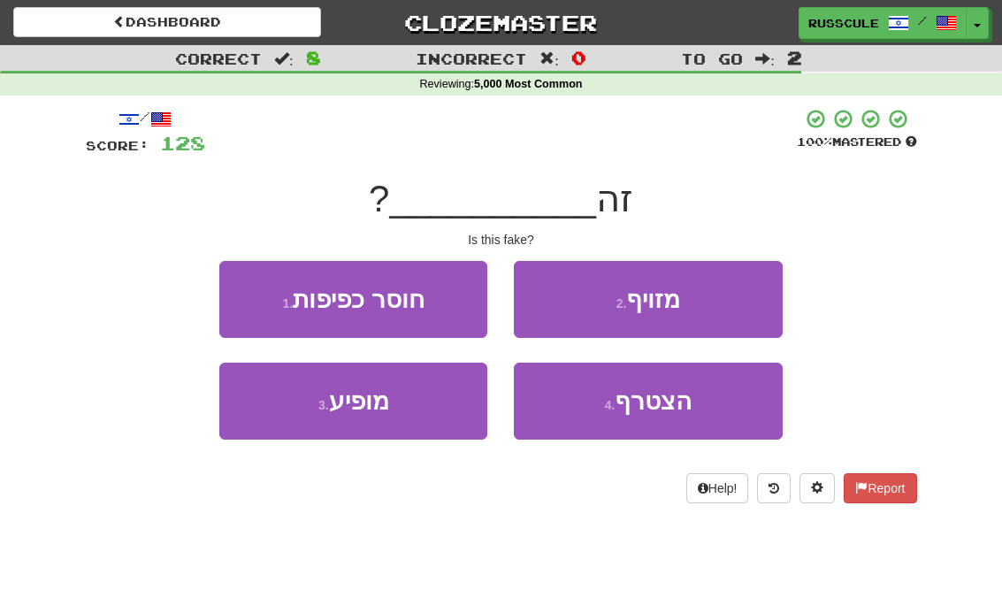
click at [740, 301] on button "2 . מזויף" at bounding box center [648, 299] width 268 height 77
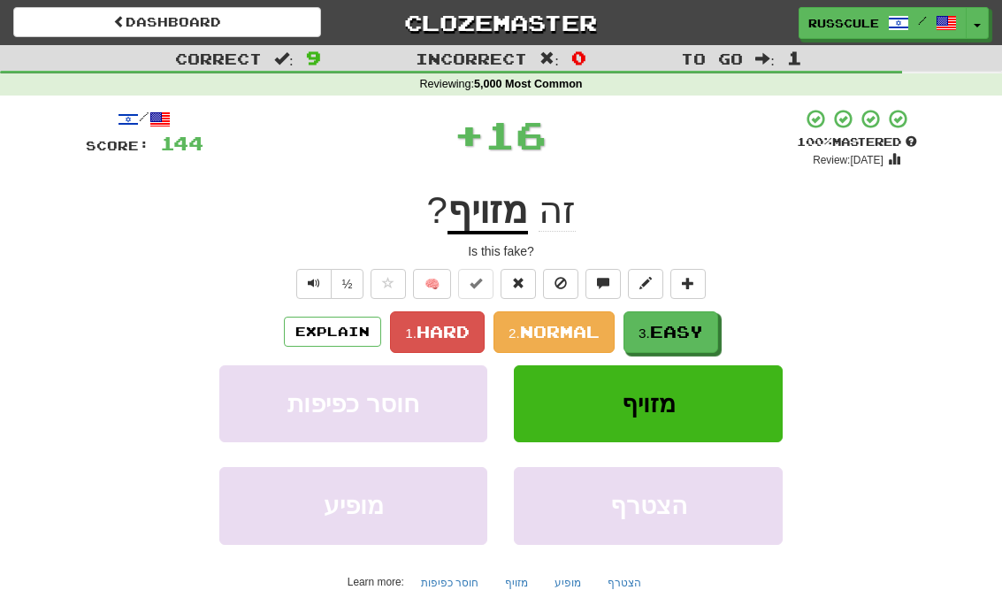
click at [691, 335] on span "Easy" at bounding box center [676, 331] width 53 height 19
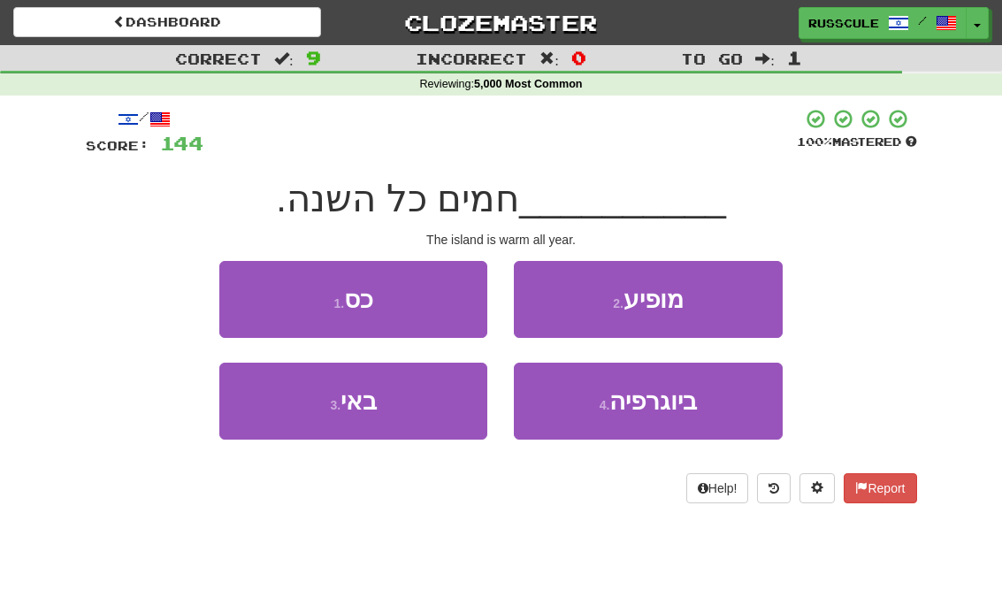
click at [274, 410] on button "3 . באי" at bounding box center [353, 400] width 268 height 77
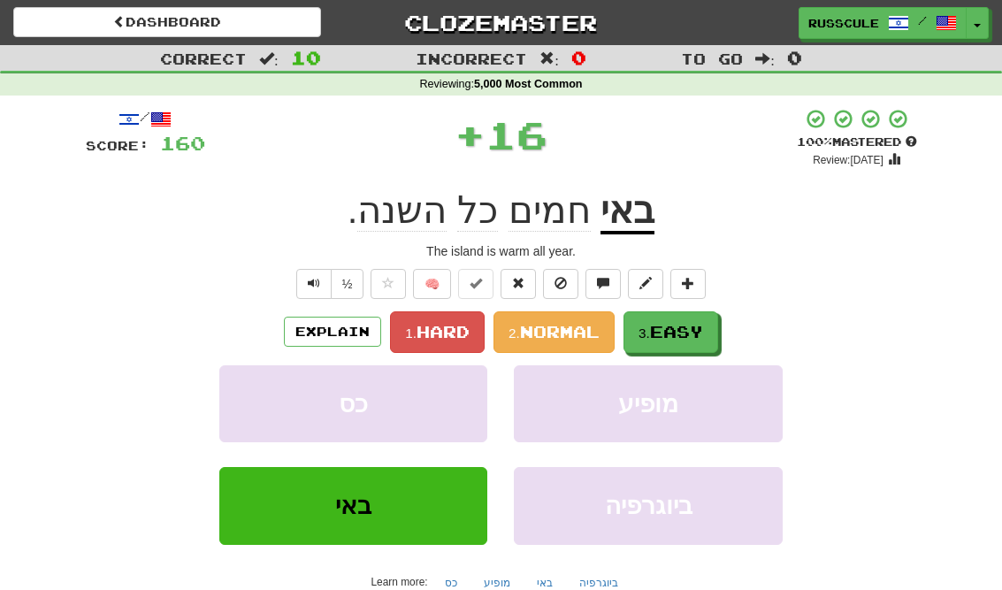
click at [701, 333] on span "Easy" at bounding box center [676, 331] width 53 height 19
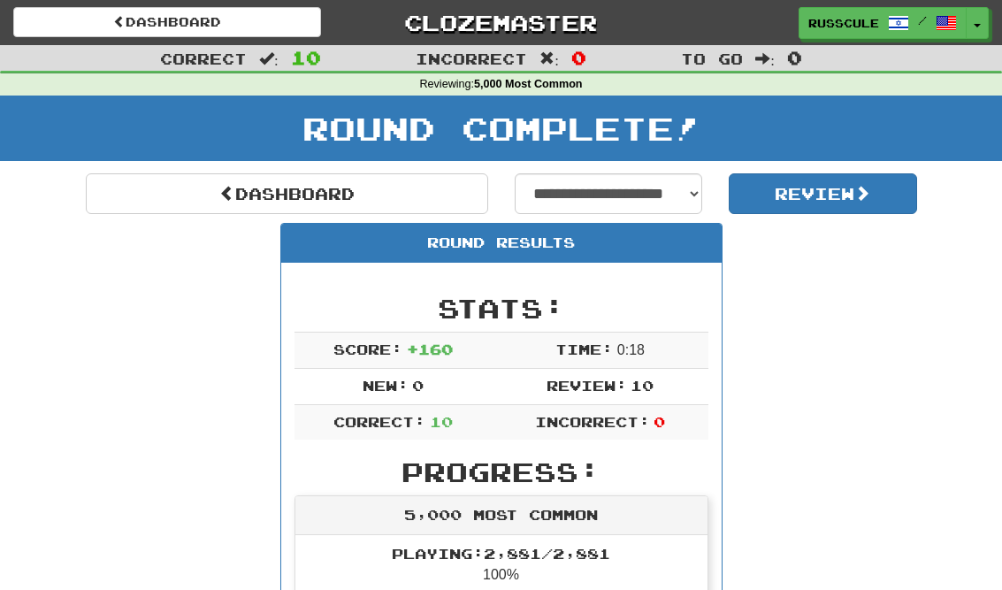
click at [150, 206] on link "Dashboard" at bounding box center [287, 193] width 402 height 41
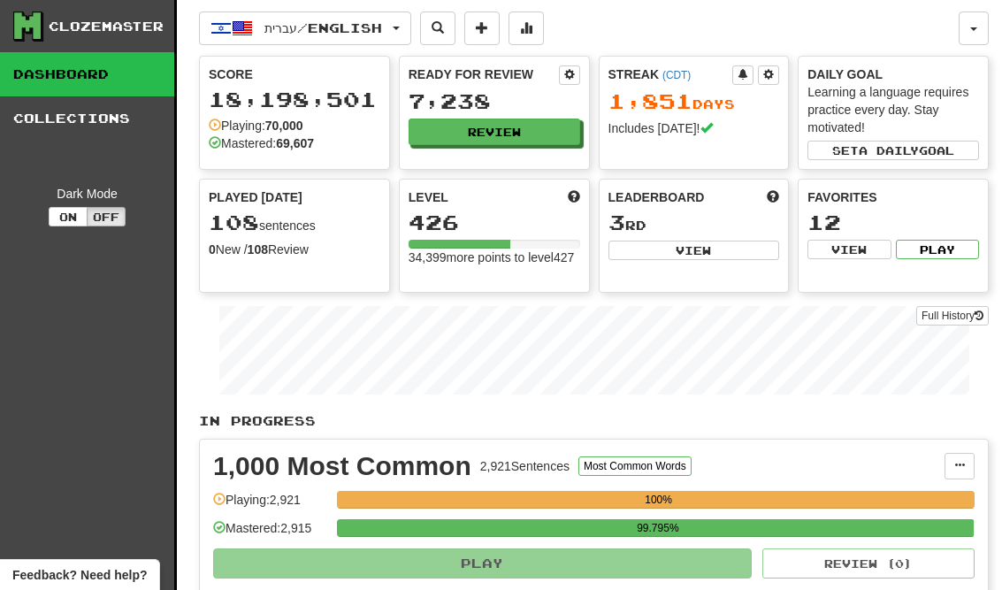
click at [551, 134] on button "Review" at bounding box center [493, 131] width 171 height 27
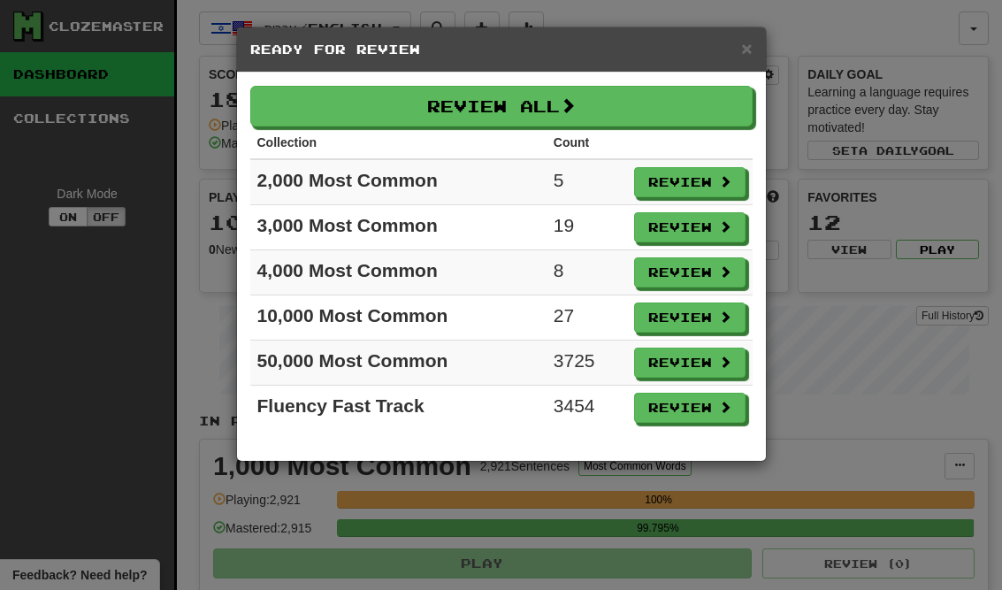
click at [708, 320] on button "Review" at bounding box center [689, 317] width 111 height 30
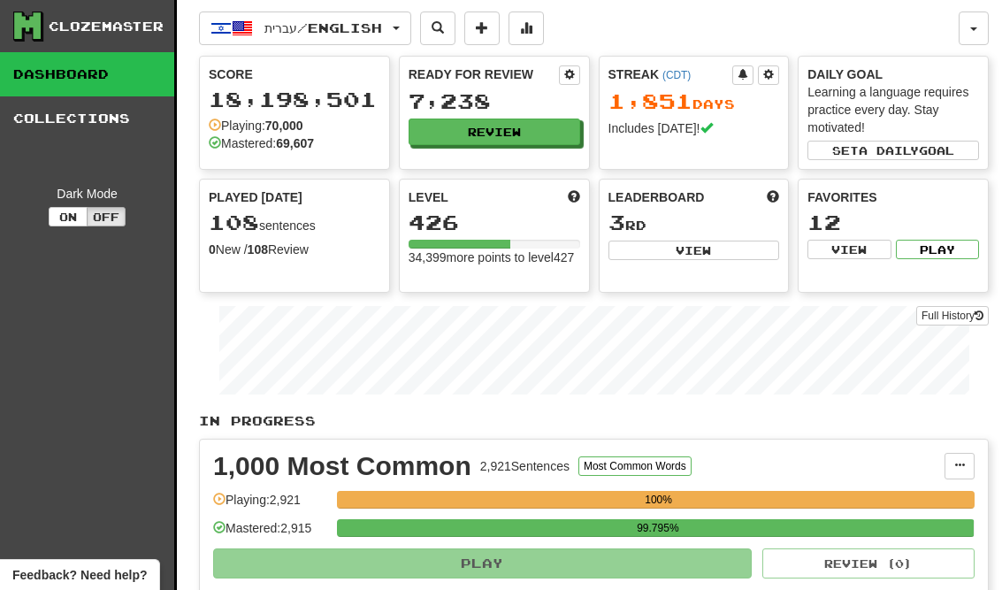
select select "**"
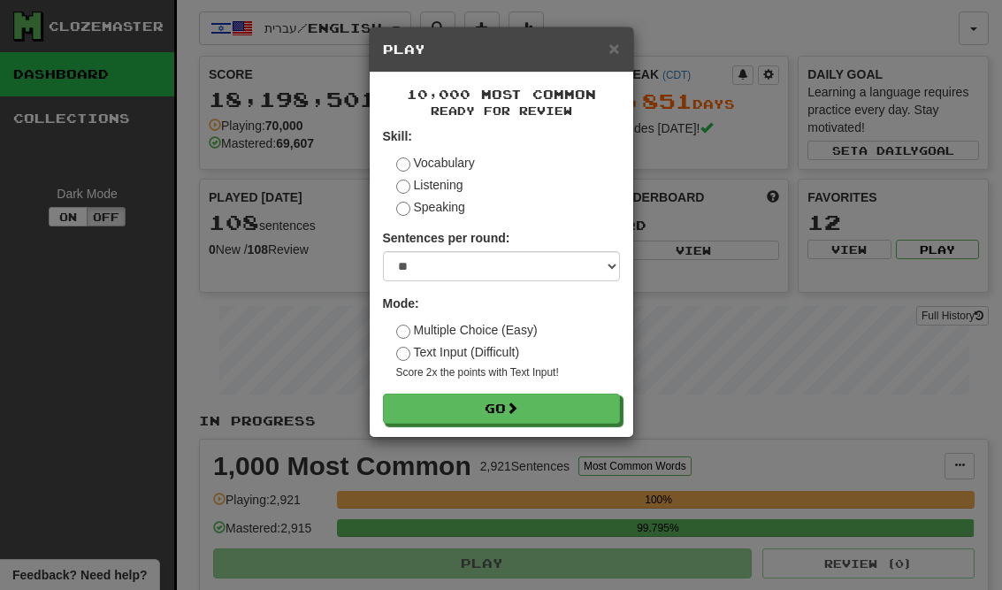
click at [588, 409] on button "Go" at bounding box center [501, 408] width 237 height 30
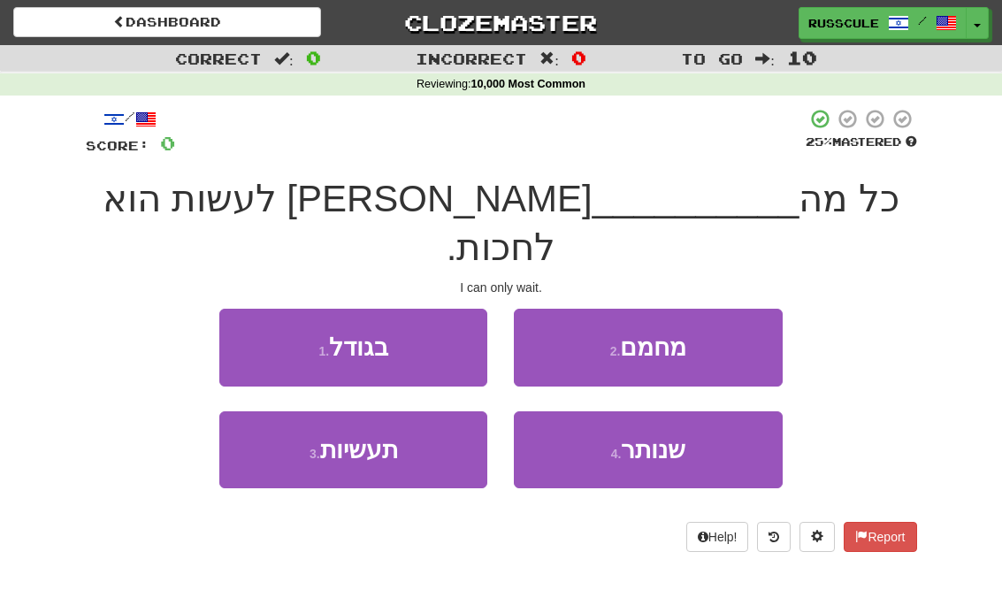
click at [721, 309] on button "2 . מחמם" at bounding box center [648, 347] width 268 height 77
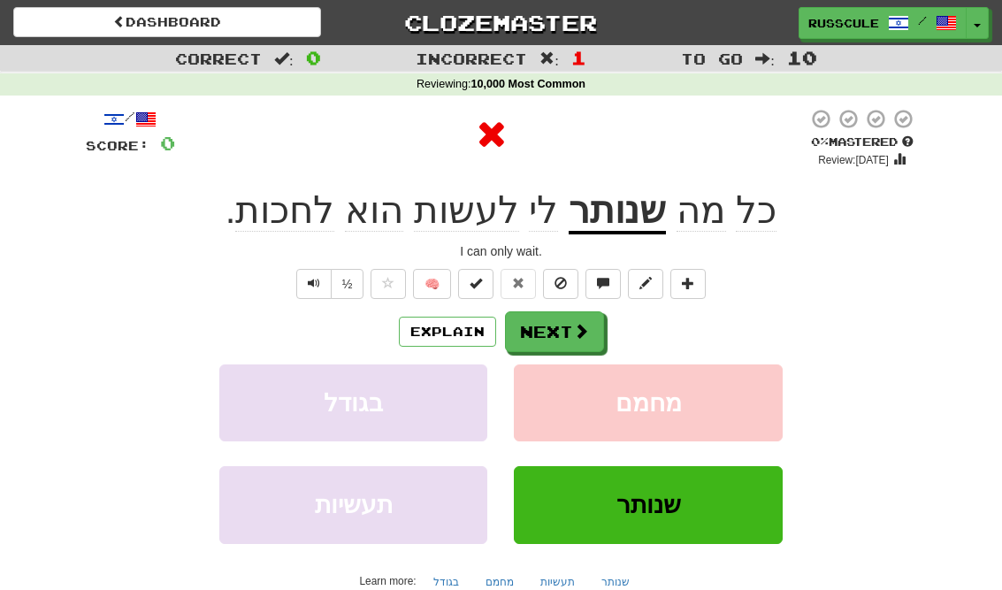
click at [582, 333] on span at bounding box center [581, 331] width 16 height 16
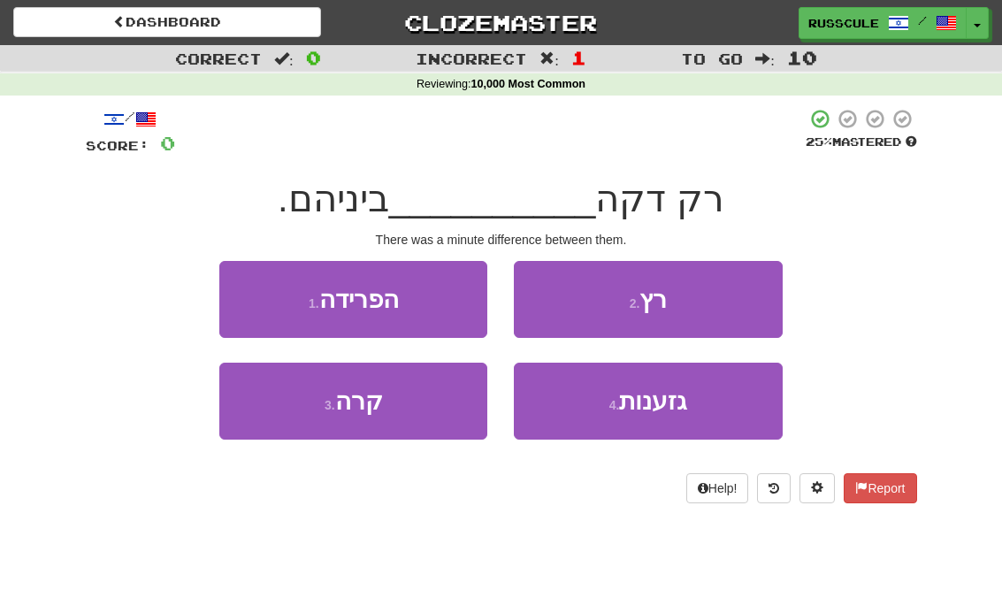
click at [250, 287] on button "1 . הפרידה" at bounding box center [353, 299] width 268 height 77
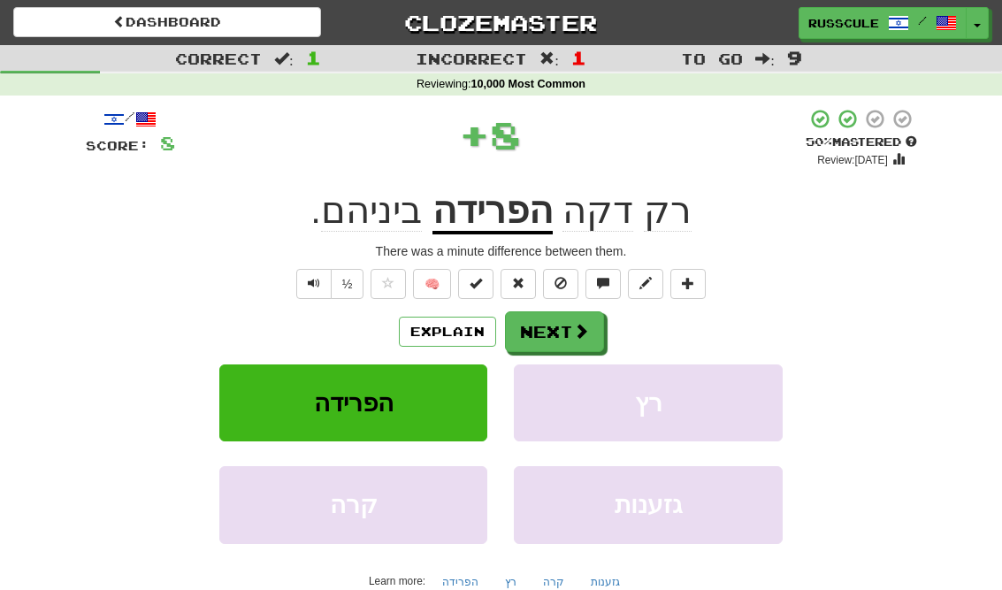
click at [578, 331] on span at bounding box center [581, 331] width 16 height 16
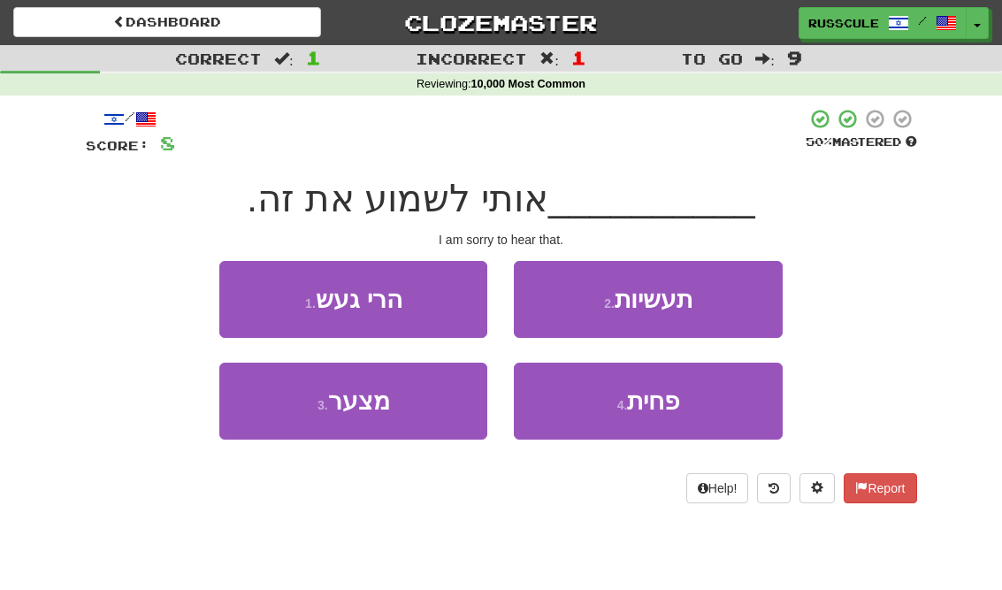
click at [276, 415] on button "3 . מצער" at bounding box center [353, 400] width 268 height 77
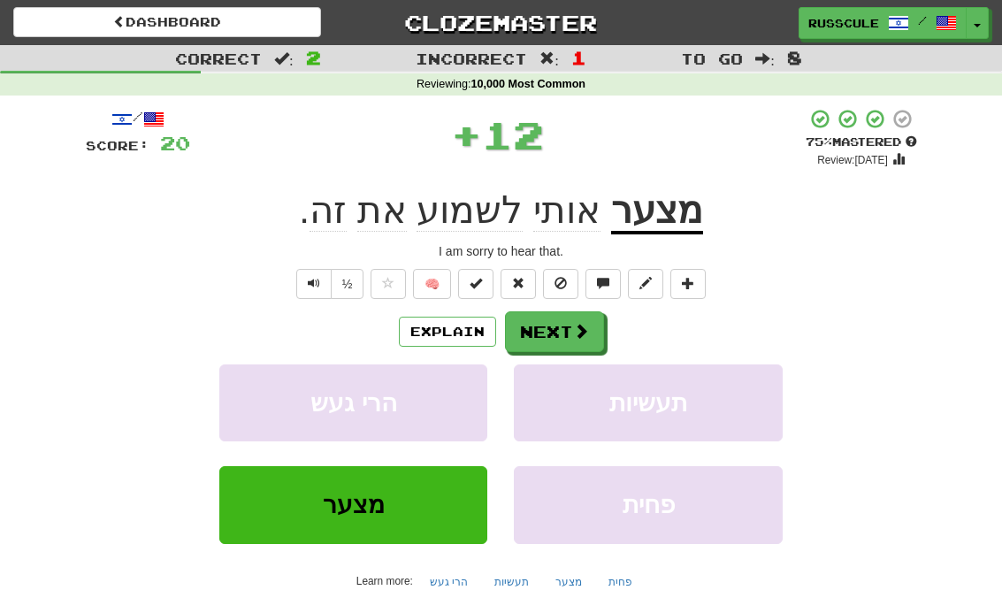
click at [571, 339] on button "Next" at bounding box center [554, 331] width 99 height 41
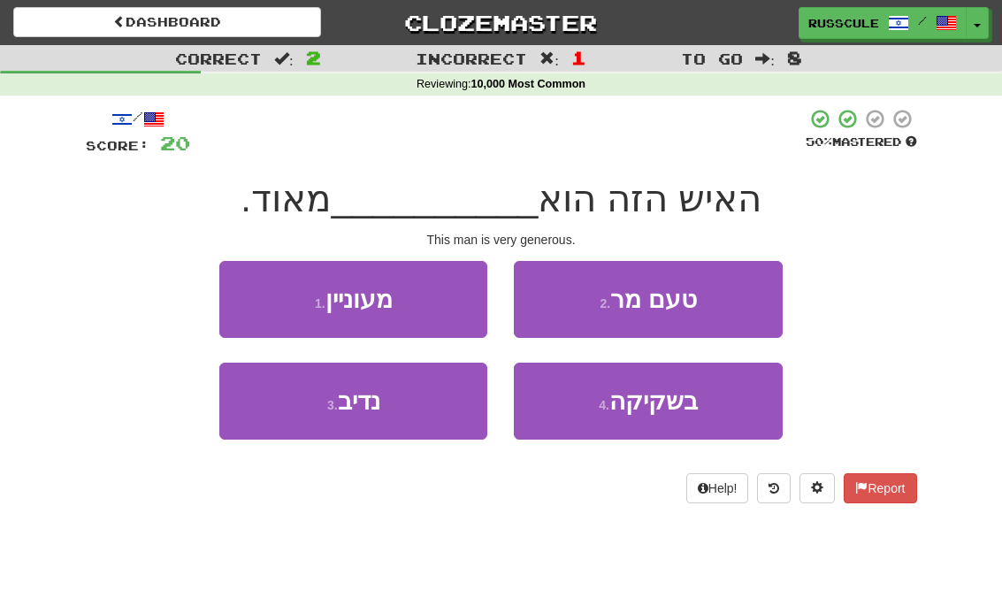
click at [271, 415] on button "3 . נדיב" at bounding box center [353, 400] width 268 height 77
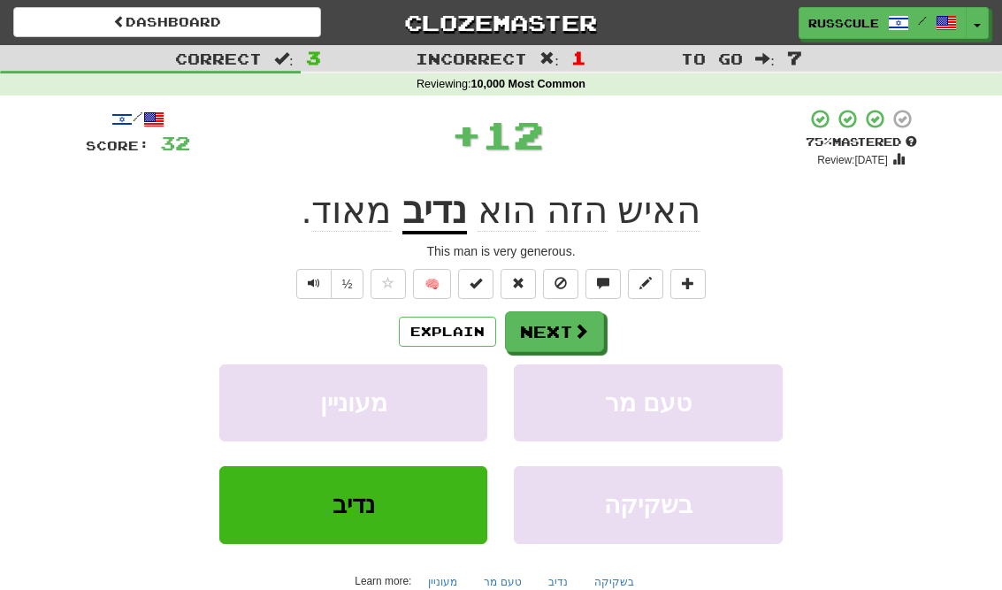
click at [581, 326] on span at bounding box center [581, 331] width 16 height 16
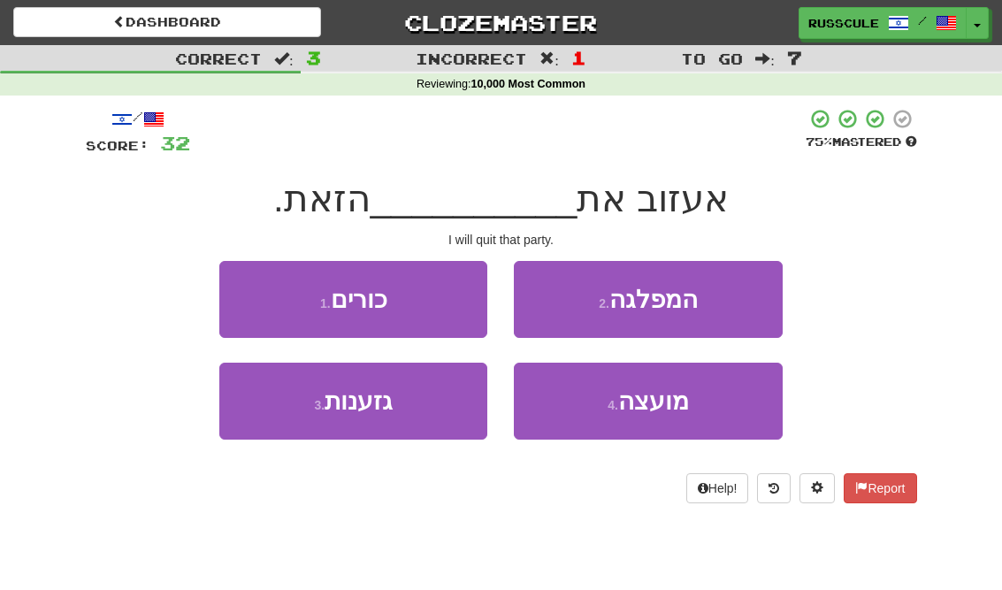
click at [707, 301] on button "2 . המפלגה" at bounding box center [648, 299] width 268 height 77
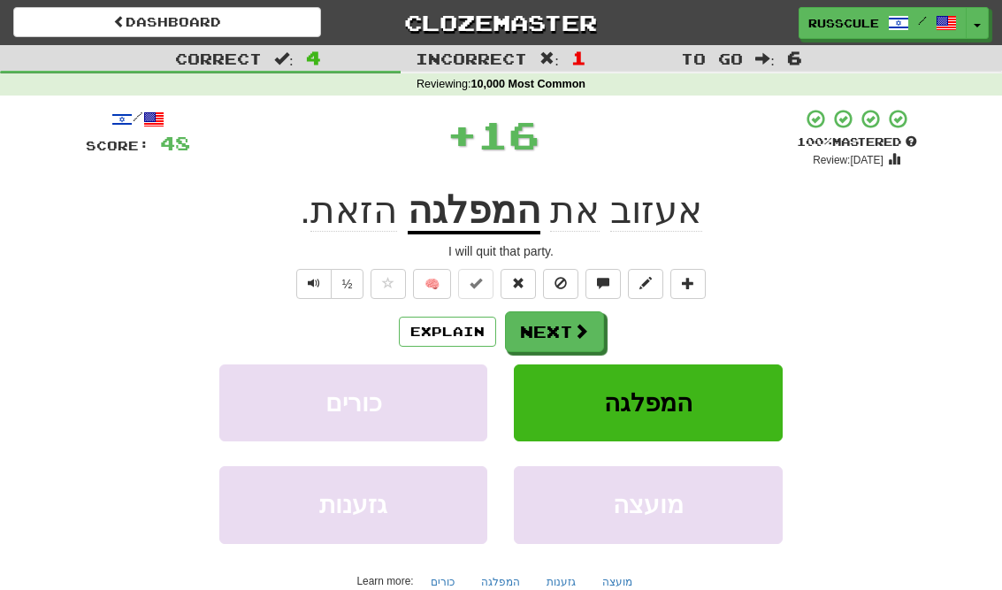
click at [563, 334] on button "Next" at bounding box center [554, 331] width 99 height 41
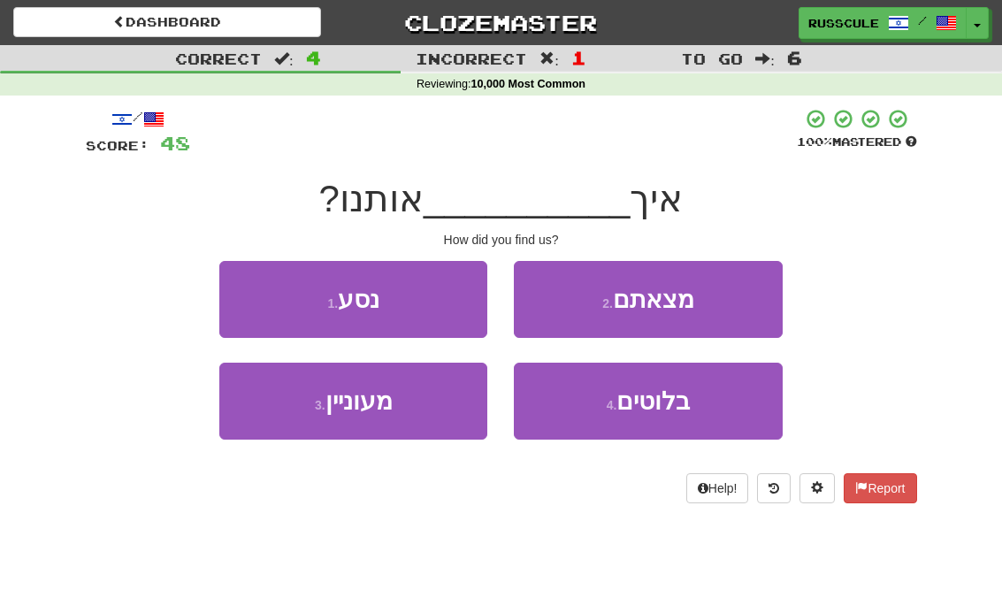
click at [716, 304] on button "2 . מצאתם" at bounding box center [648, 299] width 268 height 77
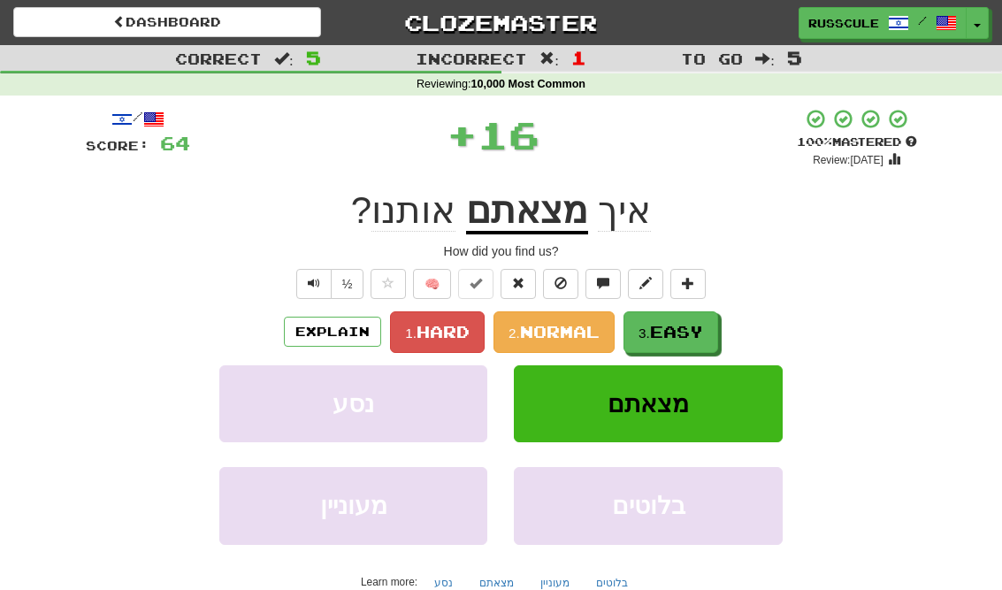
click at [685, 329] on span "Easy" at bounding box center [676, 331] width 53 height 19
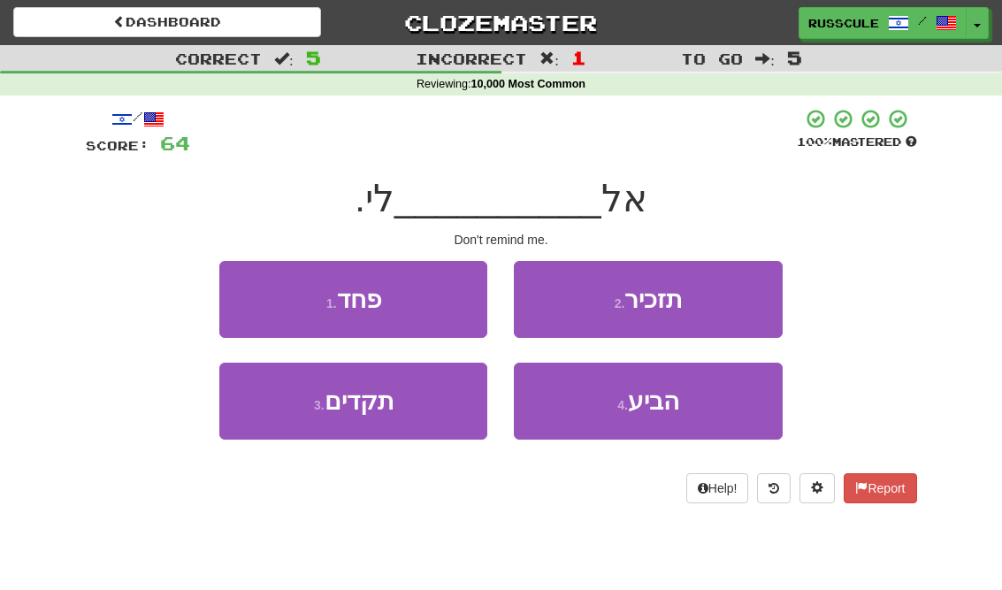
click at [727, 302] on button "2 . תזכיר" at bounding box center [648, 299] width 268 height 77
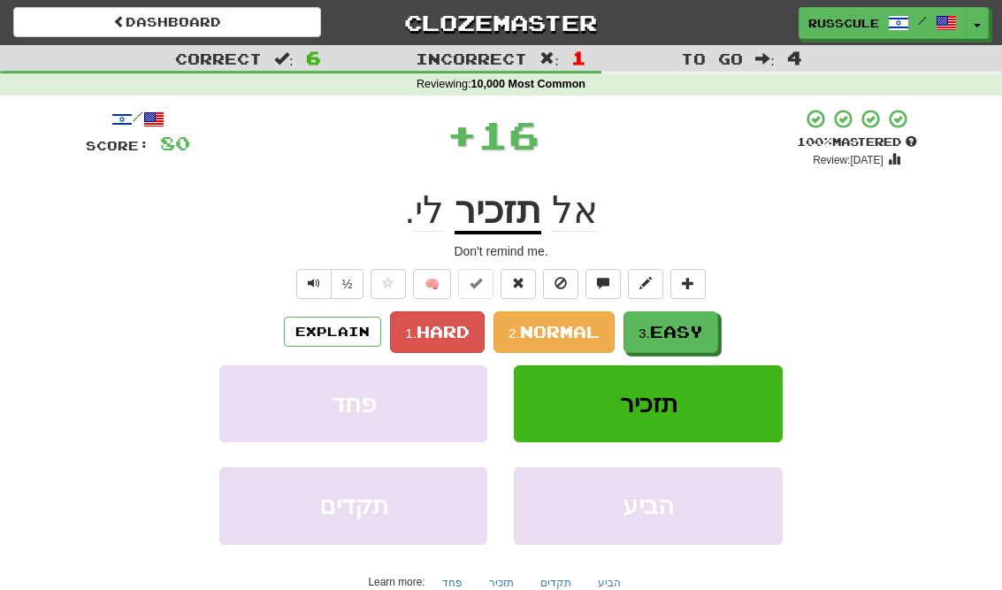
click at [673, 331] on span "Easy" at bounding box center [676, 331] width 53 height 19
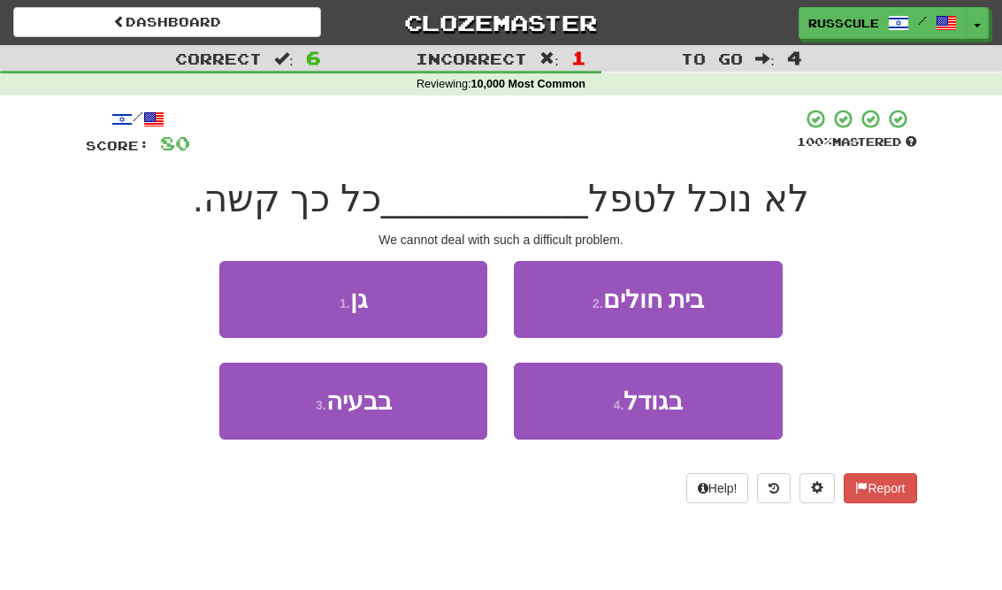
click at [277, 420] on button "3 . בבעיה" at bounding box center [353, 400] width 268 height 77
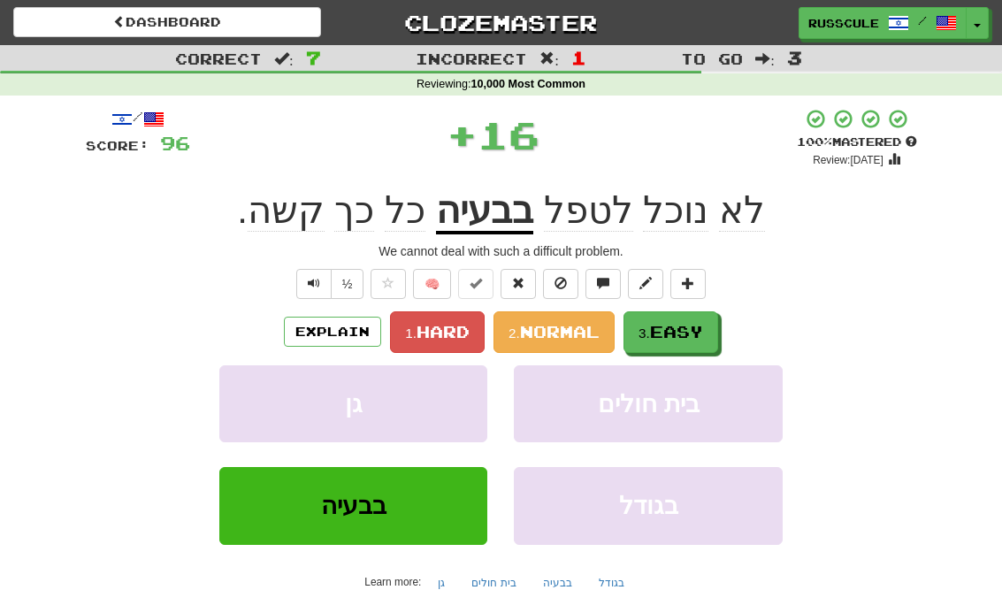
click at [680, 331] on span "Easy" at bounding box center [676, 331] width 53 height 19
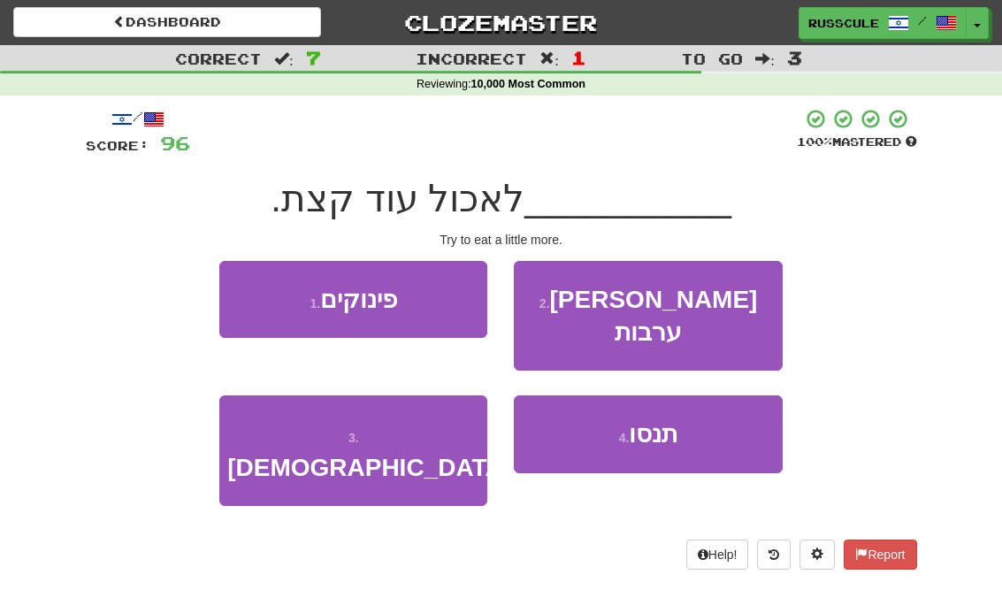
click at [674, 420] on span "תנסו" at bounding box center [653, 433] width 49 height 27
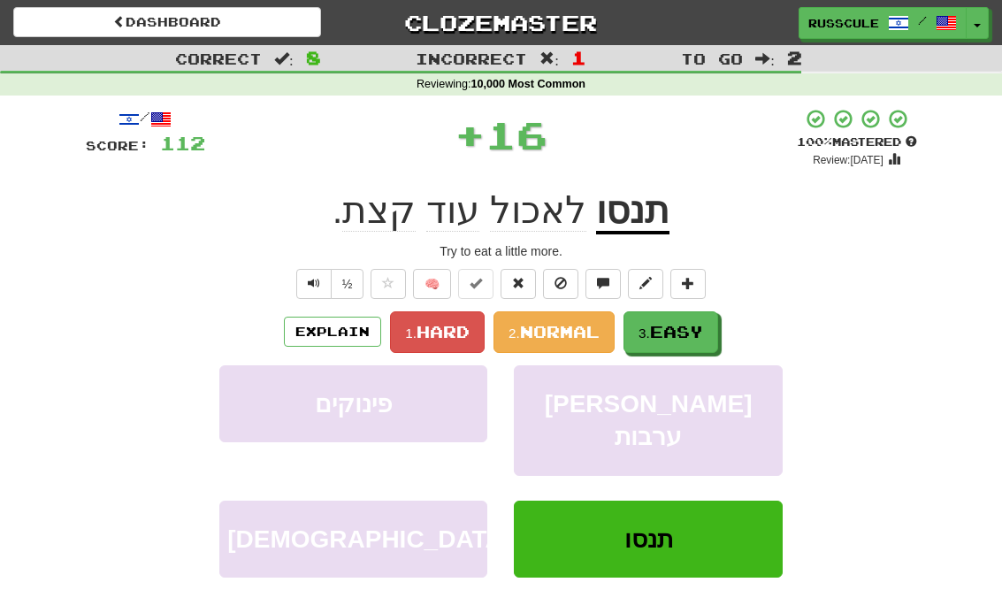
click at [693, 324] on span "Easy" at bounding box center [676, 331] width 53 height 19
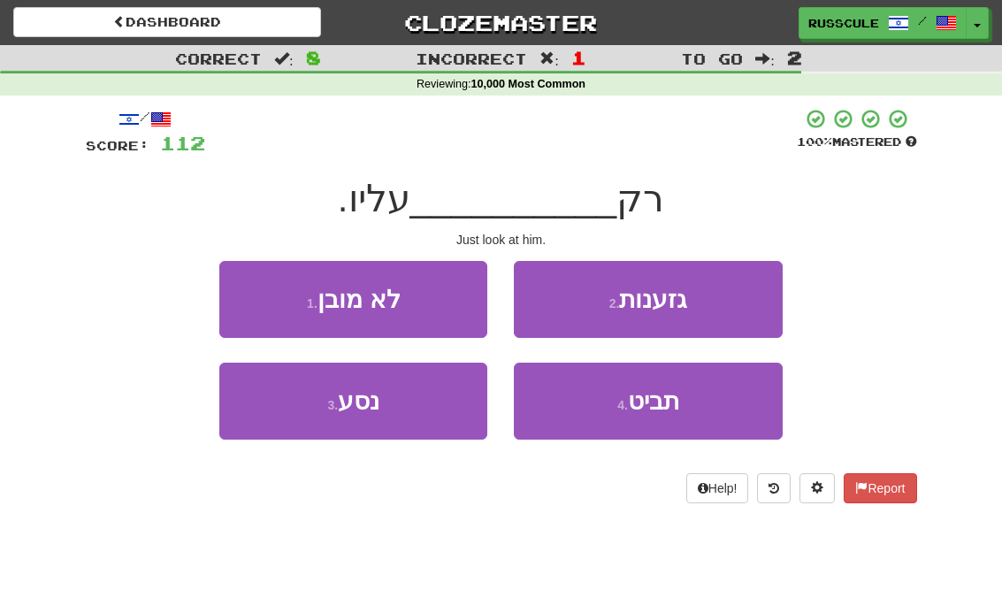
click at [674, 408] on span "תביט" at bounding box center [653, 400] width 51 height 27
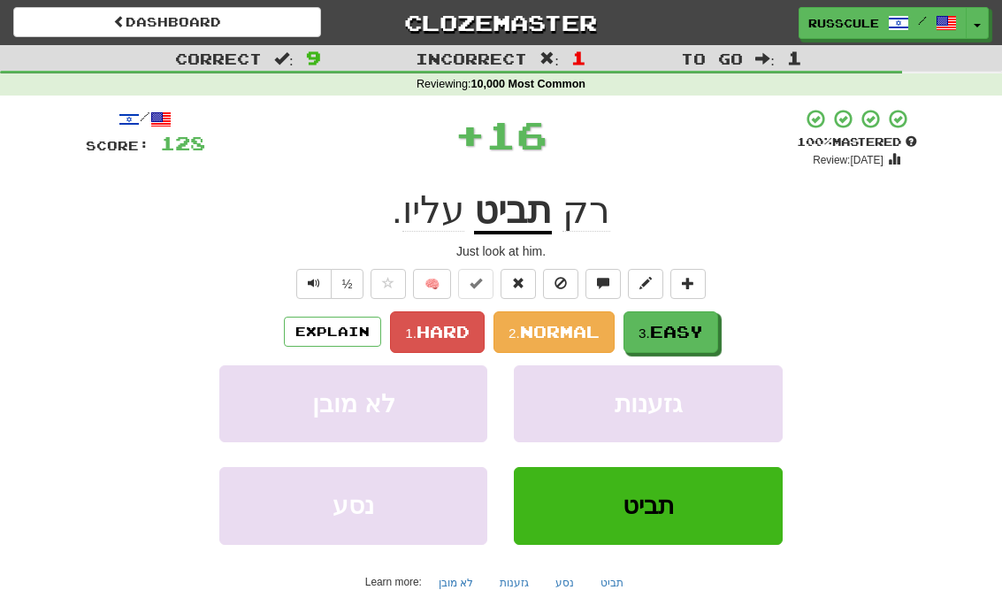
click at [675, 334] on span "Easy" at bounding box center [676, 331] width 53 height 19
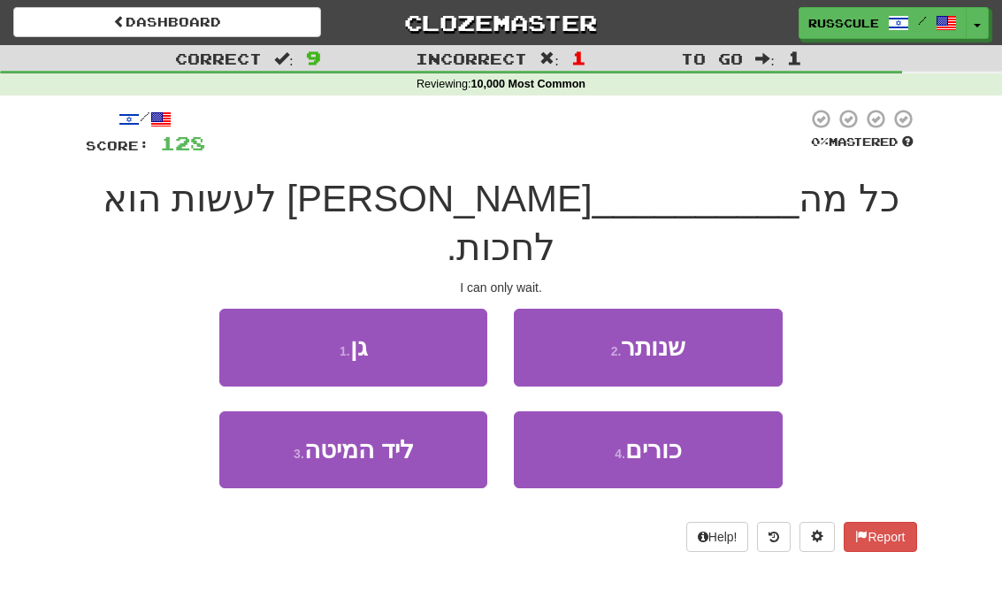
click at [722, 309] on button "2 . שנותר" at bounding box center [648, 347] width 268 height 77
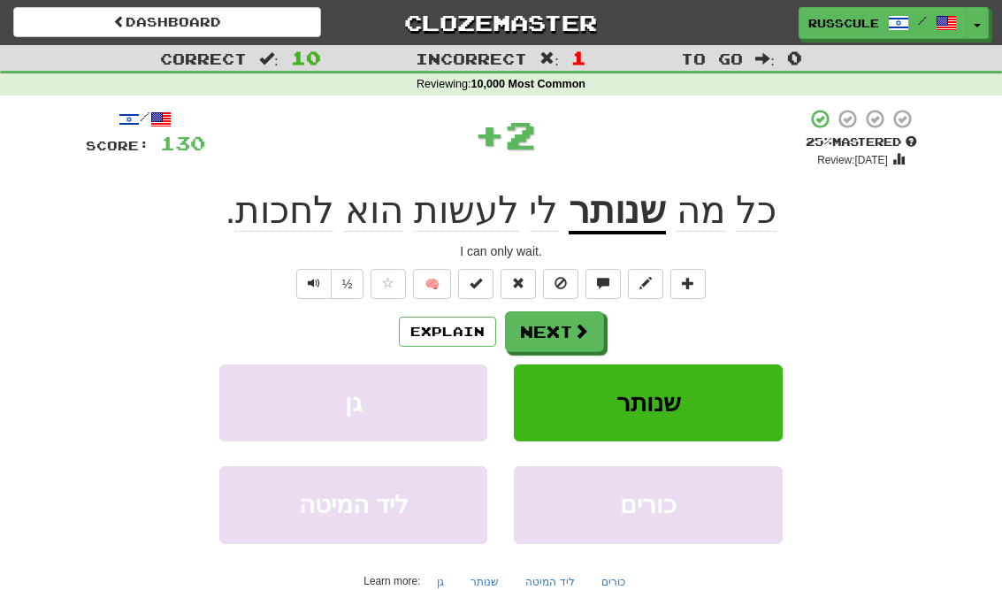
click at [595, 335] on button "Next" at bounding box center [554, 331] width 99 height 41
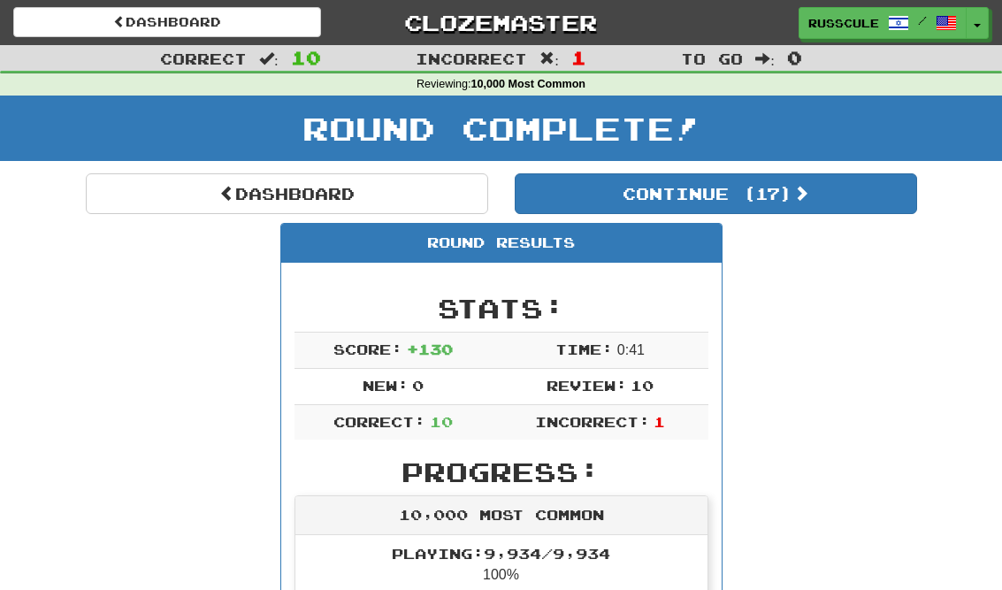
click at [157, 197] on link "Dashboard" at bounding box center [287, 193] width 402 height 41
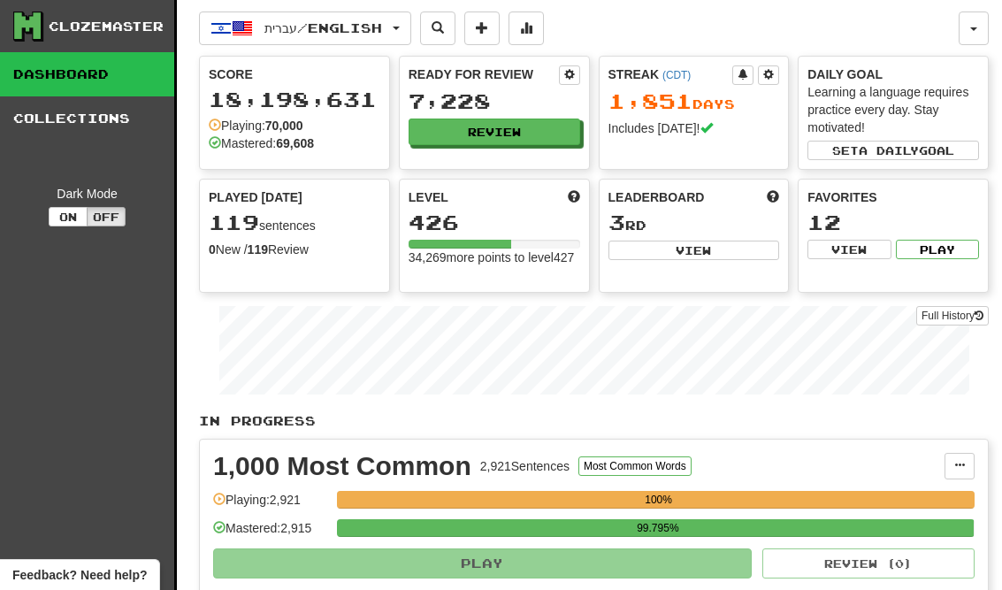
click at [742, 255] on button "View" at bounding box center [693, 249] width 171 height 19
select select "**********"
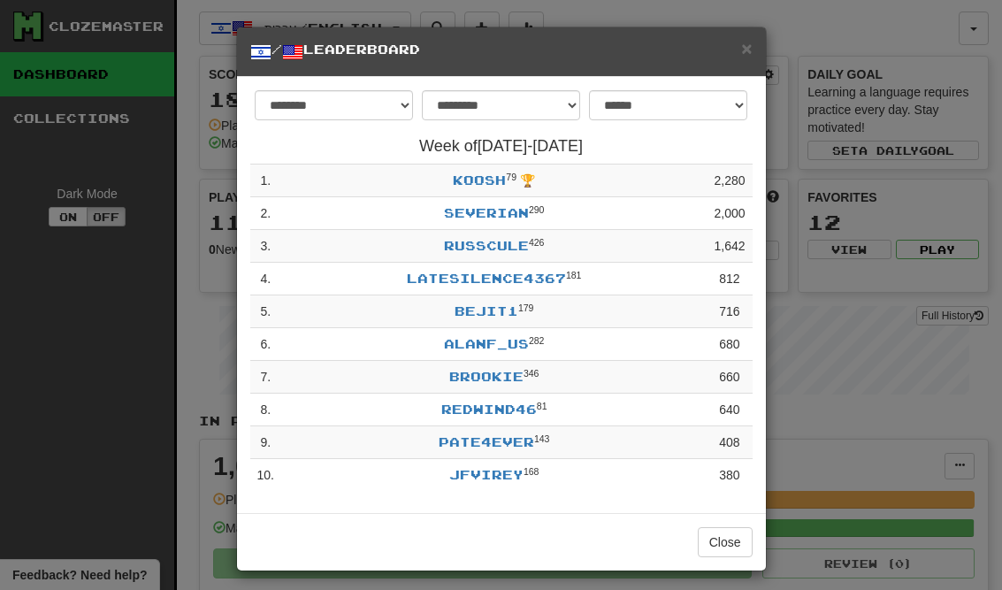
click at [735, 542] on button "Close" at bounding box center [724, 542] width 55 height 30
